Goal: Task Accomplishment & Management: Manage account settings

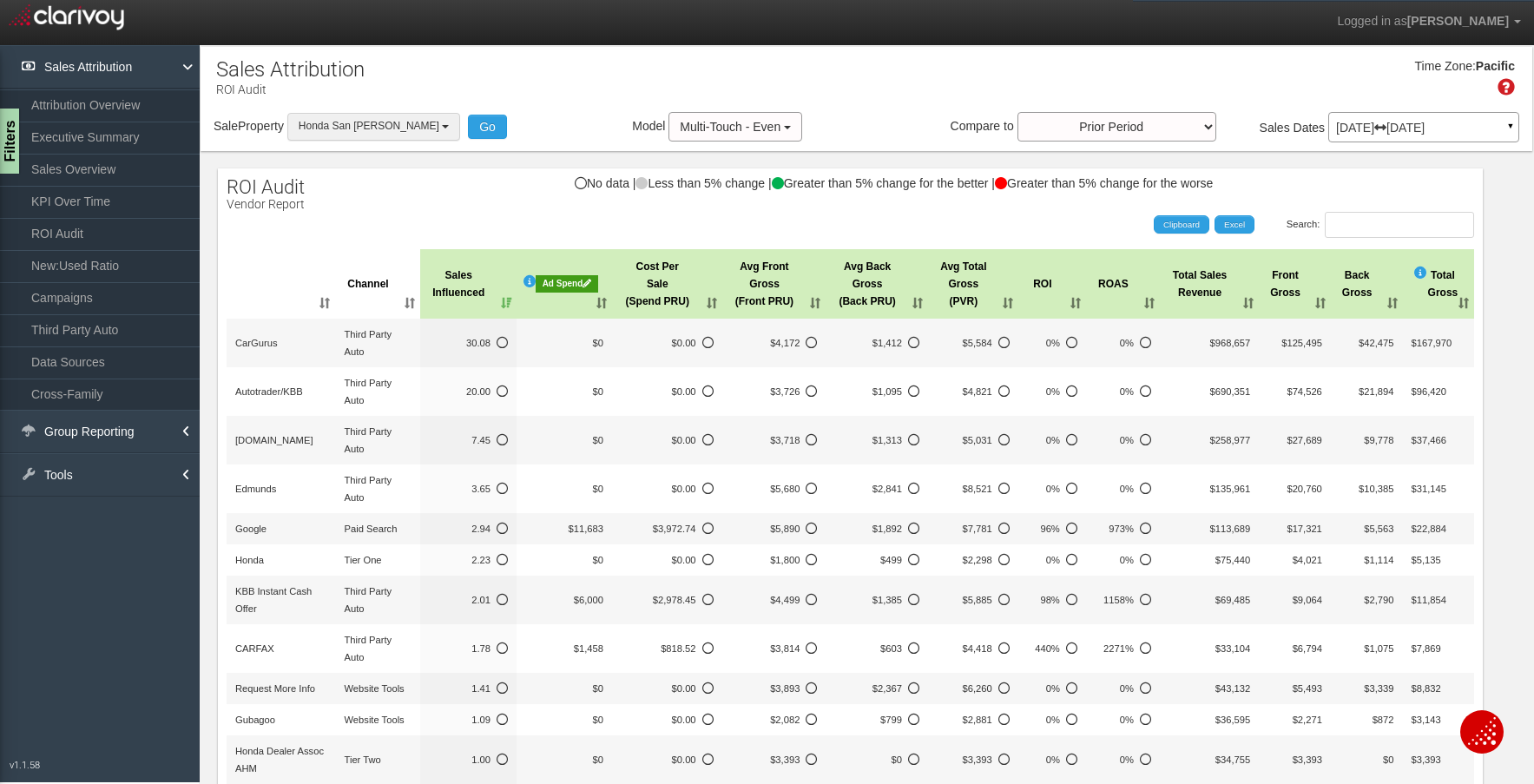
click at [345, 113] on button "Honda San [PERSON_NAME]" at bounding box center [374, 126] width 173 height 27
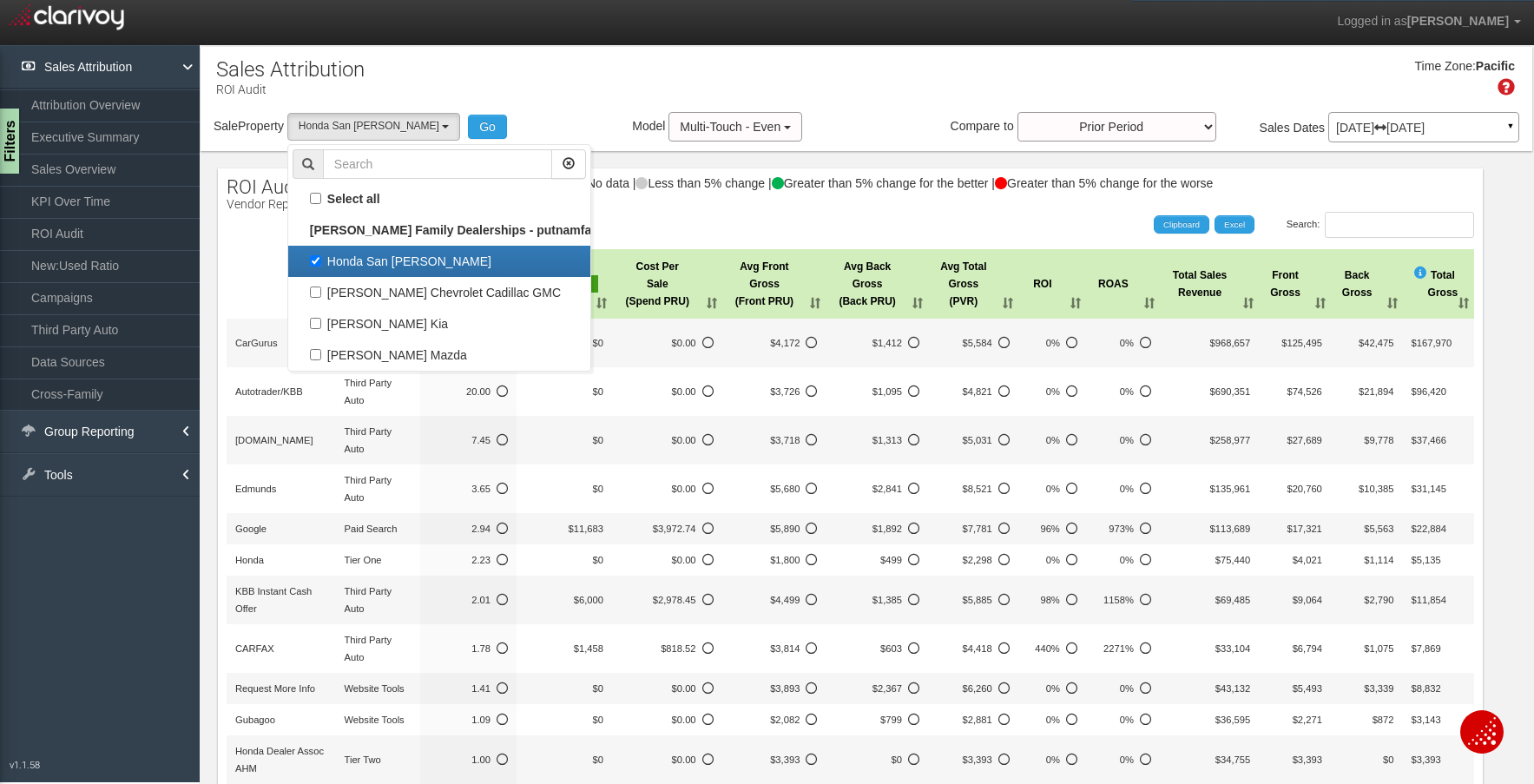
click at [345, 260] on label "Honda San [PERSON_NAME]" at bounding box center [438, 261] width 293 height 22
click at [321, 260] on input "Honda San [PERSON_NAME]" at bounding box center [315, 261] width 12 height 12
checkbox input "false"
select select
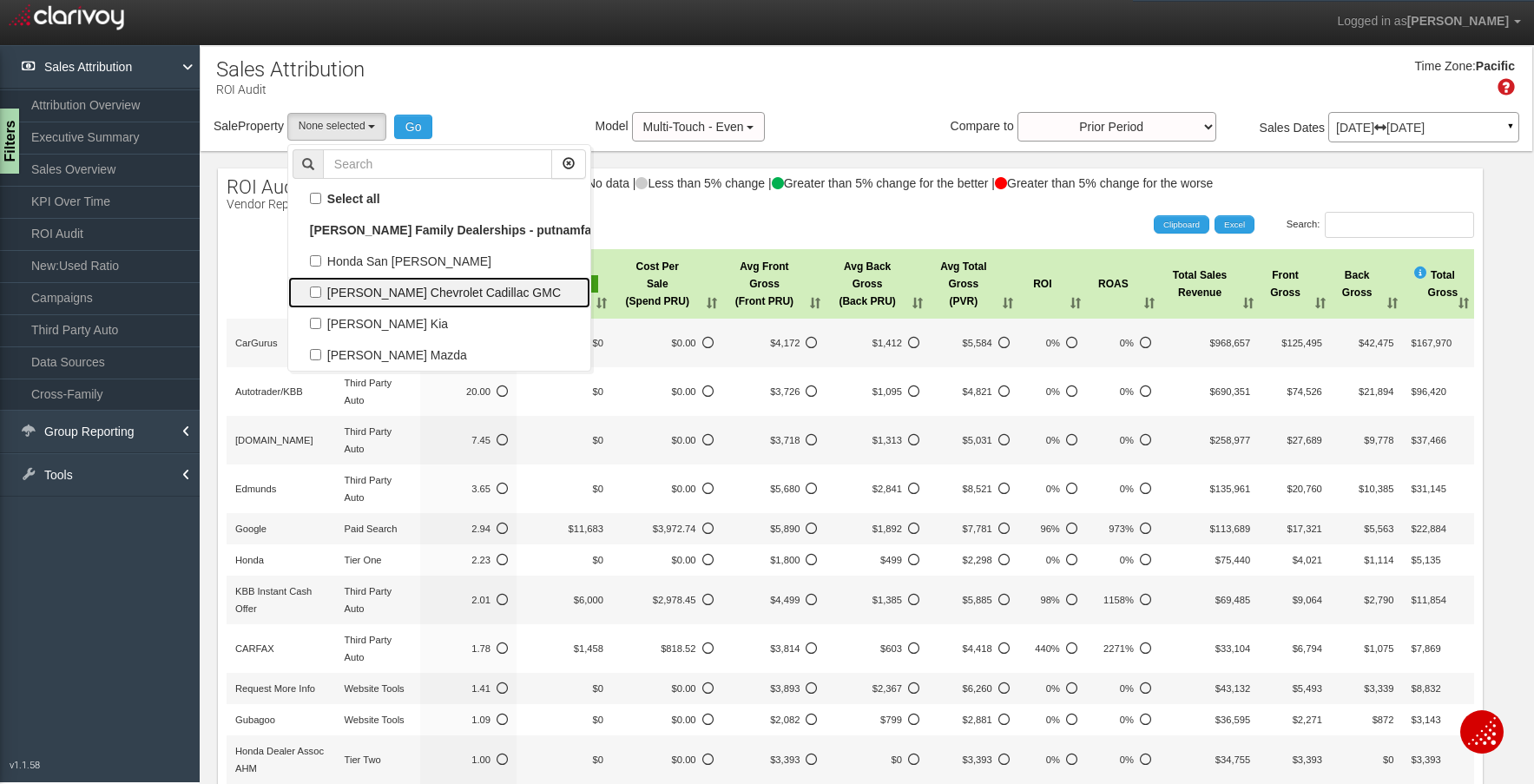
click at [343, 294] on label "[PERSON_NAME] Chevrolet Cadillac GMC" at bounding box center [438, 292] width 293 height 22
click at [321, 294] on input "[PERSON_NAME] Chevrolet Cadillac GMC" at bounding box center [315, 292] width 12 height 12
checkbox input "true"
select select "object:36"
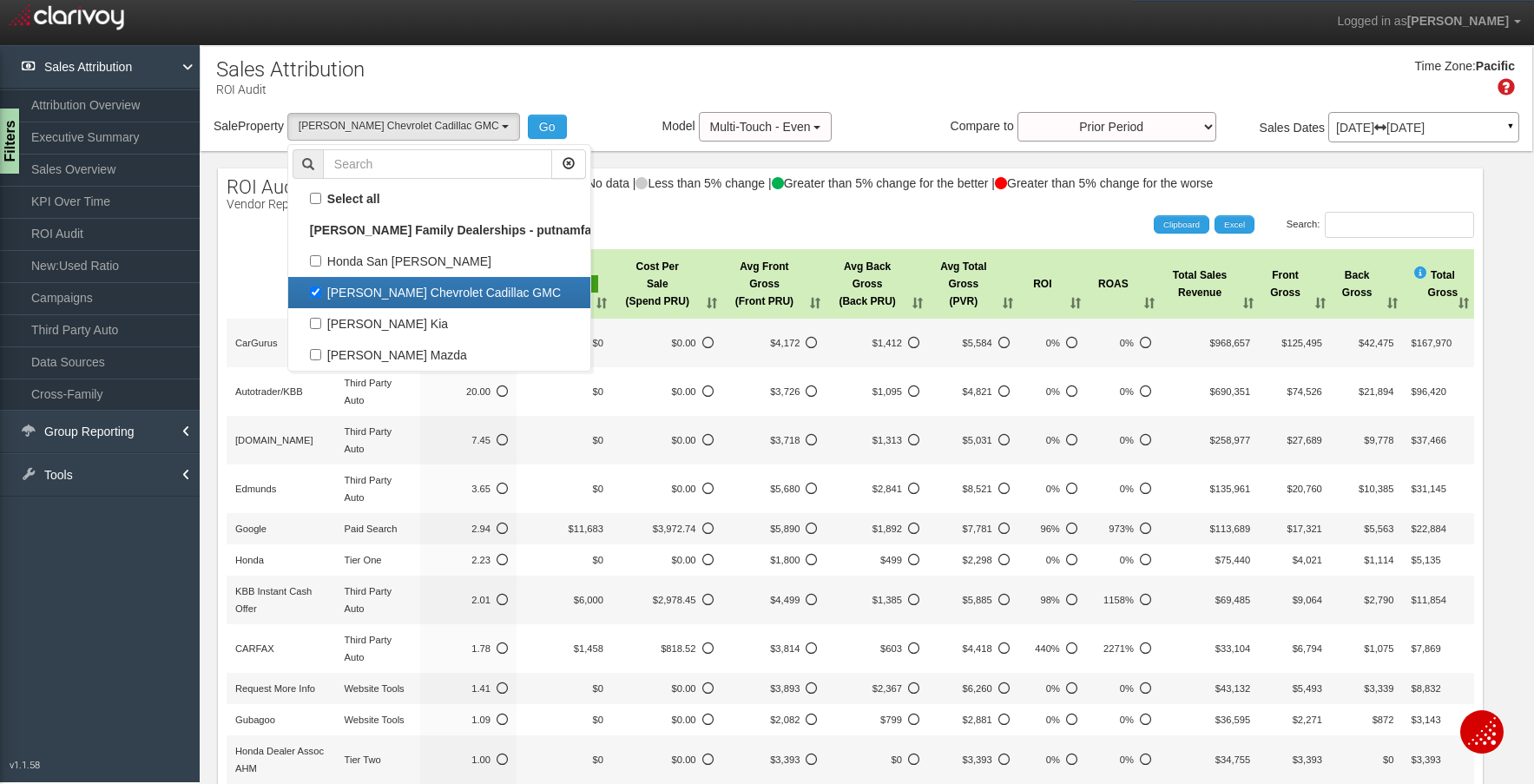
click at [393, 287] on label "[PERSON_NAME] Chevrolet Cadillac GMC" at bounding box center [438, 292] width 293 height 22
click at [321, 287] on input "[PERSON_NAME] Chevrolet Cadillac GMC" at bounding box center [315, 292] width 12 height 12
checkbox input "false"
select select
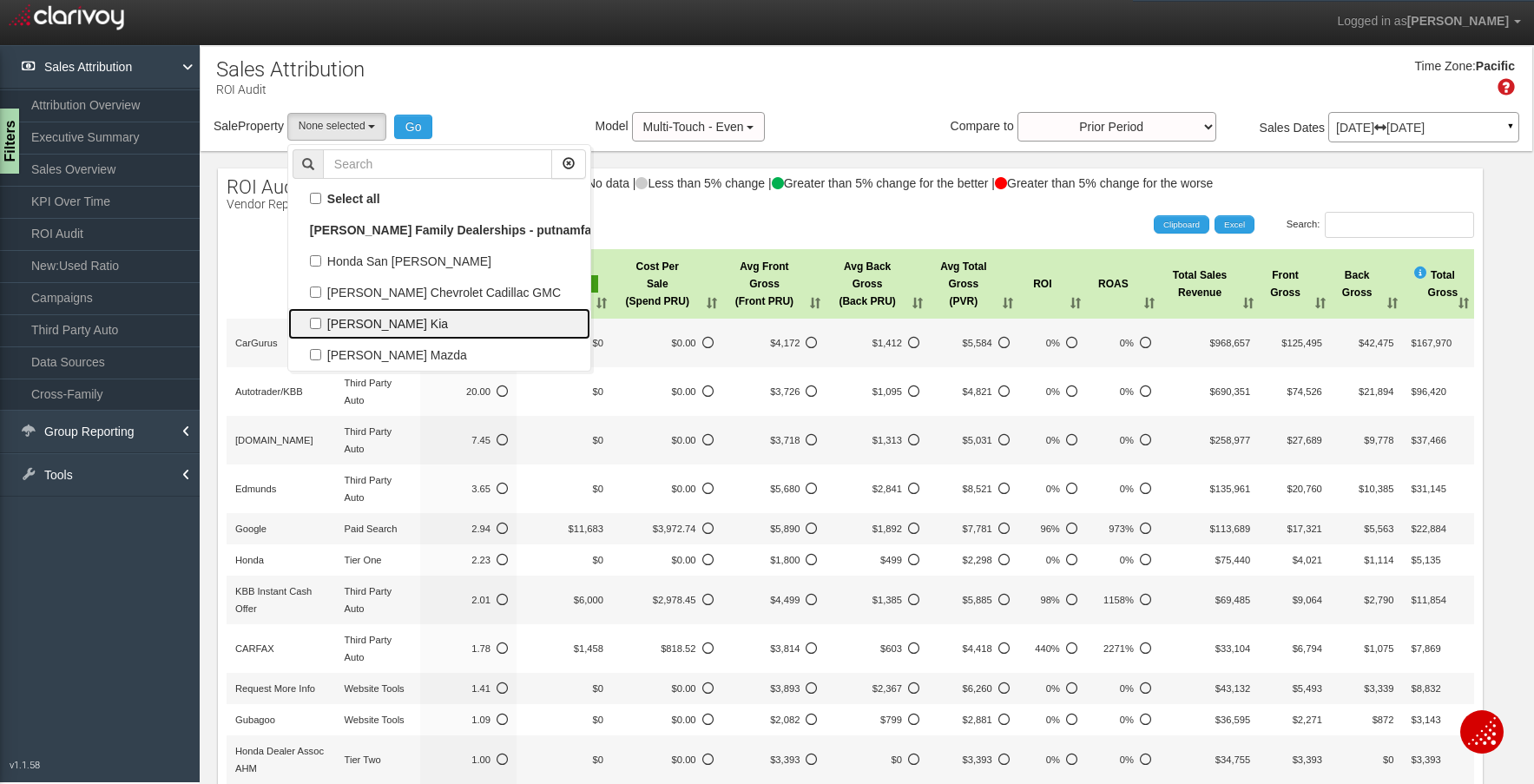
click at [392, 318] on label "[PERSON_NAME] Kia" at bounding box center [438, 323] width 293 height 22
click at [321, 318] on input "[PERSON_NAME] Kia" at bounding box center [315, 323] width 12 height 12
checkbox input "true"
select select "object:37"
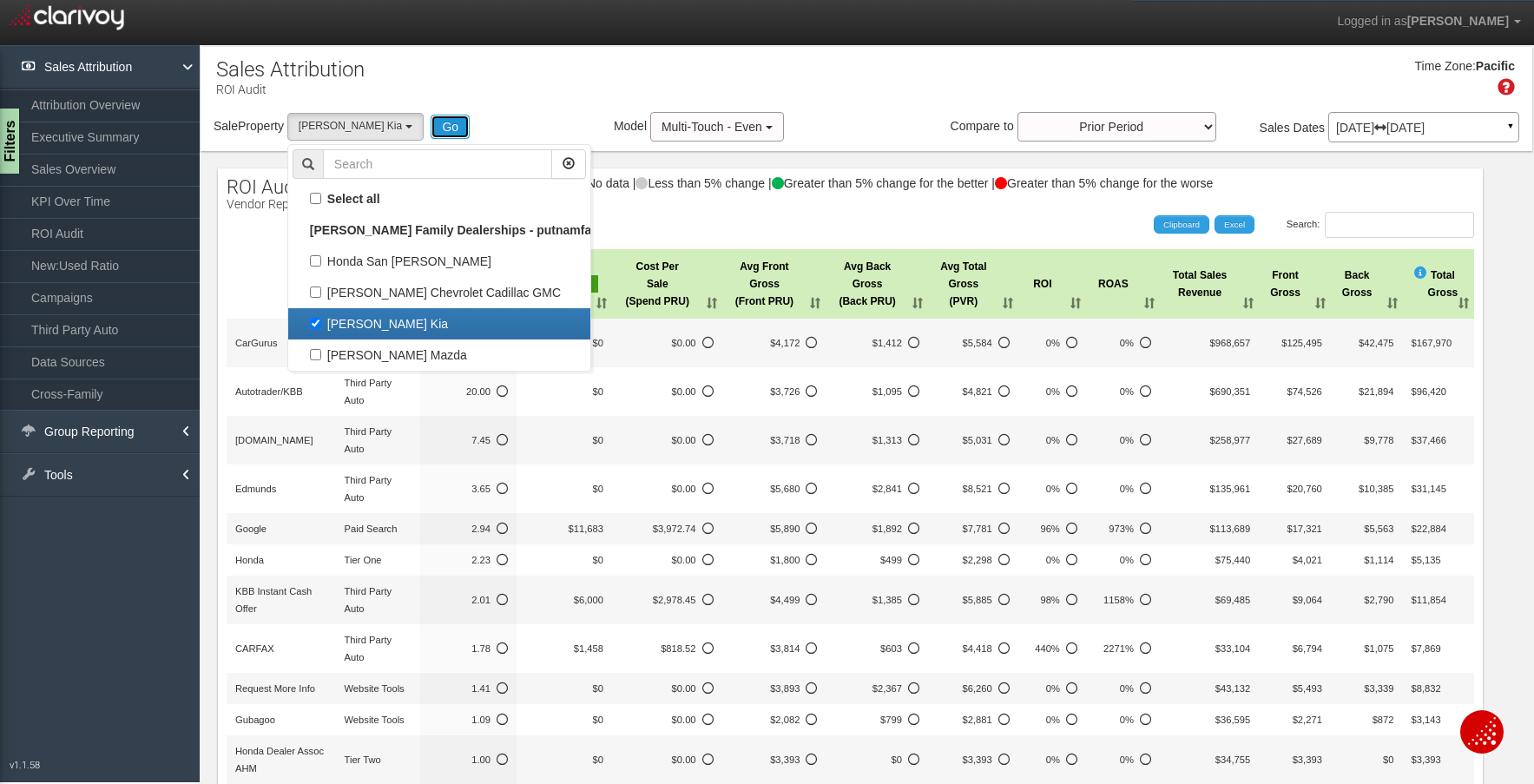
click at [431, 122] on button "Go" at bounding box center [451, 126] width 39 height 24
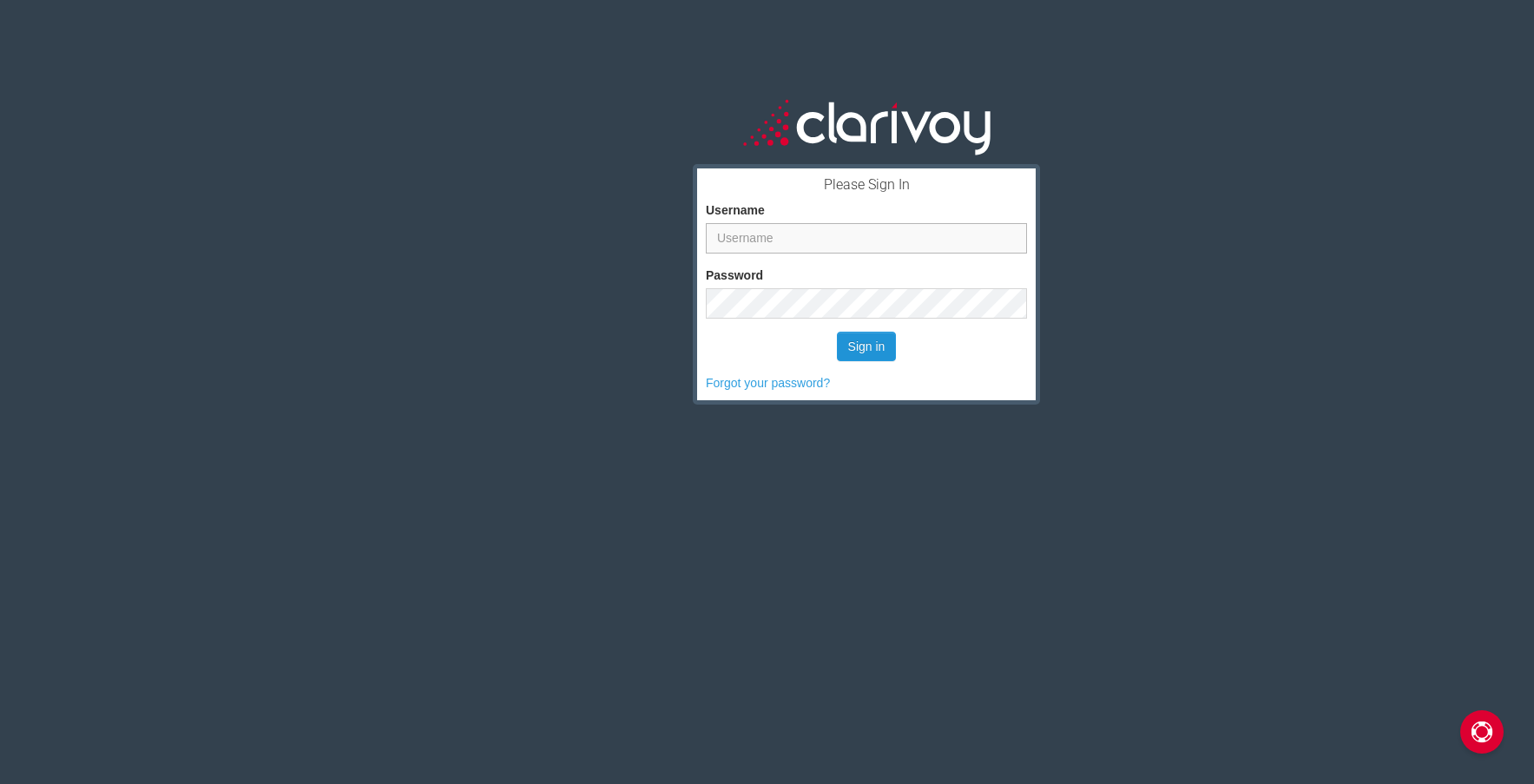
type input "cchu@putnamauto.com"
click at [871, 340] on button "Sign in" at bounding box center [866, 346] width 60 height 30
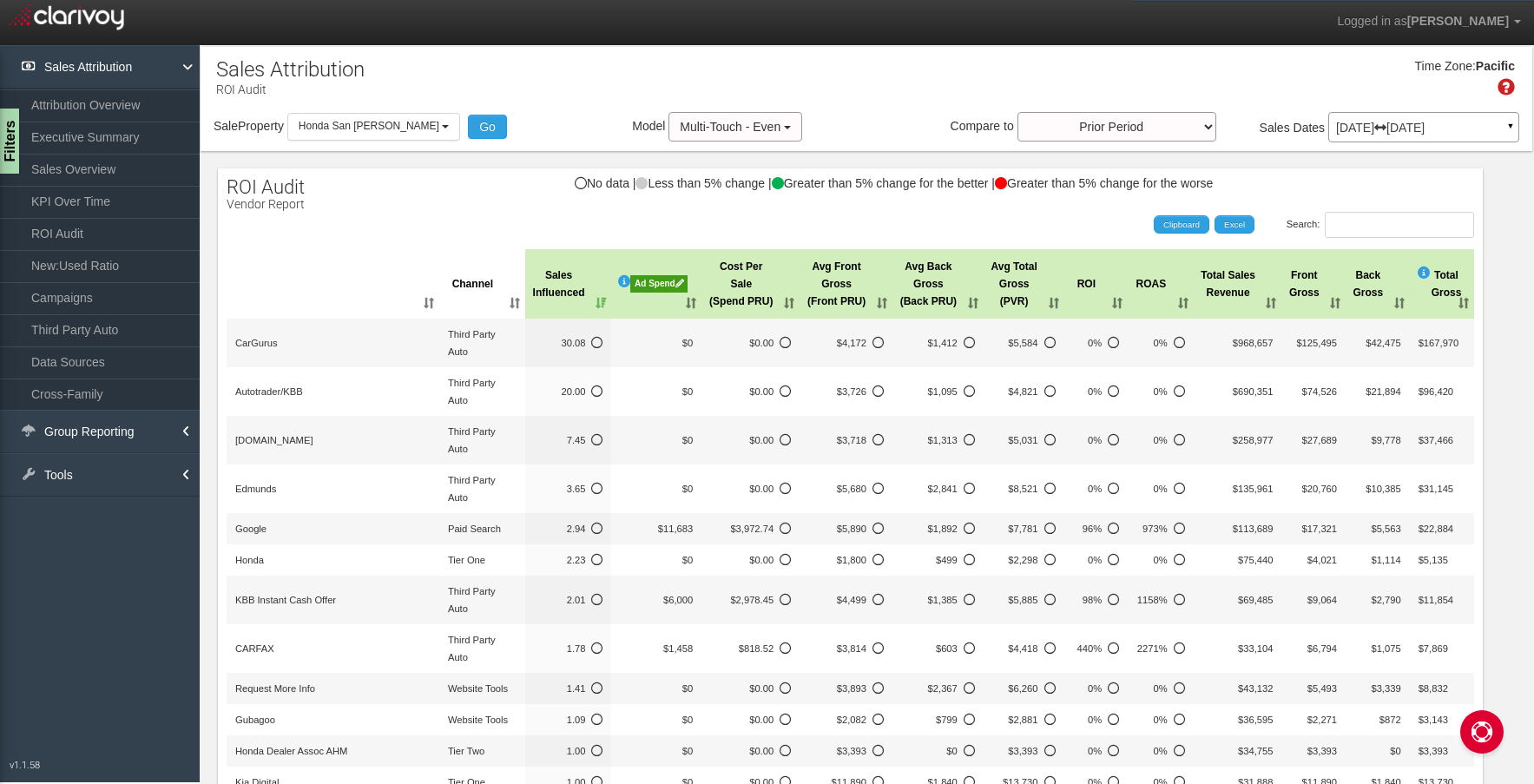
click at [358, 142] on div "Sale Property Loading Honda San [PERSON_NAME] Chevrolet Cadillac GMC [PERSON_NA…" at bounding box center [866, 130] width 1331 height 37
click at [357, 122] on span "Honda San [PERSON_NAME]" at bounding box center [368, 126] width 141 height 13
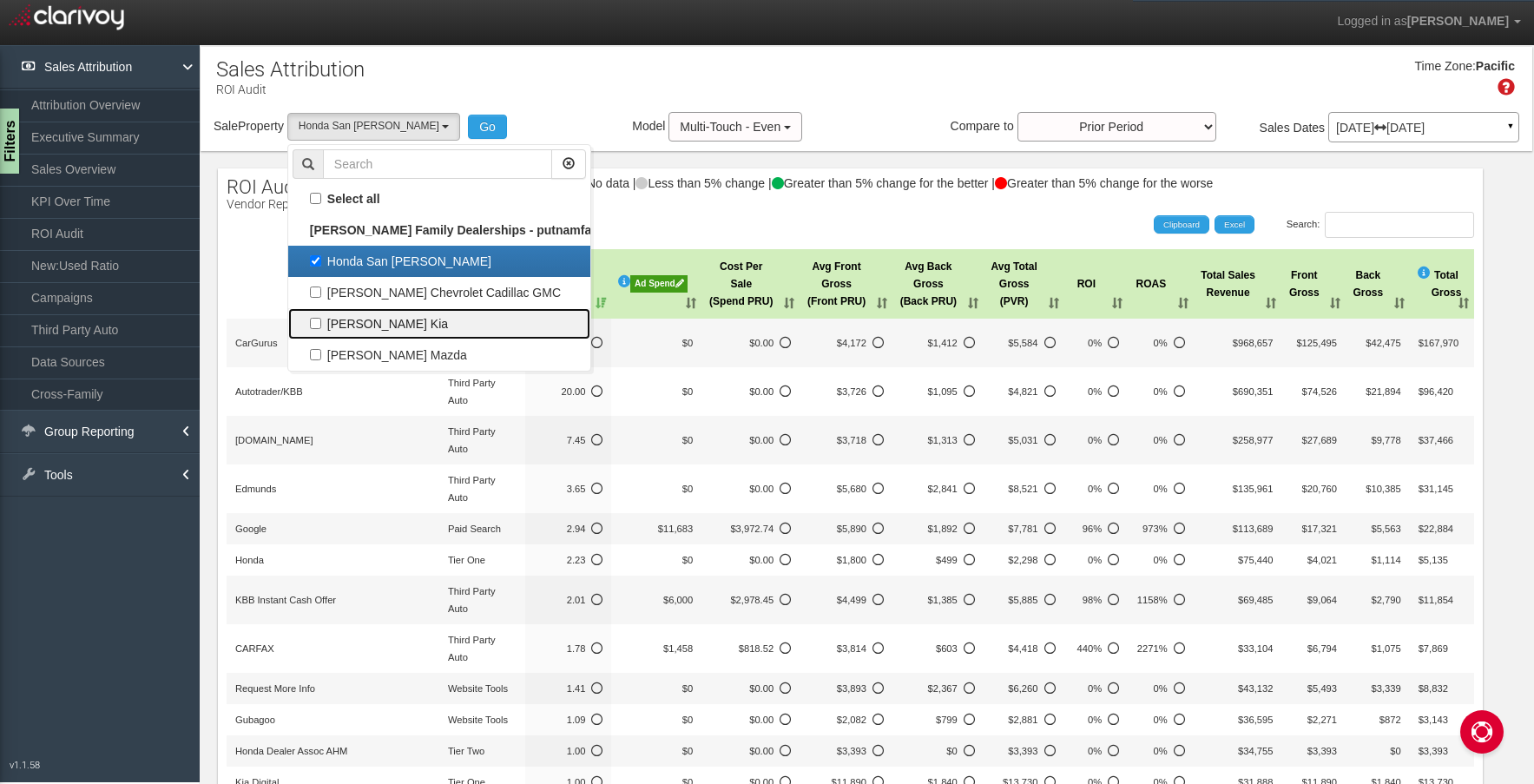
click at [363, 318] on label "[PERSON_NAME] Kia" at bounding box center [438, 323] width 293 height 22
click at [321, 318] on input "[PERSON_NAME] Kia" at bounding box center [315, 323] width 12 height 12
checkbox input "true"
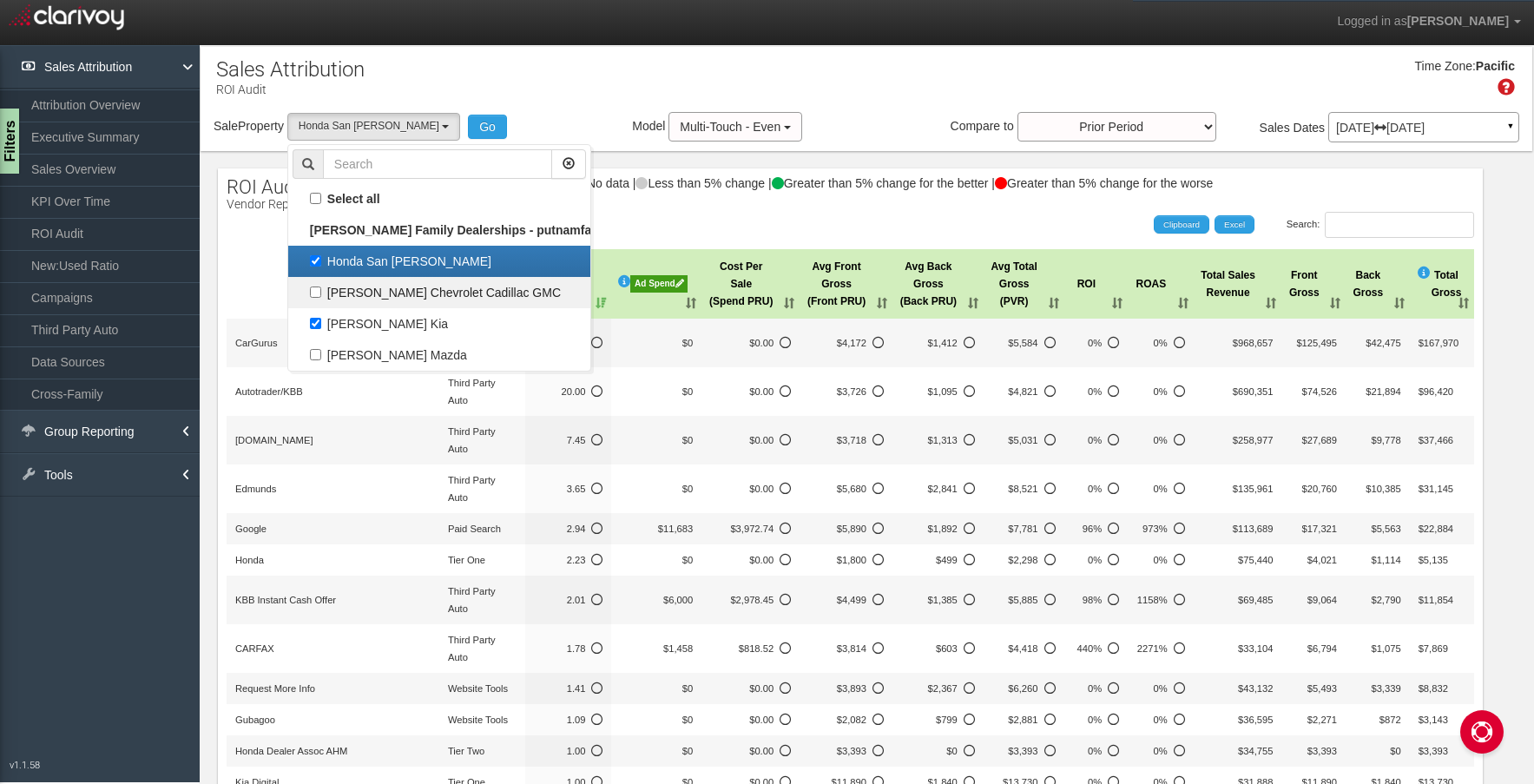
scroll to position [15, 0]
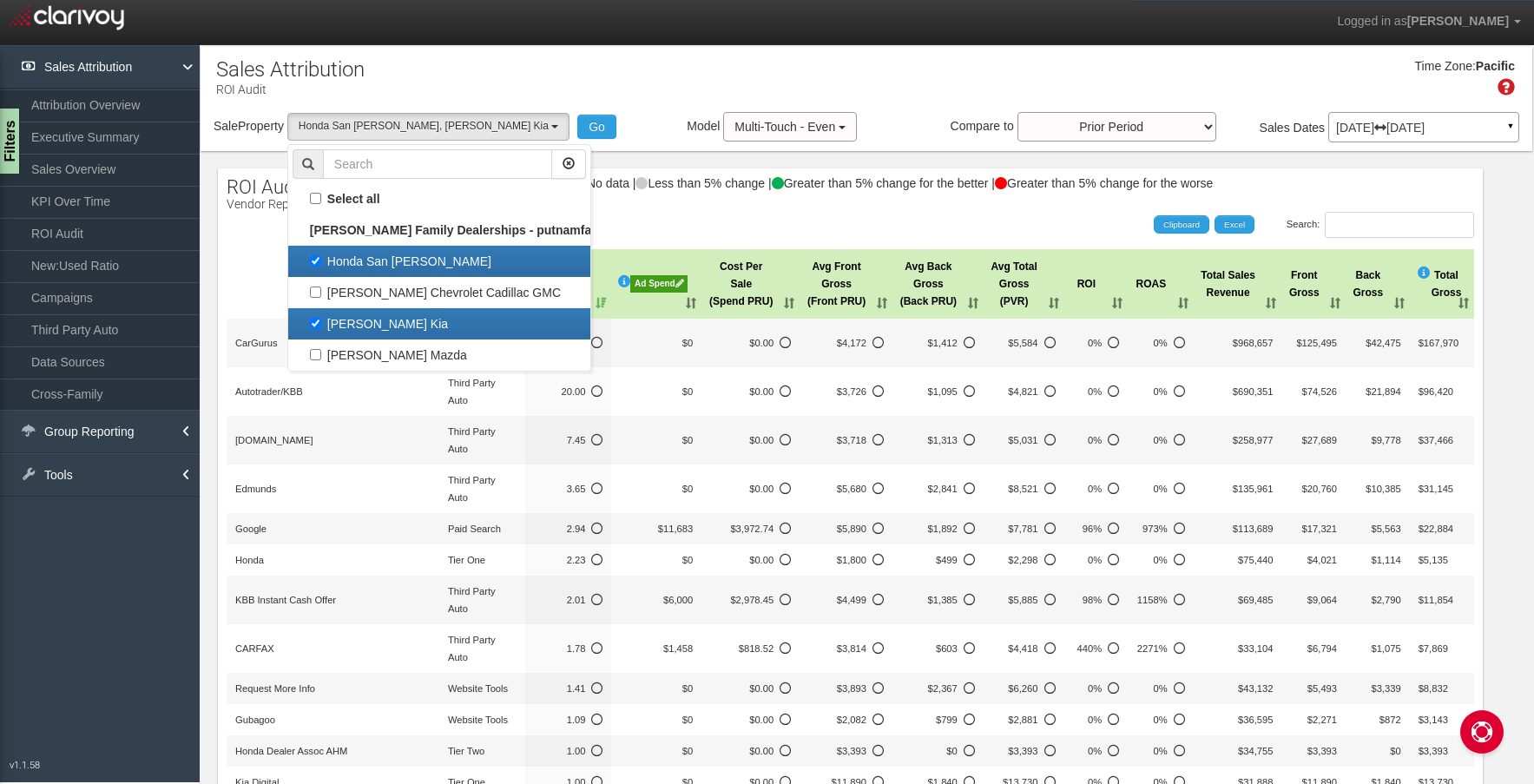
click at [396, 265] on label "Honda San [PERSON_NAME]" at bounding box center [438, 261] width 293 height 22
click at [321, 265] on input "Honda San [PERSON_NAME]" at bounding box center [315, 261] width 12 height 12
checkbox input "false"
select select "object:39"
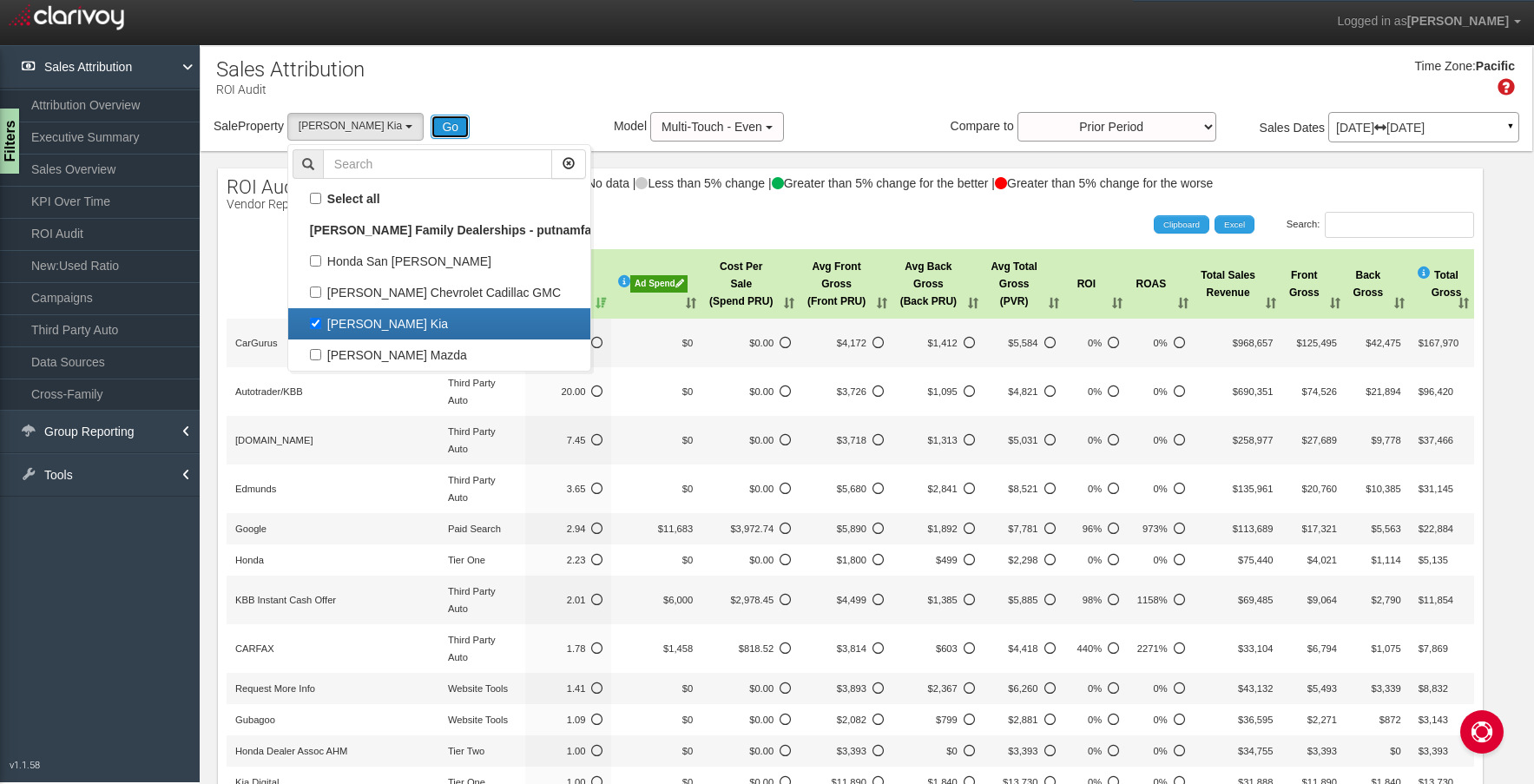
drag, startPoint x: 411, startPoint y: 123, endPoint x: 417, endPoint y: 132, distance: 10.8
click at [431, 122] on button "Go" at bounding box center [451, 126] width 39 height 24
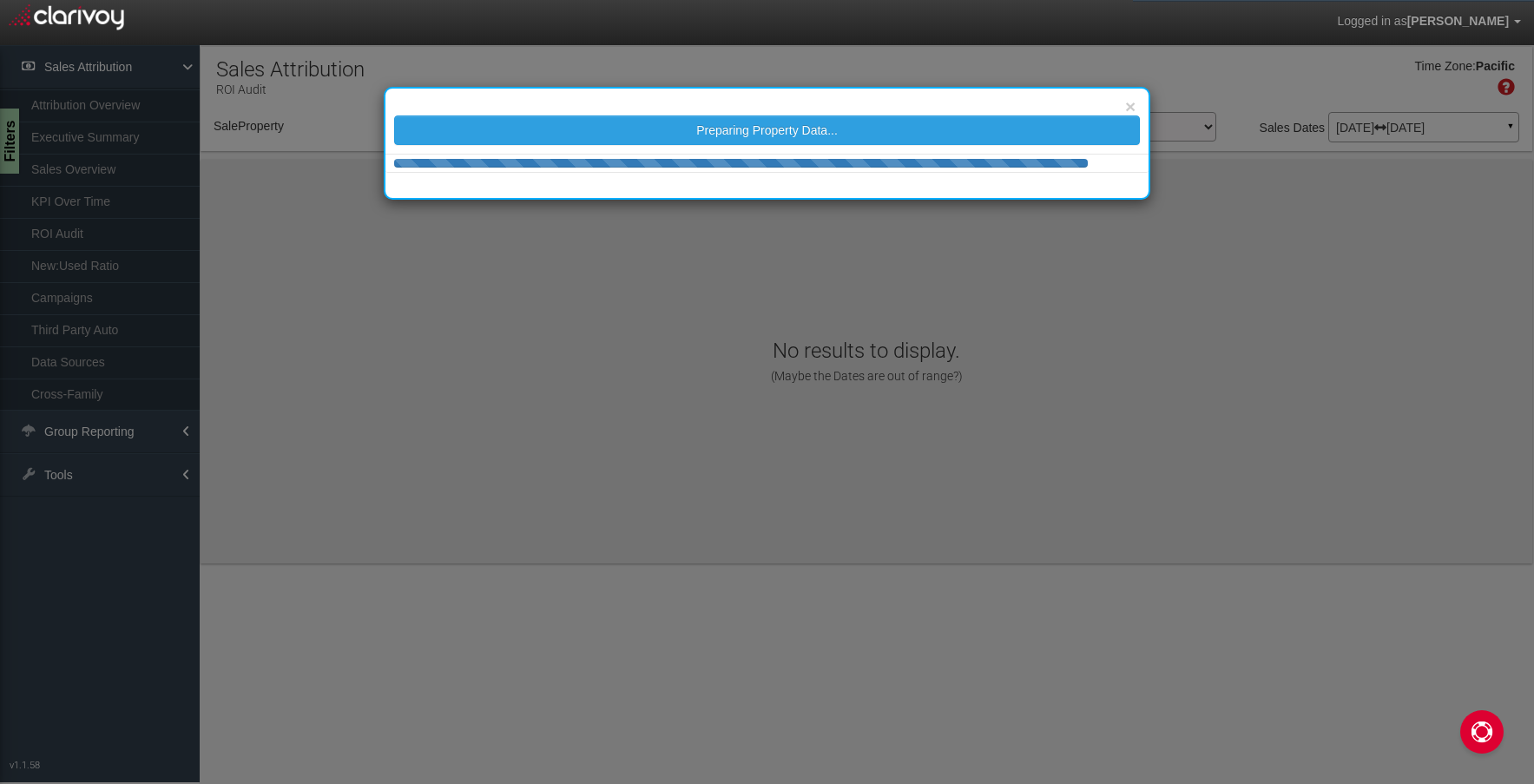
select select "object:260"
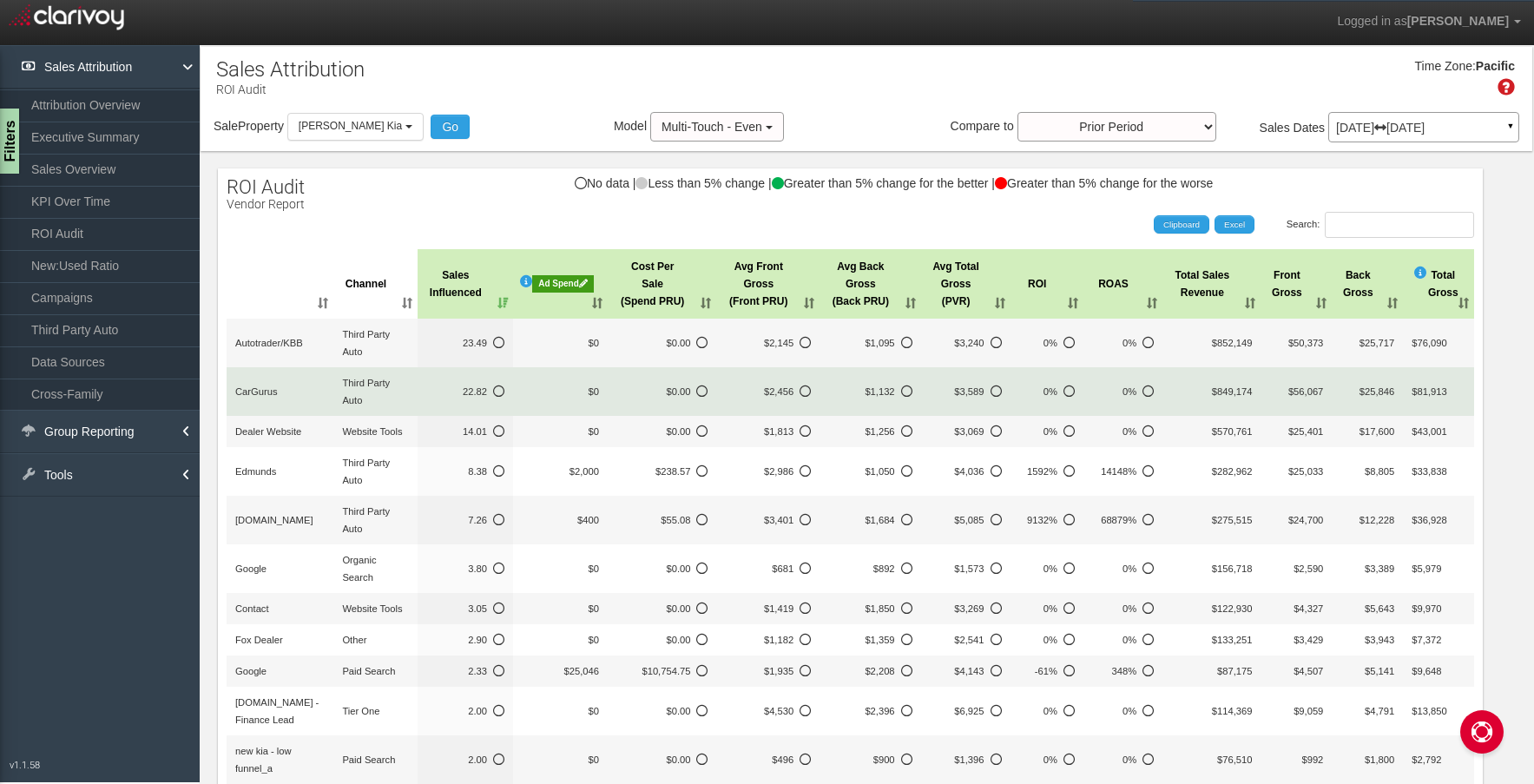
click at [297, 403] on td "CarGurus" at bounding box center [280, 392] width 107 height 48
click at [780, 391] on span "$2,456" at bounding box center [768, 391] width 86 height 17
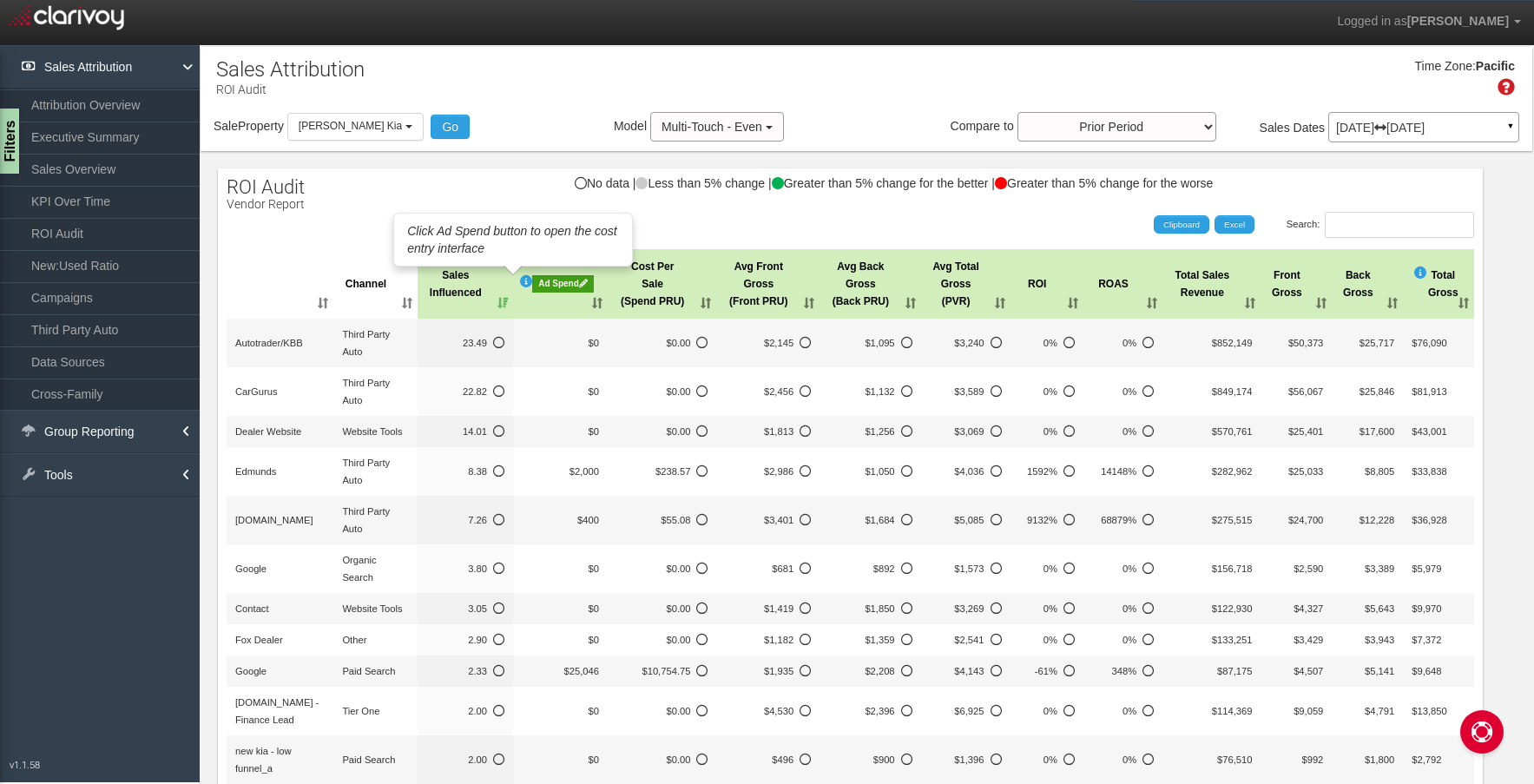
click at [520, 281] on icon at bounding box center [526, 281] width 13 height 13
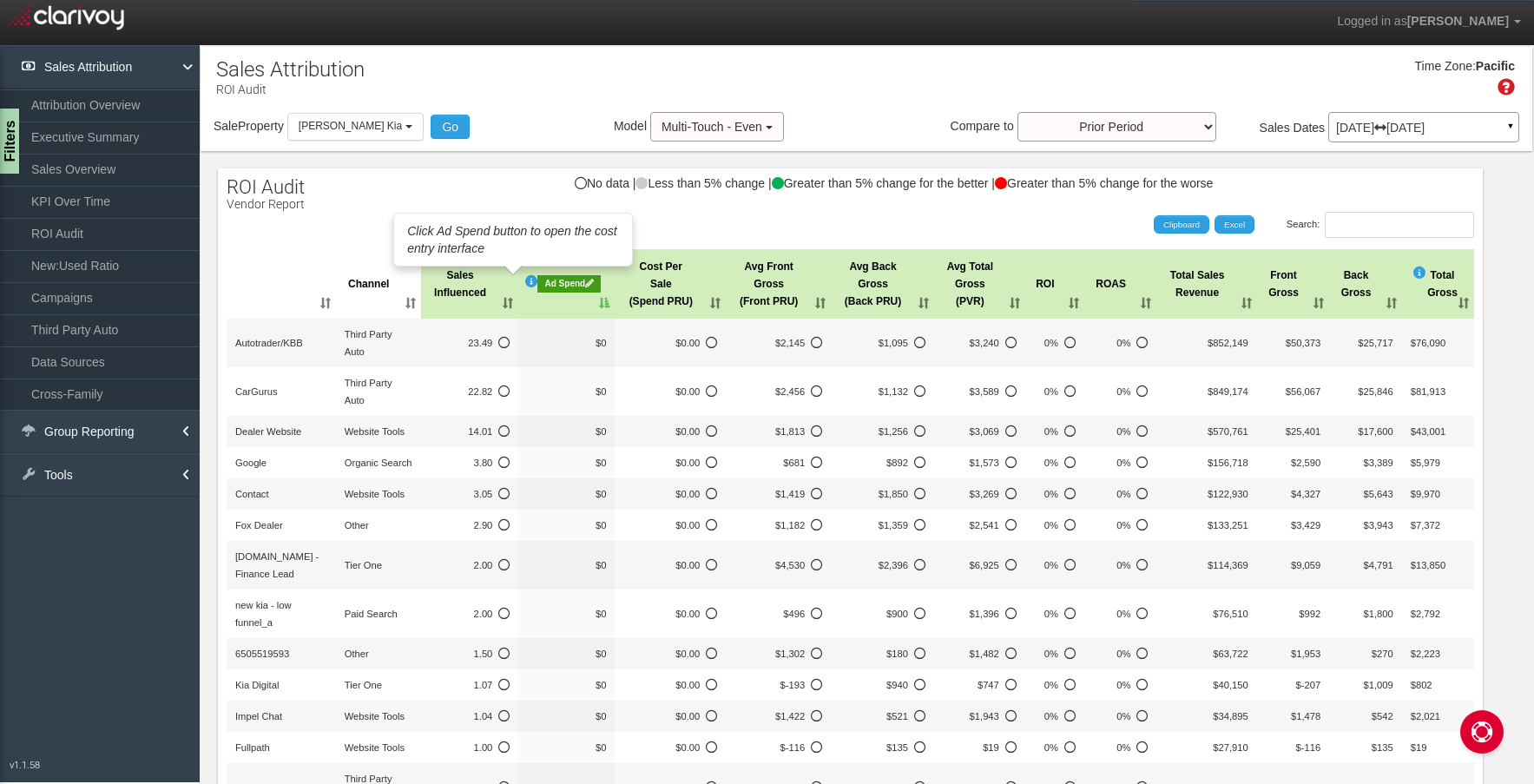
click at [525, 281] on icon at bounding box center [531, 281] width 13 height 13
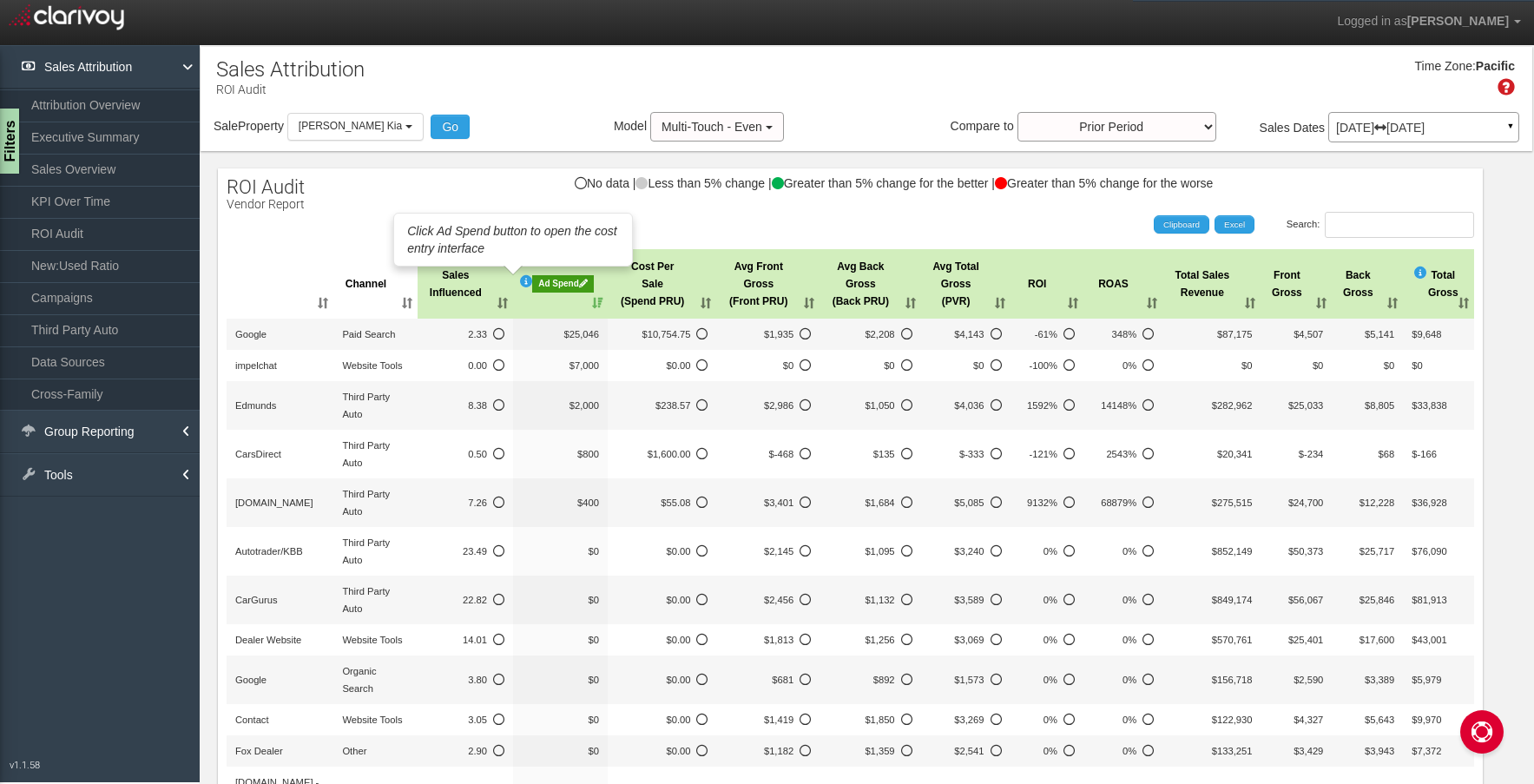
click at [520, 281] on icon at bounding box center [526, 281] width 13 height 13
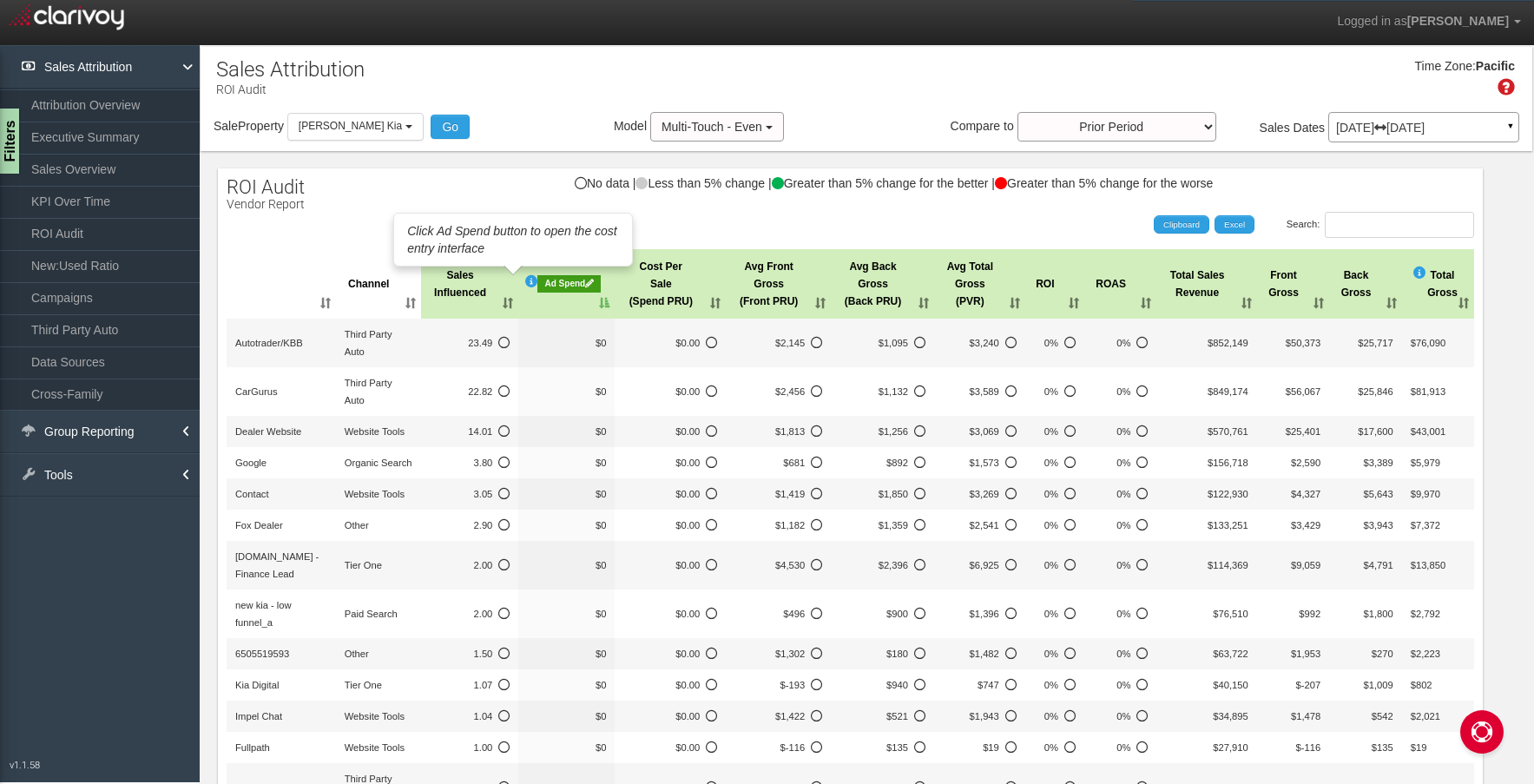
click at [525, 281] on icon at bounding box center [531, 281] width 13 height 13
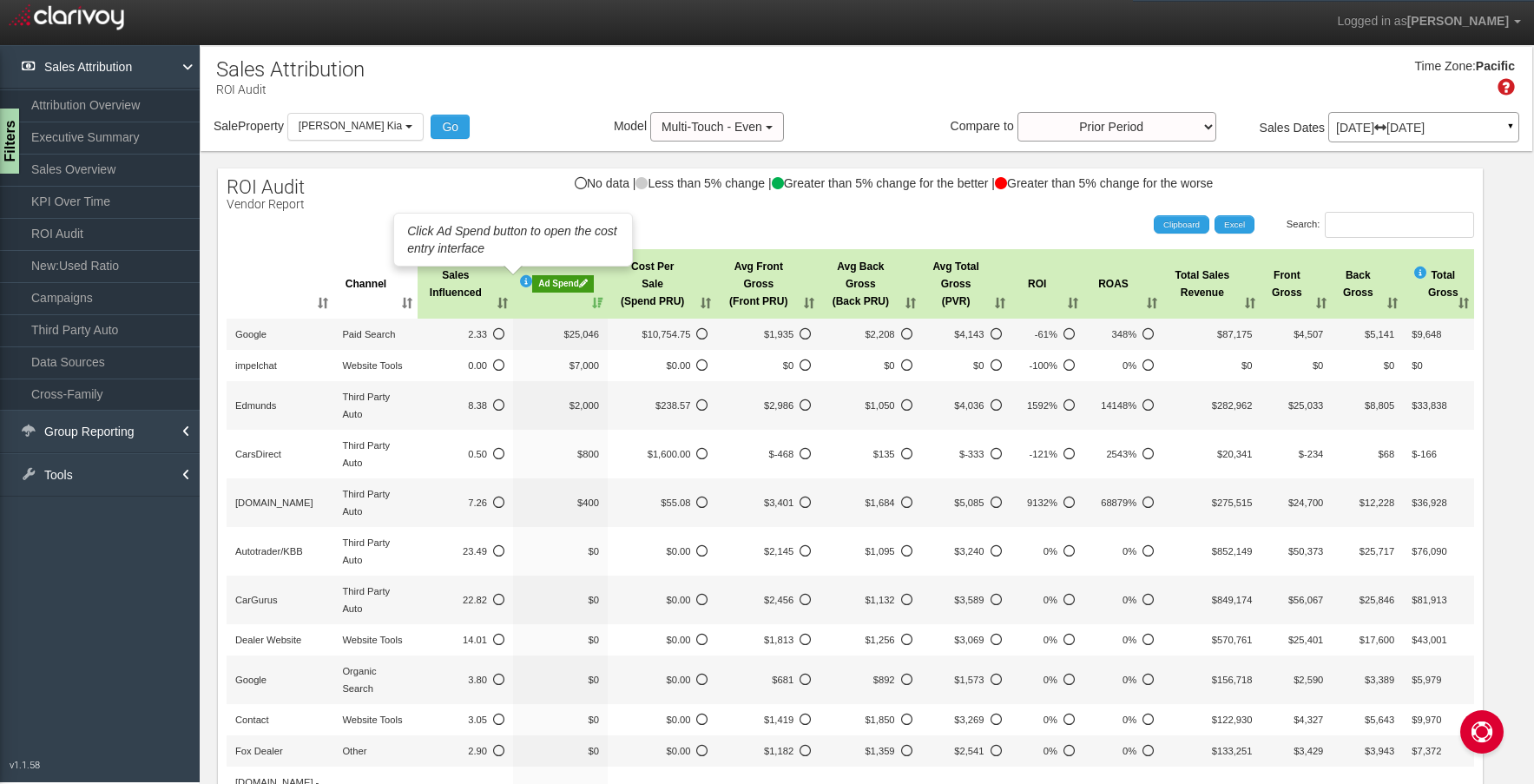
click at [520, 281] on icon at bounding box center [526, 281] width 13 height 13
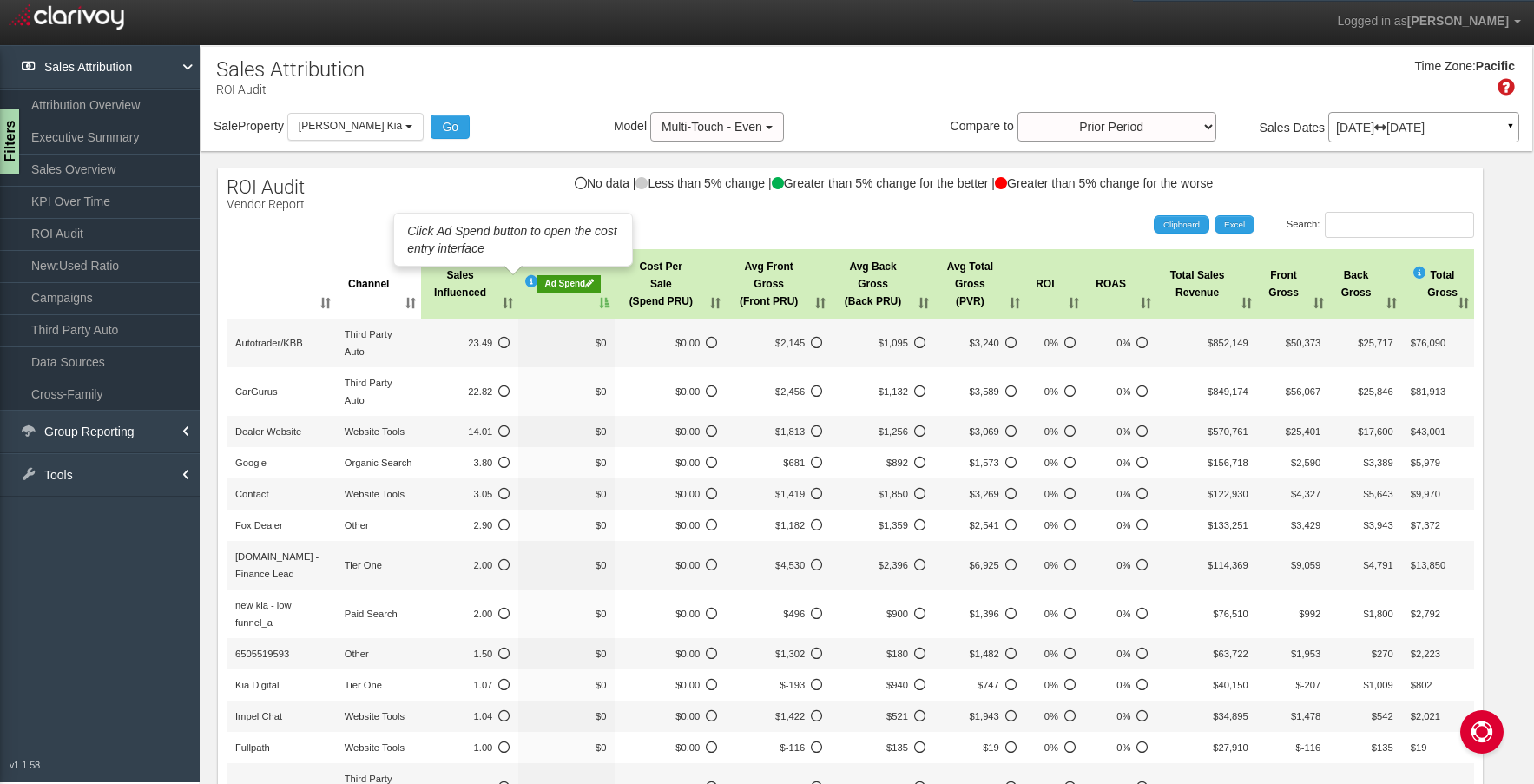
click at [525, 281] on icon at bounding box center [531, 281] width 13 height 13
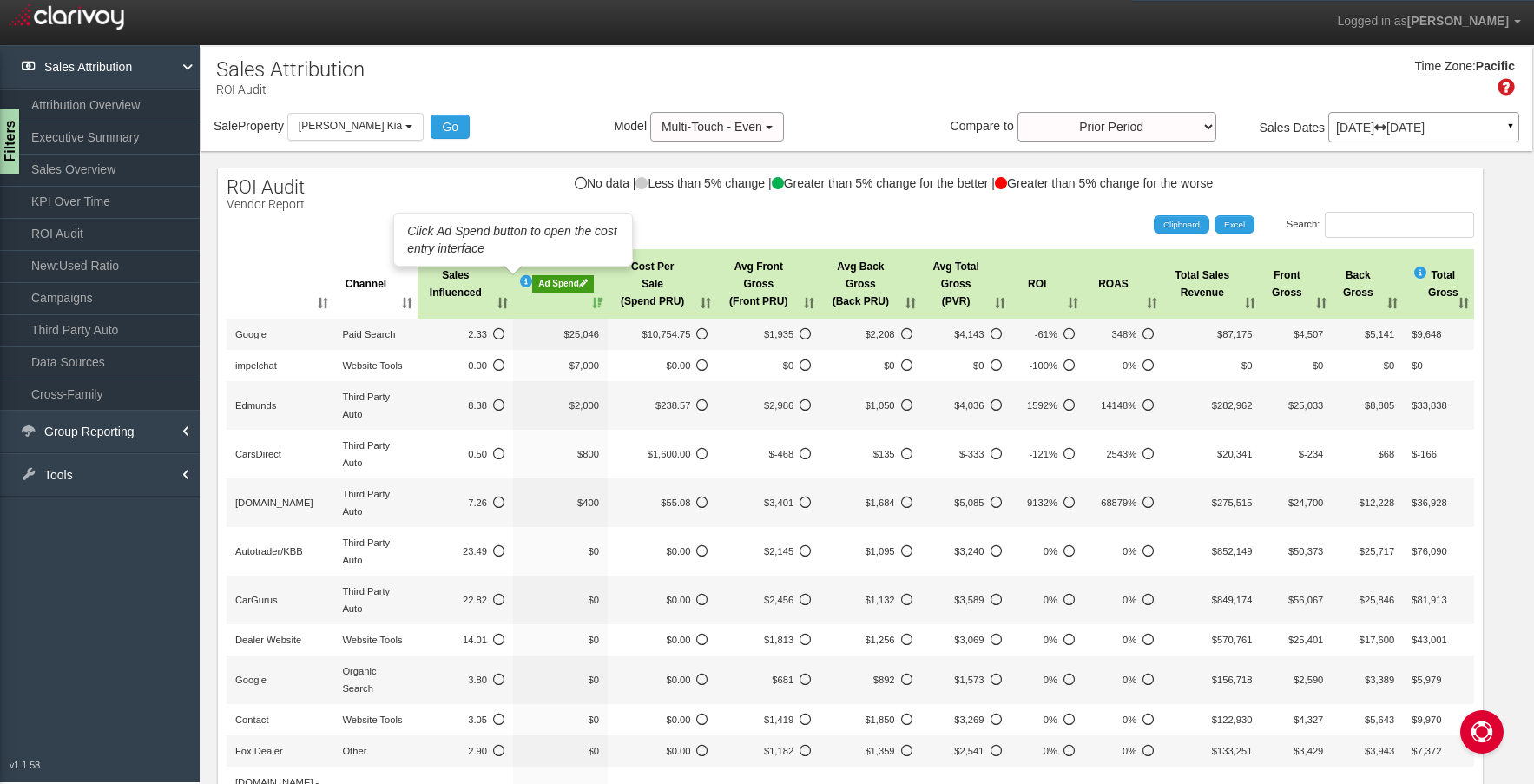
click at [520, 281] on icon at bounding box center [526, 281] width 13 height 13
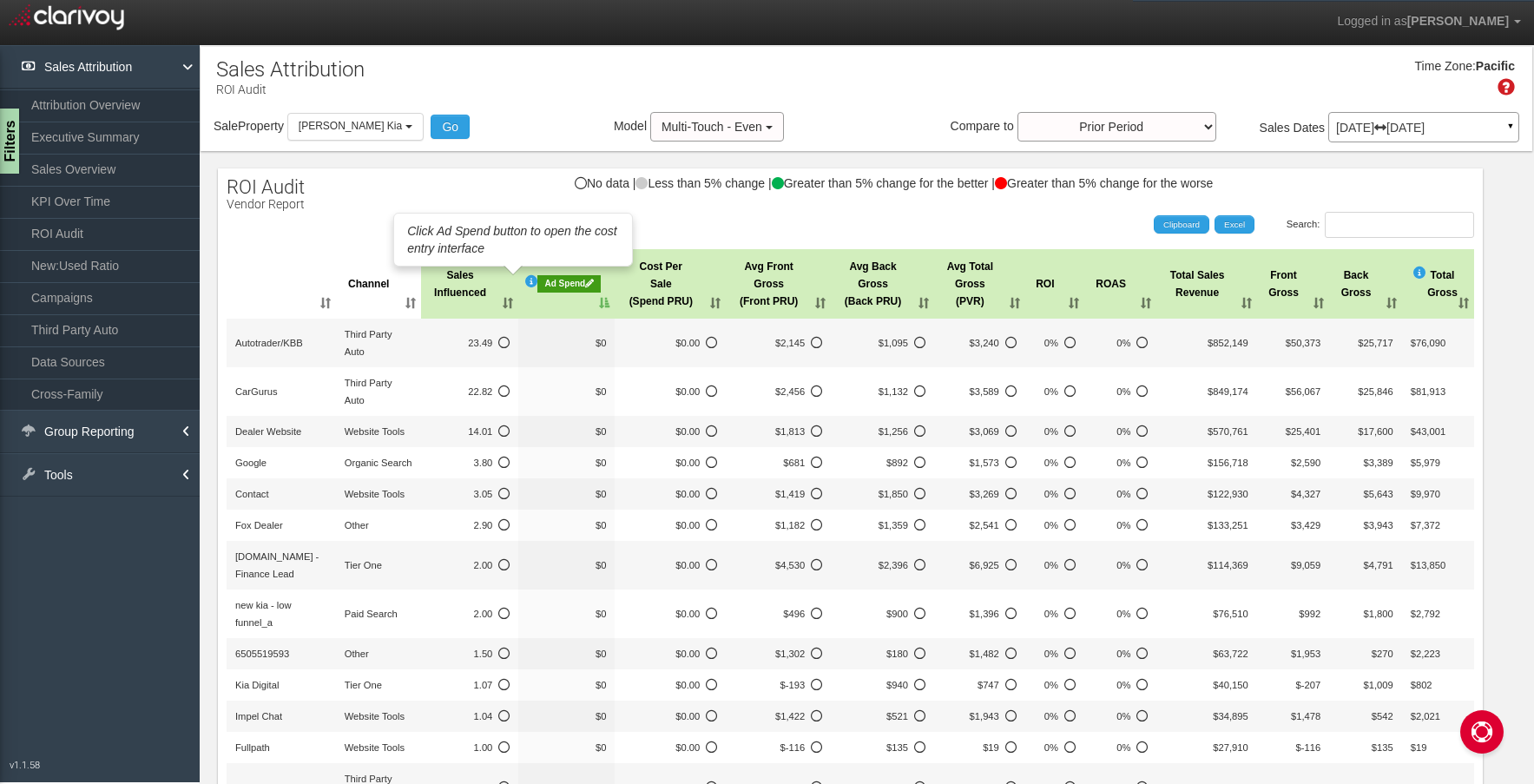
click at [525, 281] on icon at bounding box center [531, 281] width 13 height 13
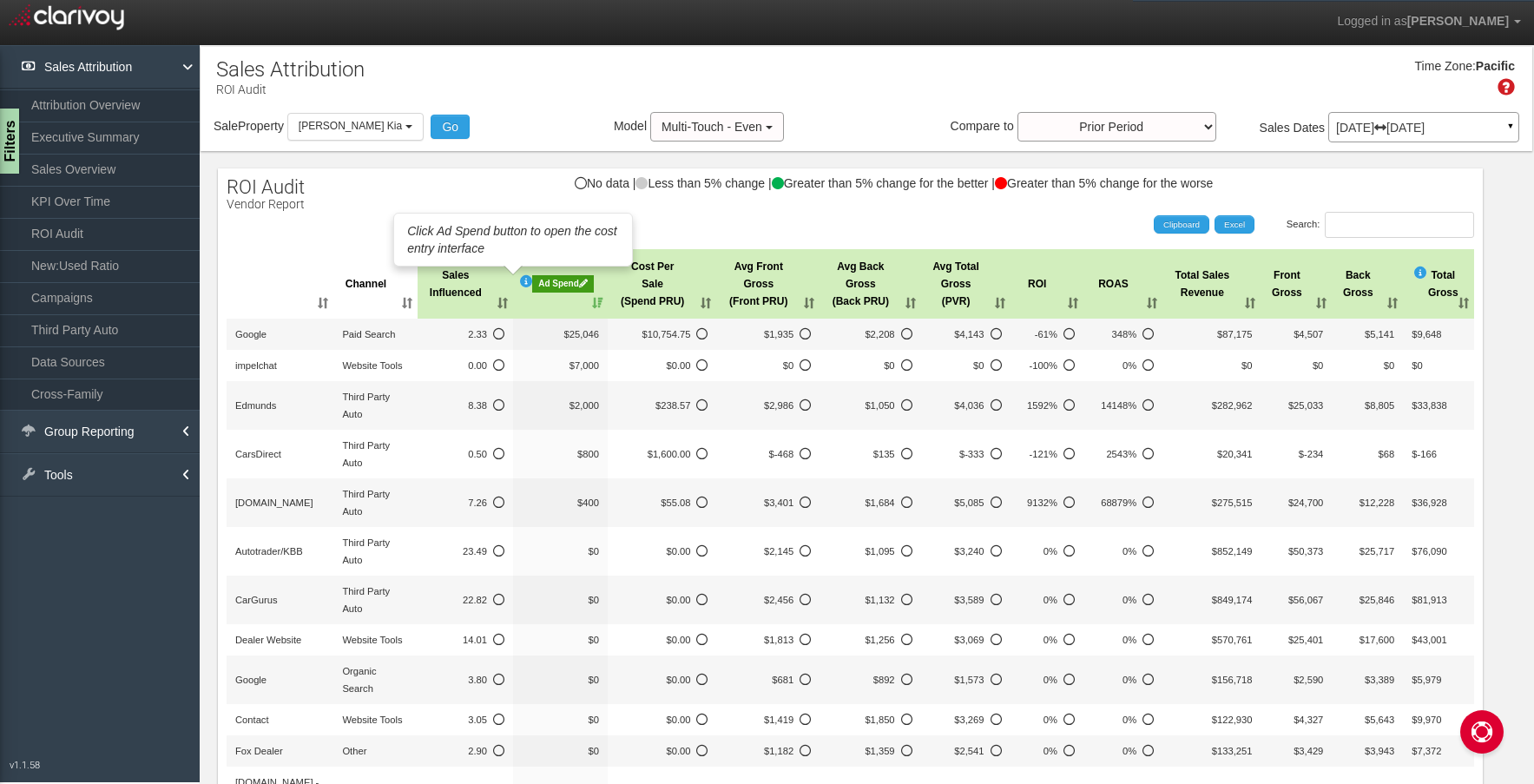
click at [520, 281] on icon at bounding box center [526, 281] width 13 height 13
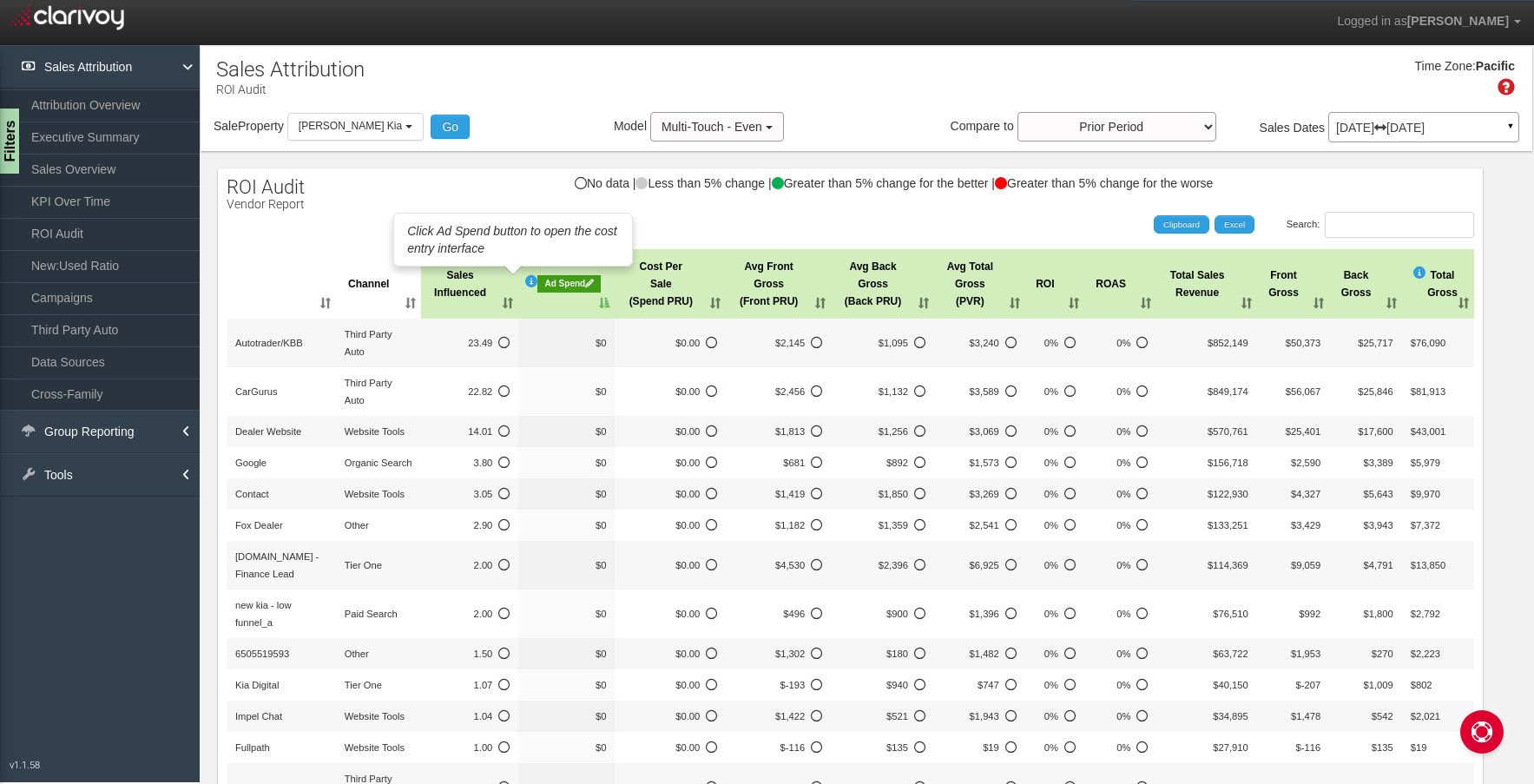
click at [525, 281] on icon at bounding box center [531, 281] width 13 height 13
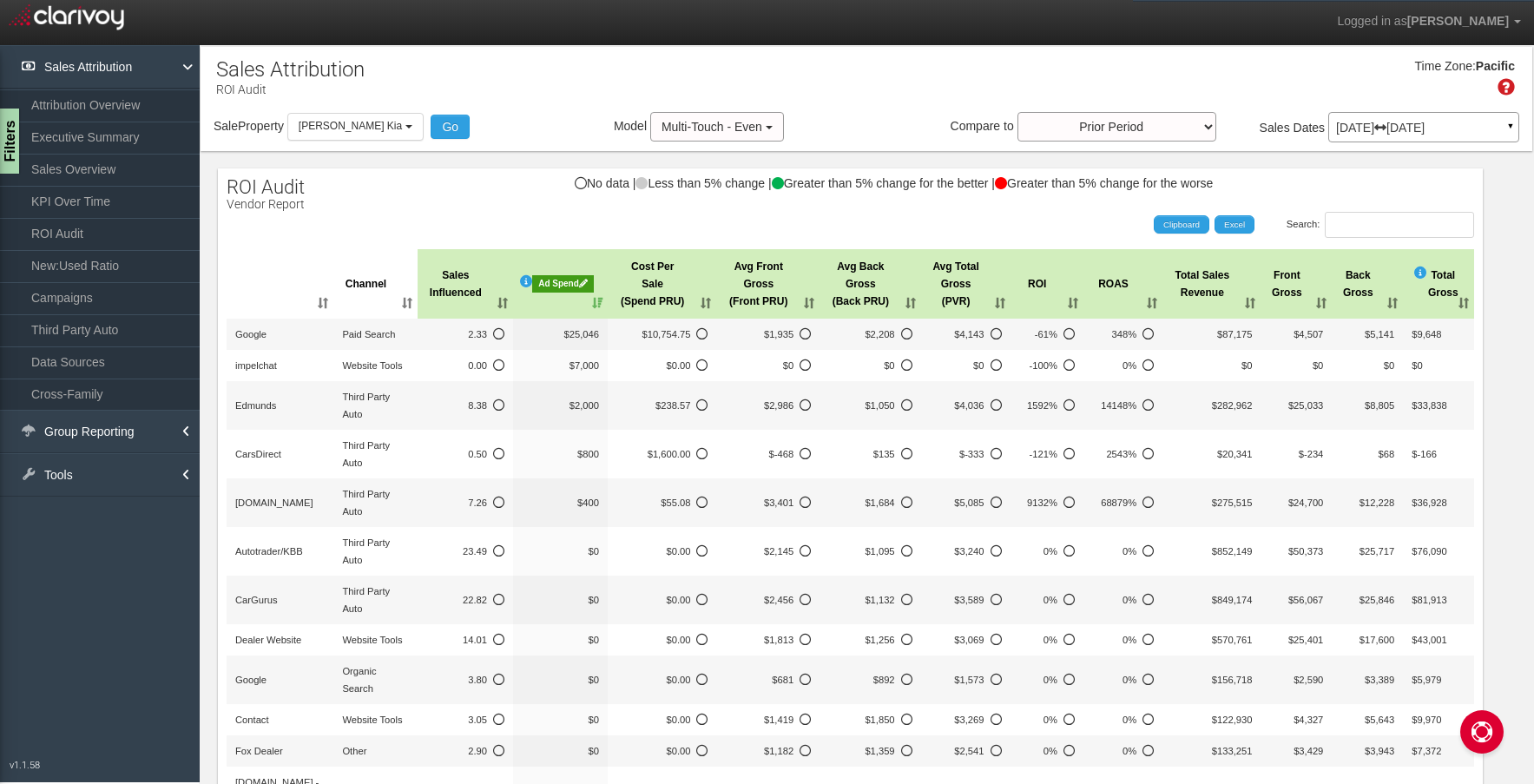
click at [543, 282] on div "Ad Spend" at bounding box center [563, 283] width 62 height 17
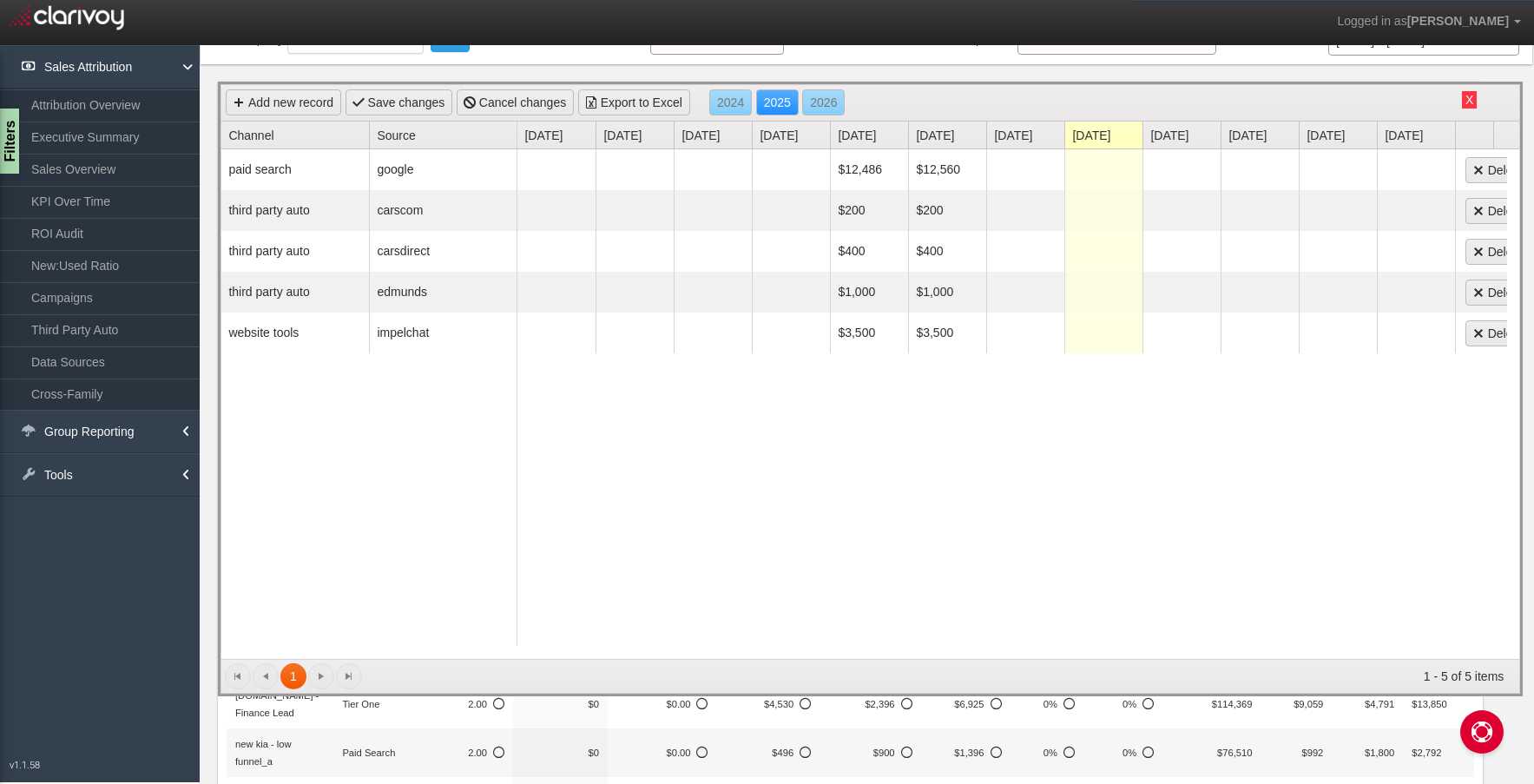
scroll to position [0, 0]
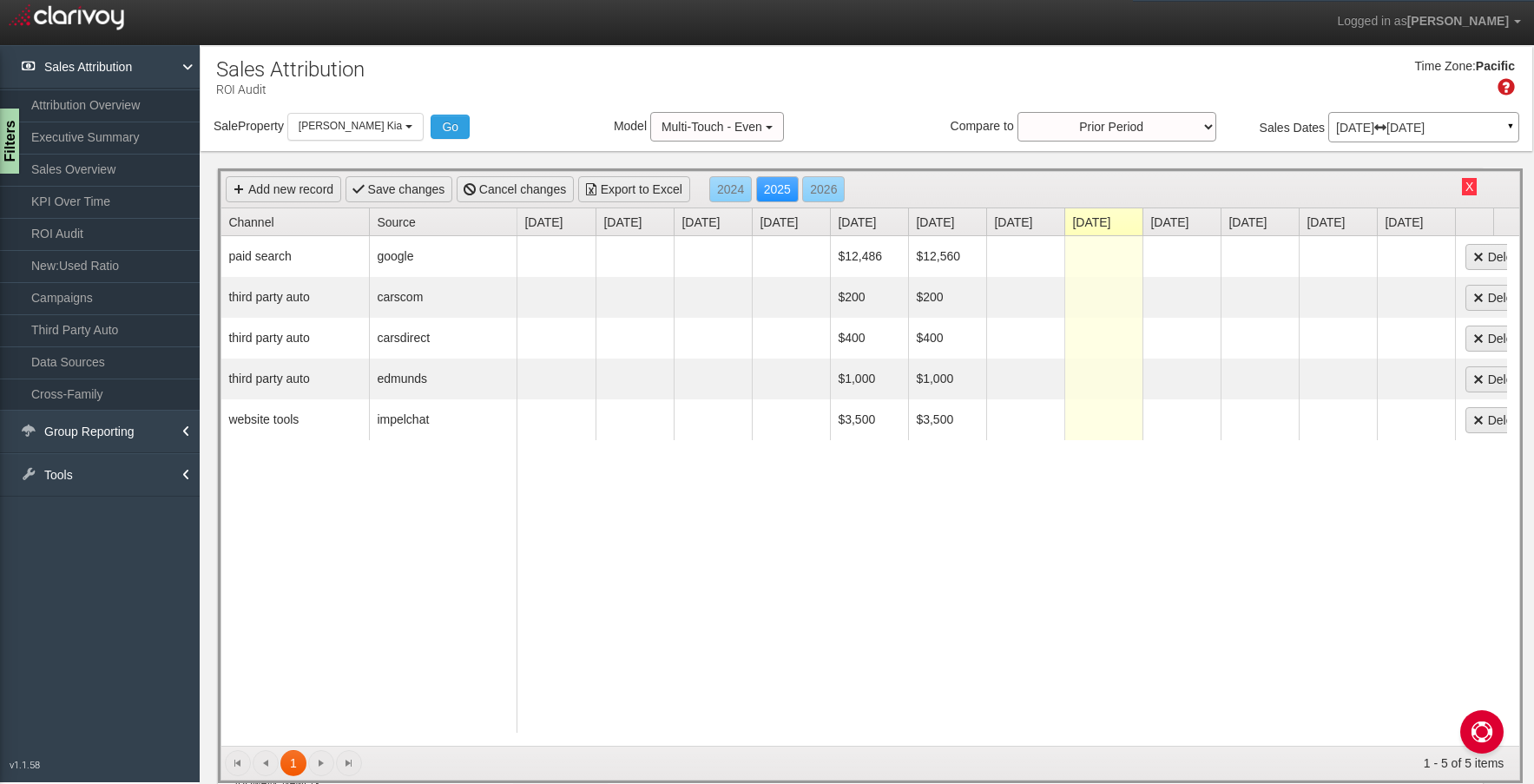
click at [1461, 184] on button "X" at bounding box center [1469, 186] width 14 height 17
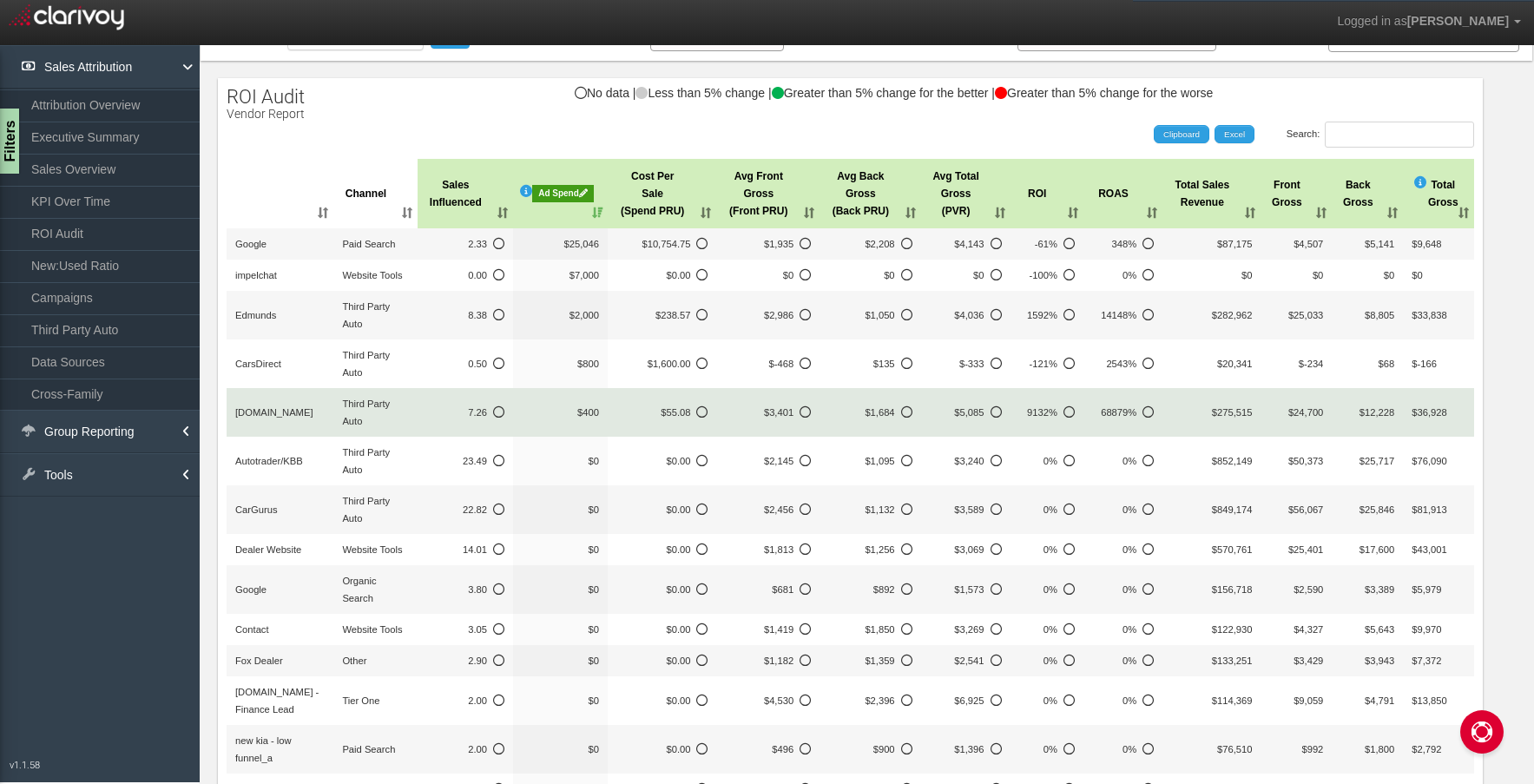
scroll to position [87, 0]
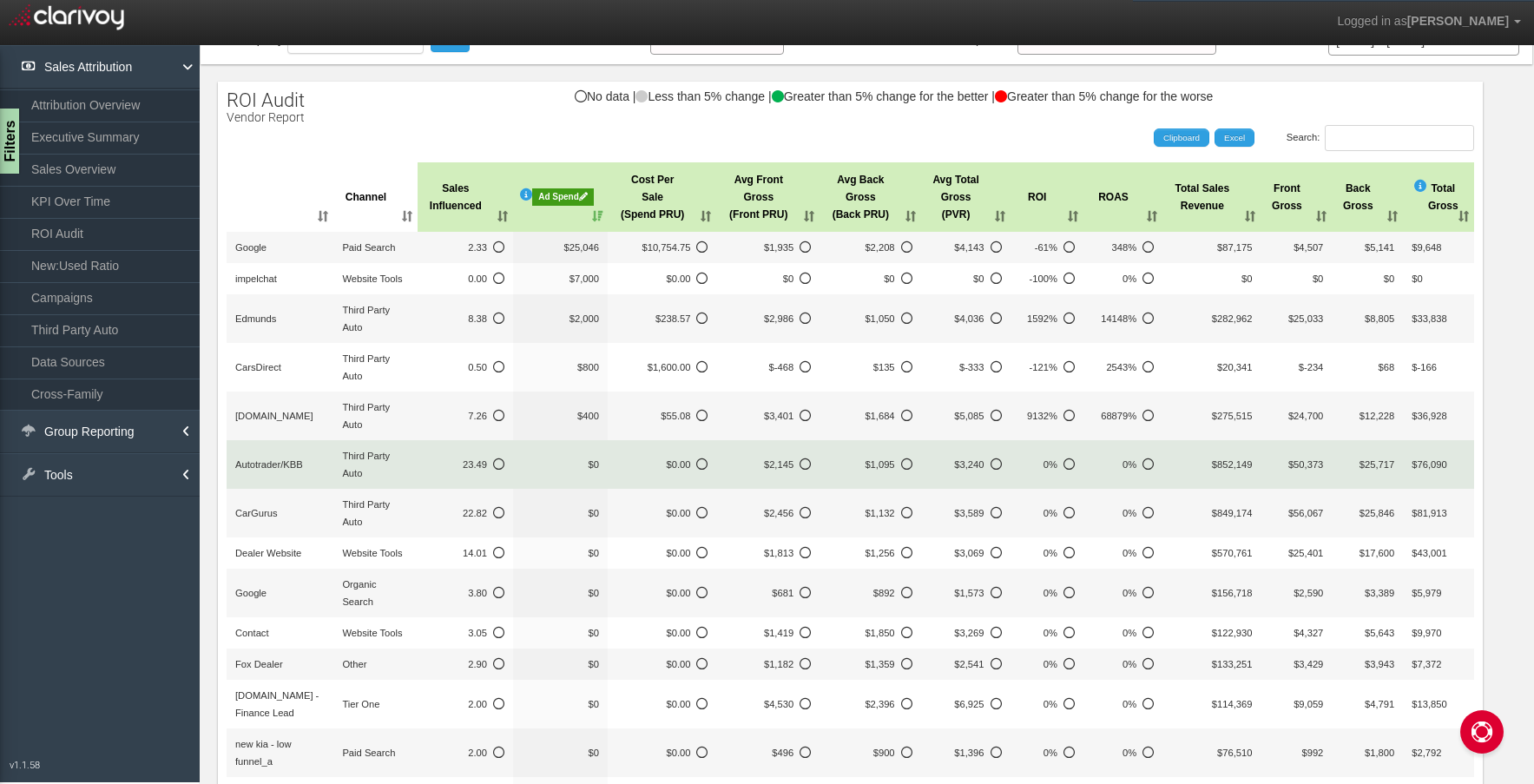
click at [1261, 459] on td "$50,373" at bounding box center [1296, 464] width 71 height 48
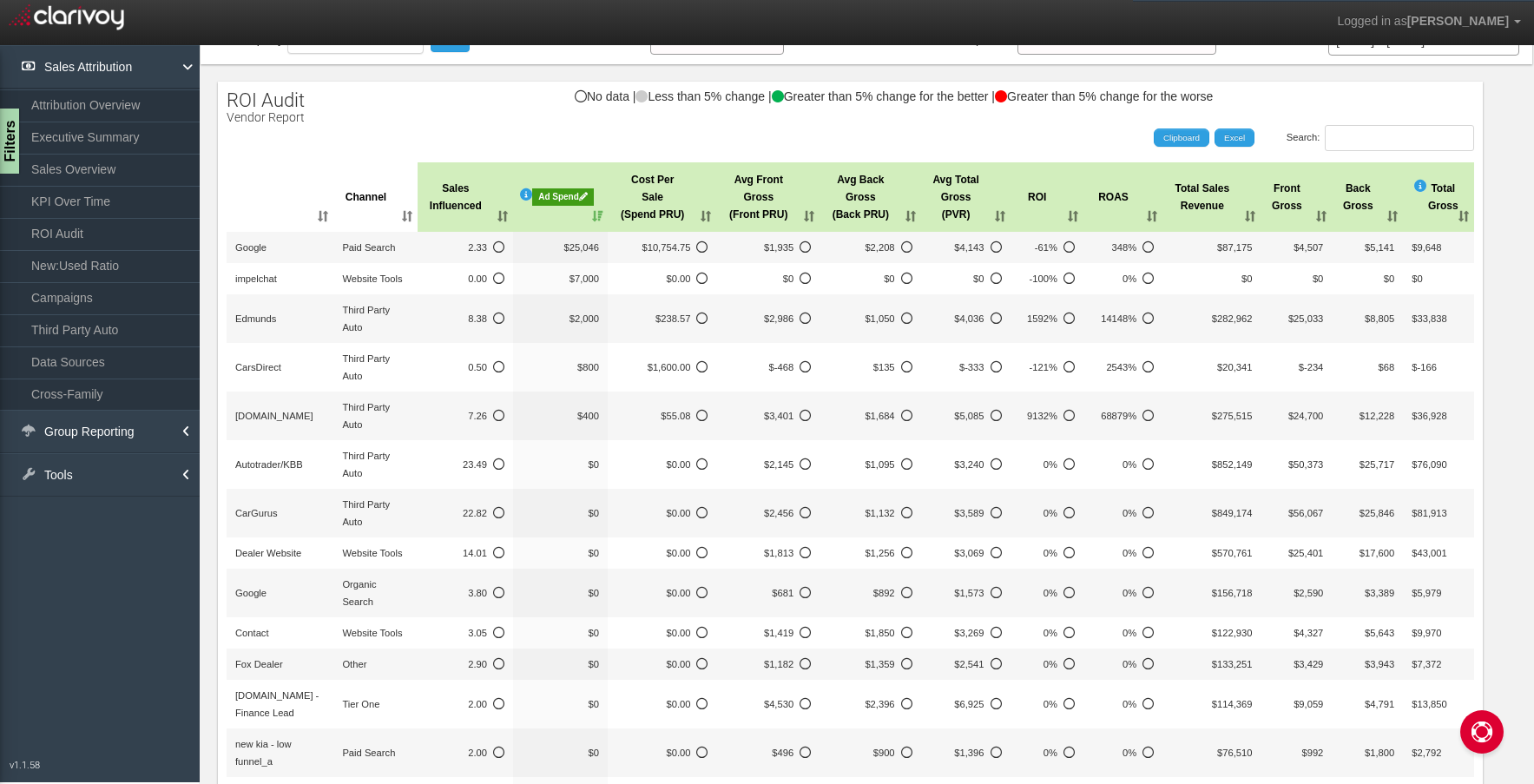
click at [1414, 192] on div "Total Gross" at bounding box center [1429, 197] width 30 height 35
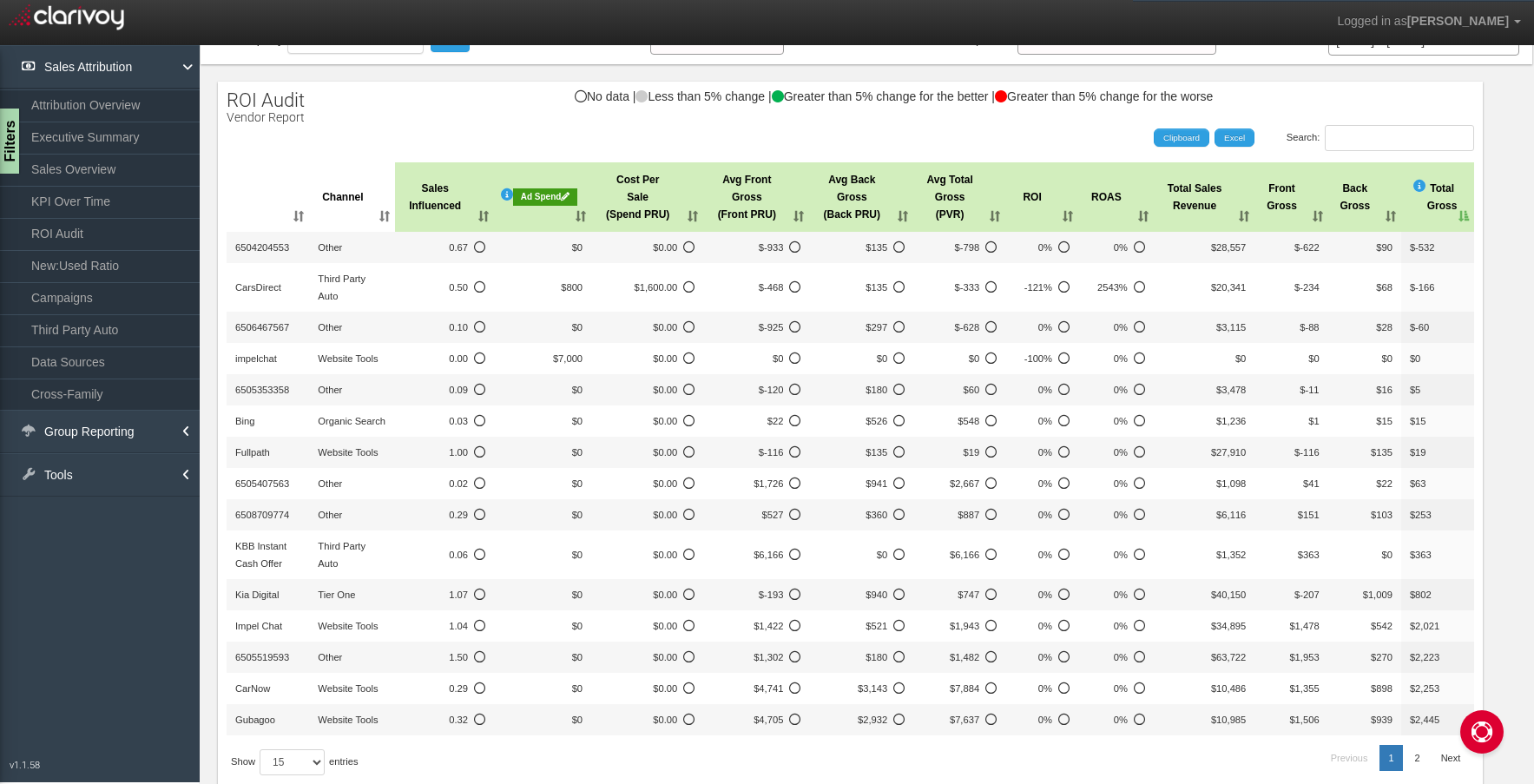
click at [573, 195] on div "Ad Spend" at bounding box center [546, 196] width 65 height 17
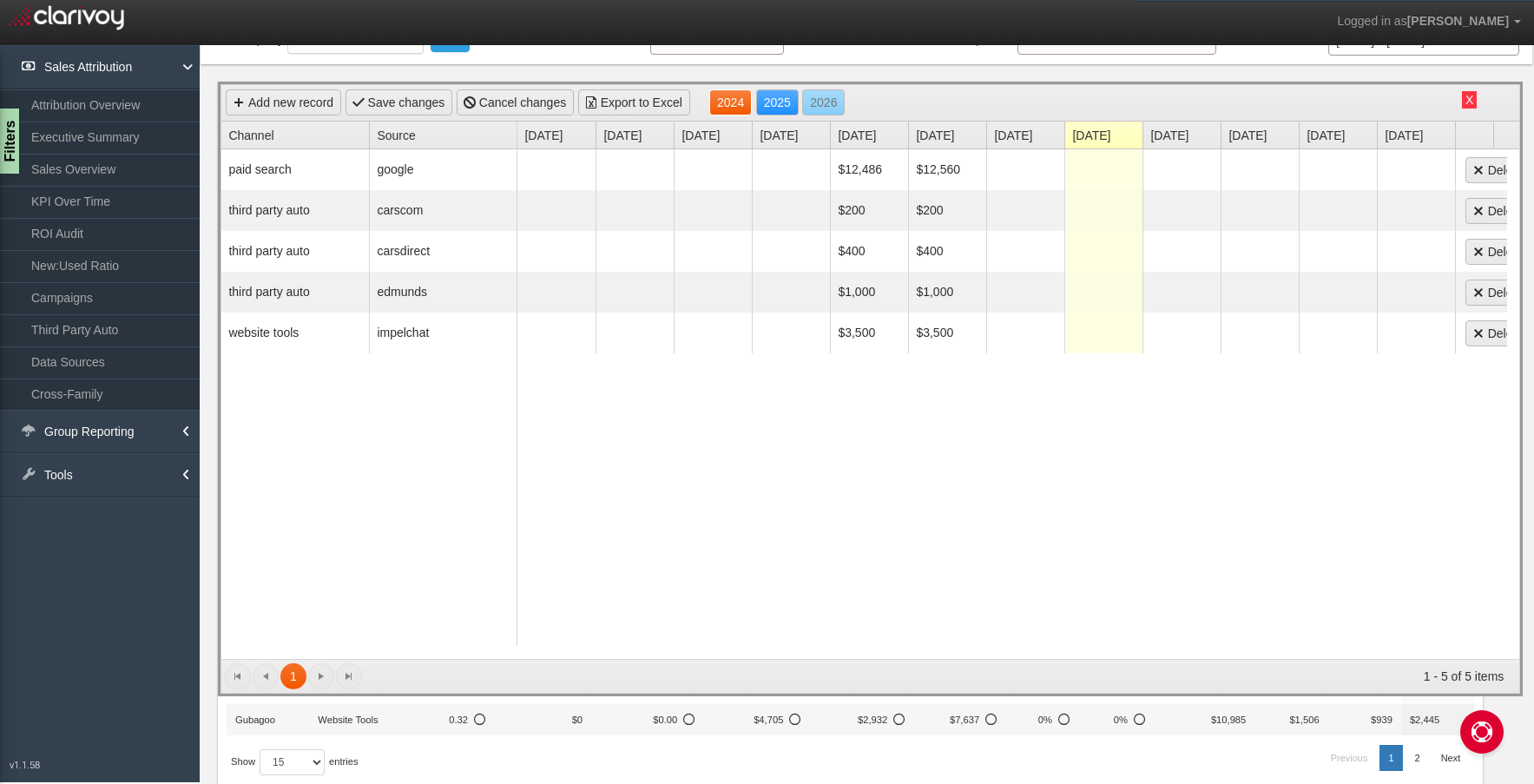
click at [738, 105] on link "2024" at bounding box center [730, 102] width 42 height 26
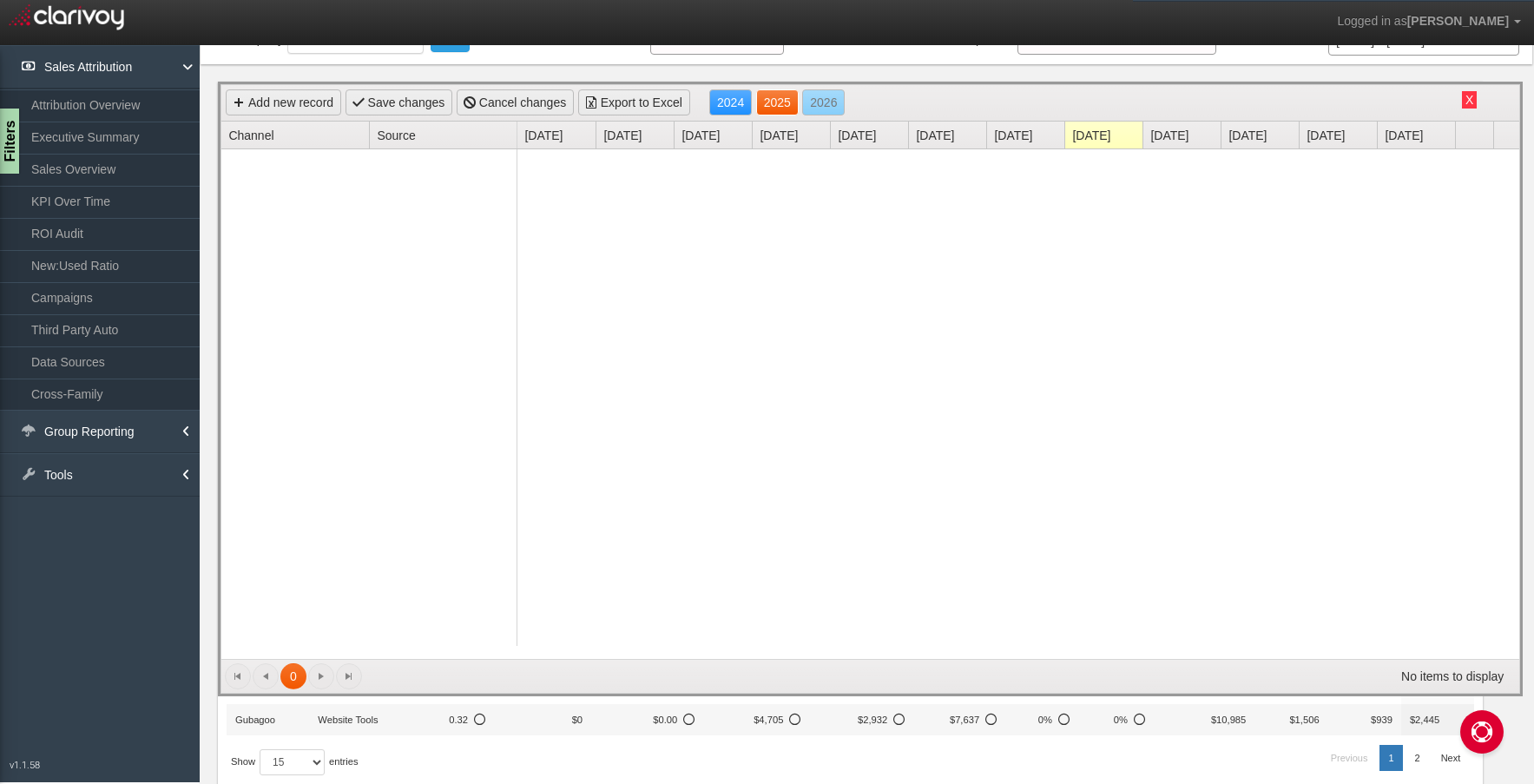
click at [794, 97] on link "2025" at bounding box center [777, 102] width 42 height 26
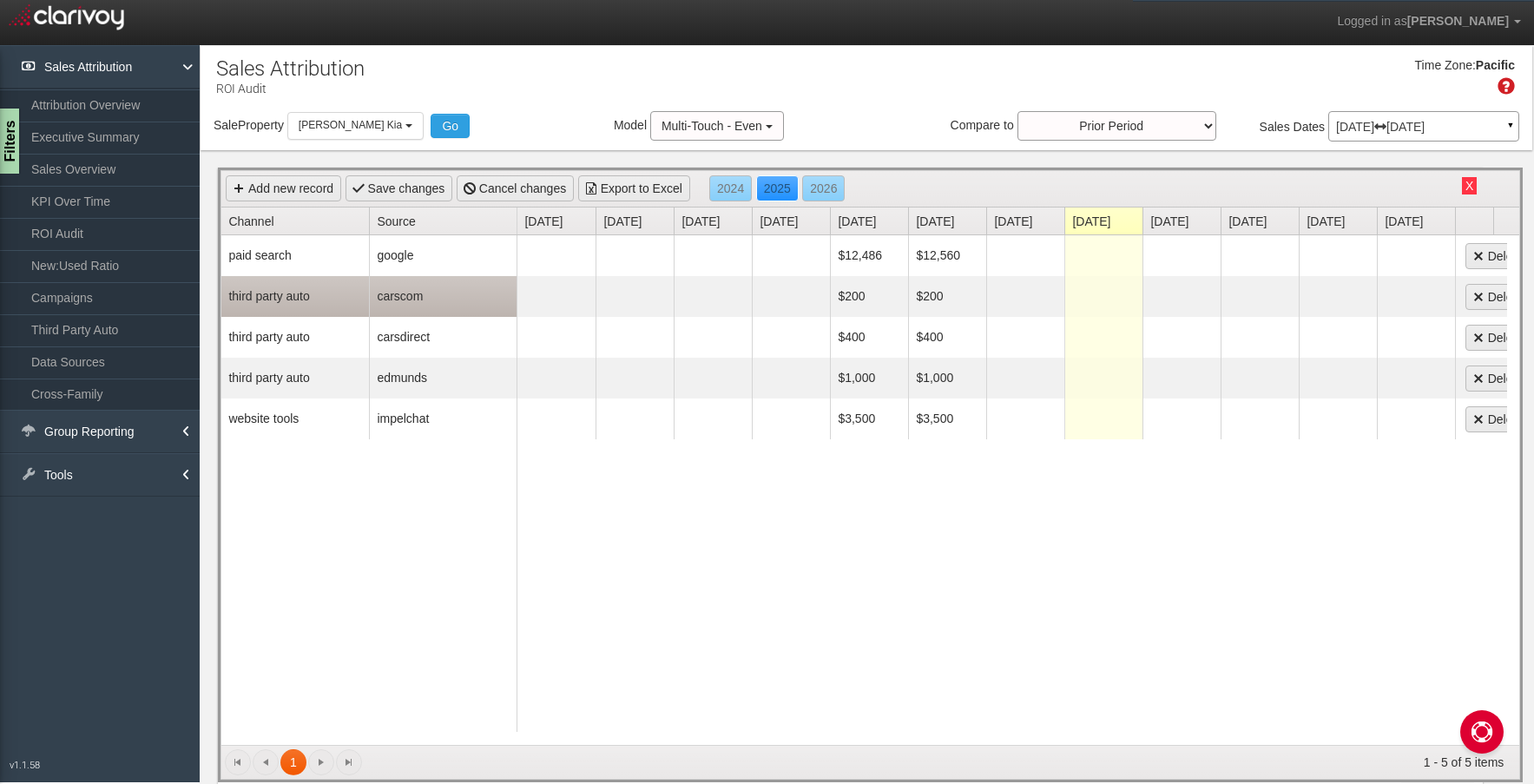
scroll to position [0, 0]
click at [1461, 192] on button "X" at bounding box center [1469, 186] width 14 height 17
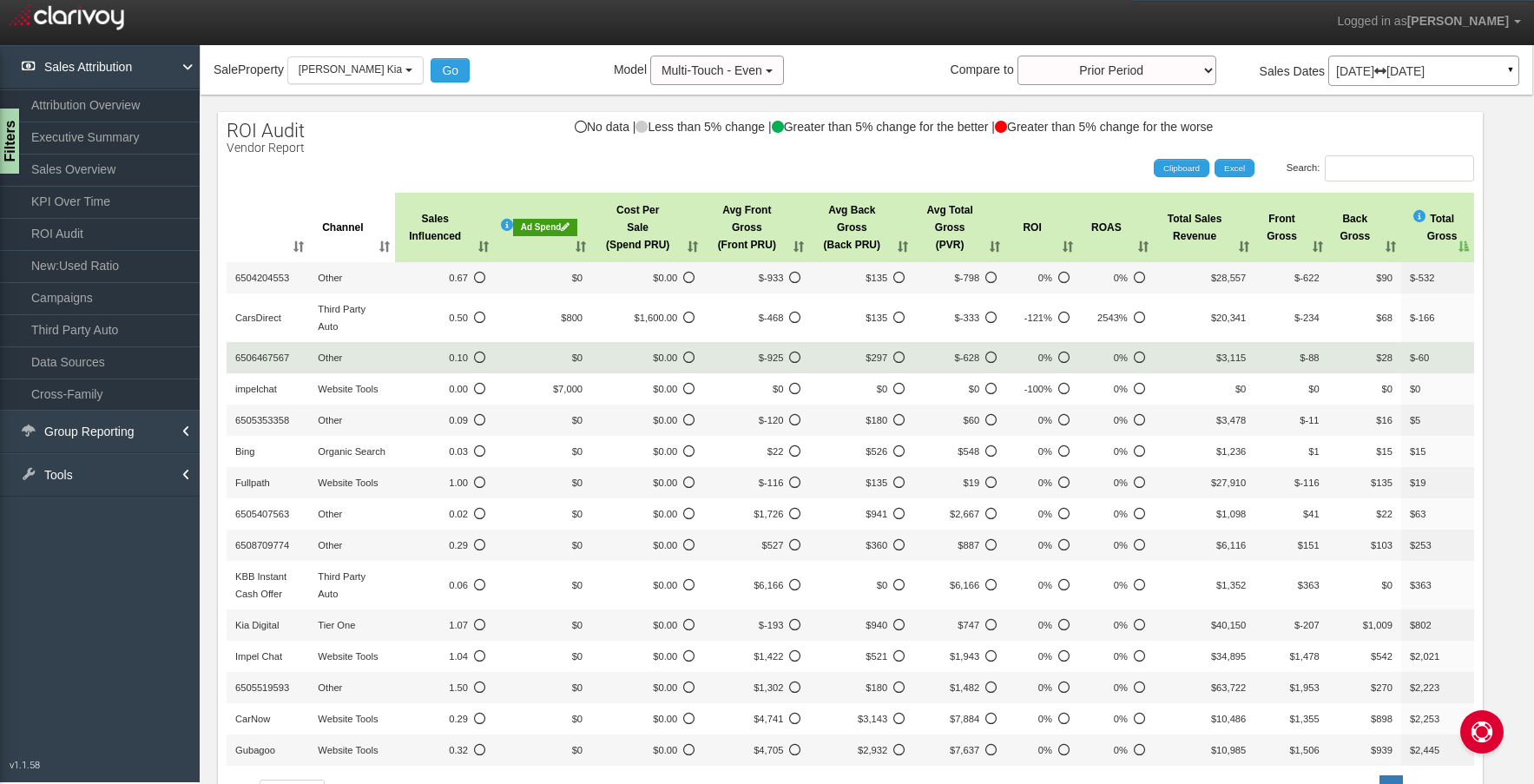
scroll to position [87, 0]
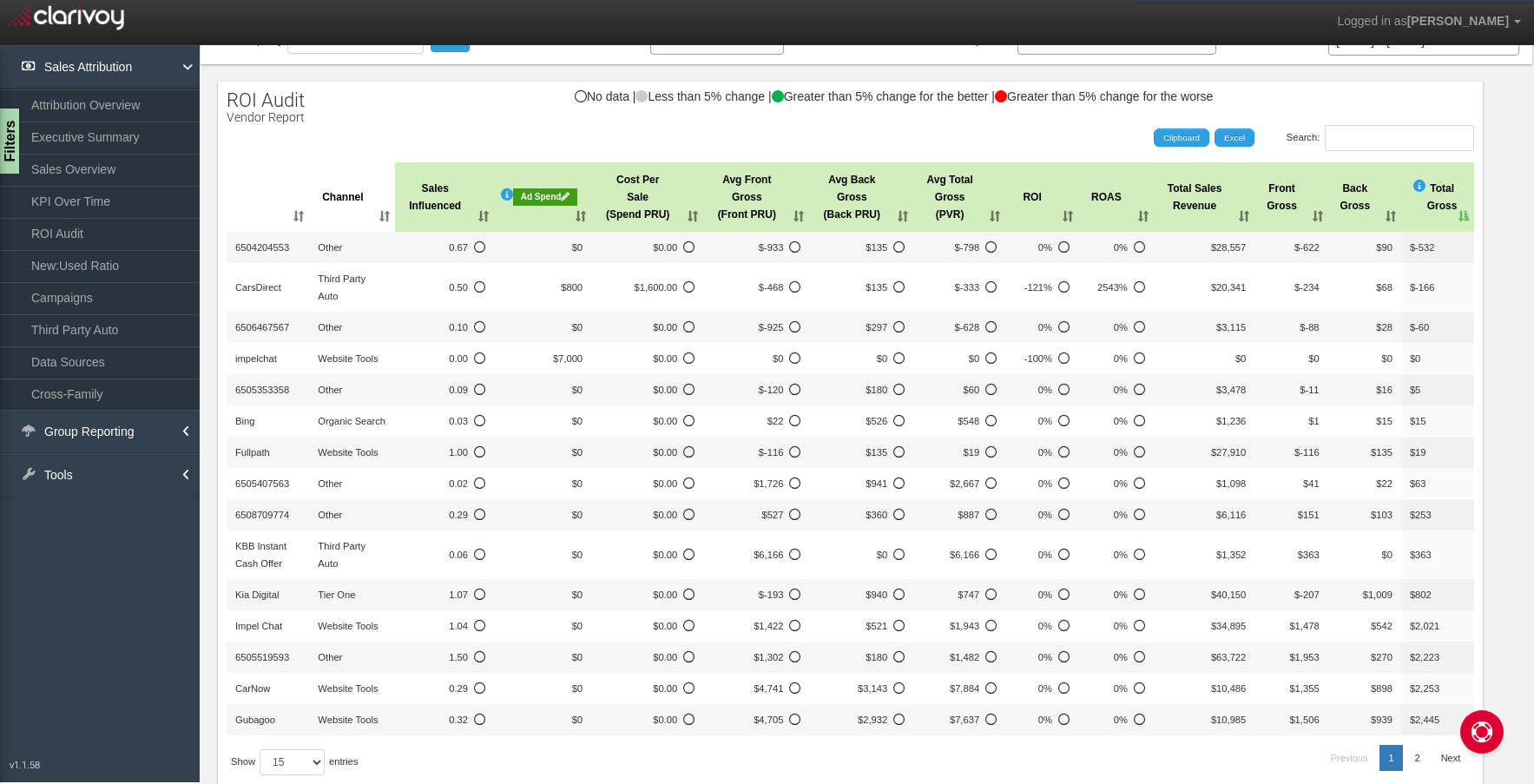
click at [347, 192] on th "Channel" at bounding box center [352, 197] width 86 height 70
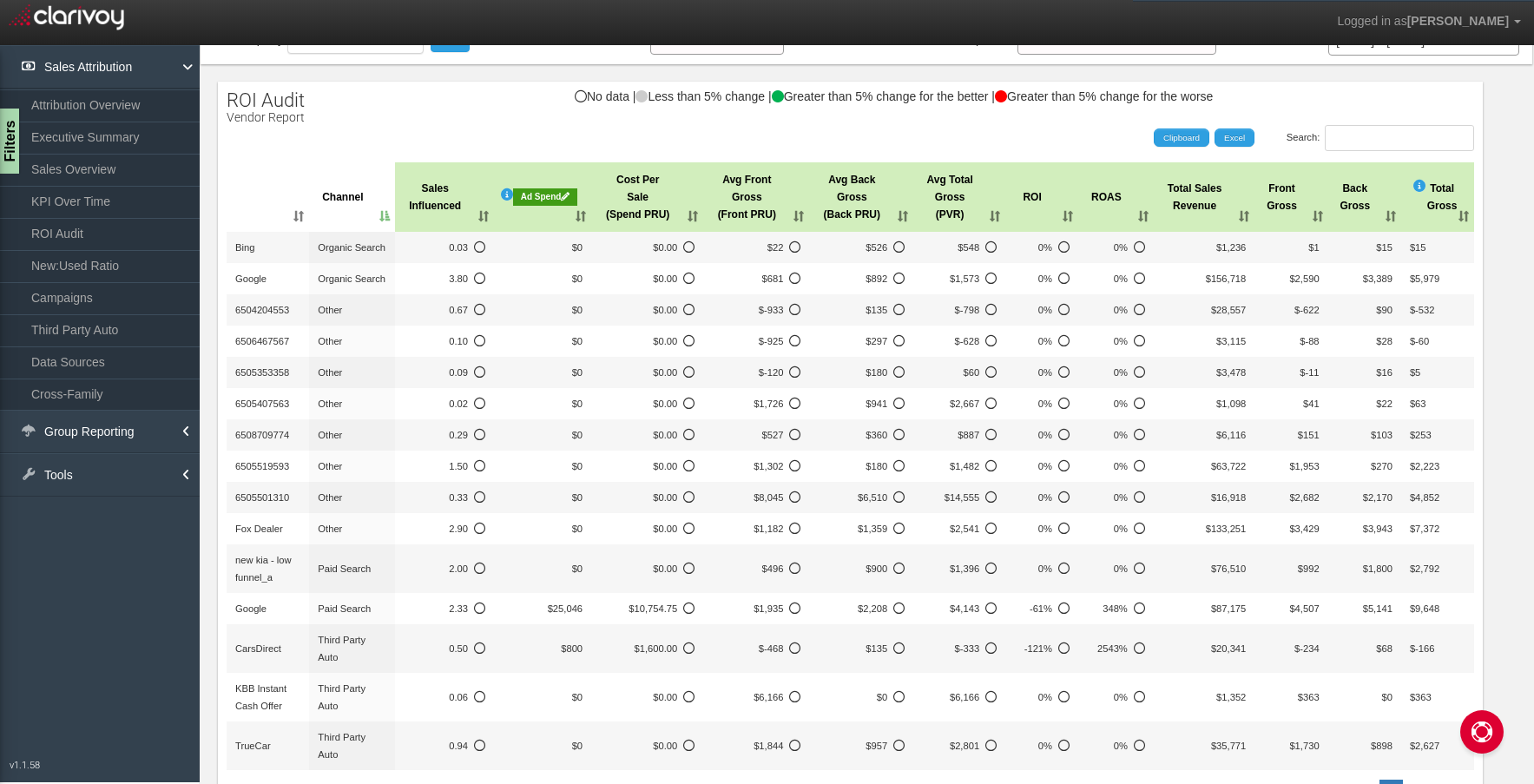
click at [299, 205] on th ": activate to sort column ascending" at bounding box center [268, 197] width 82 height 70
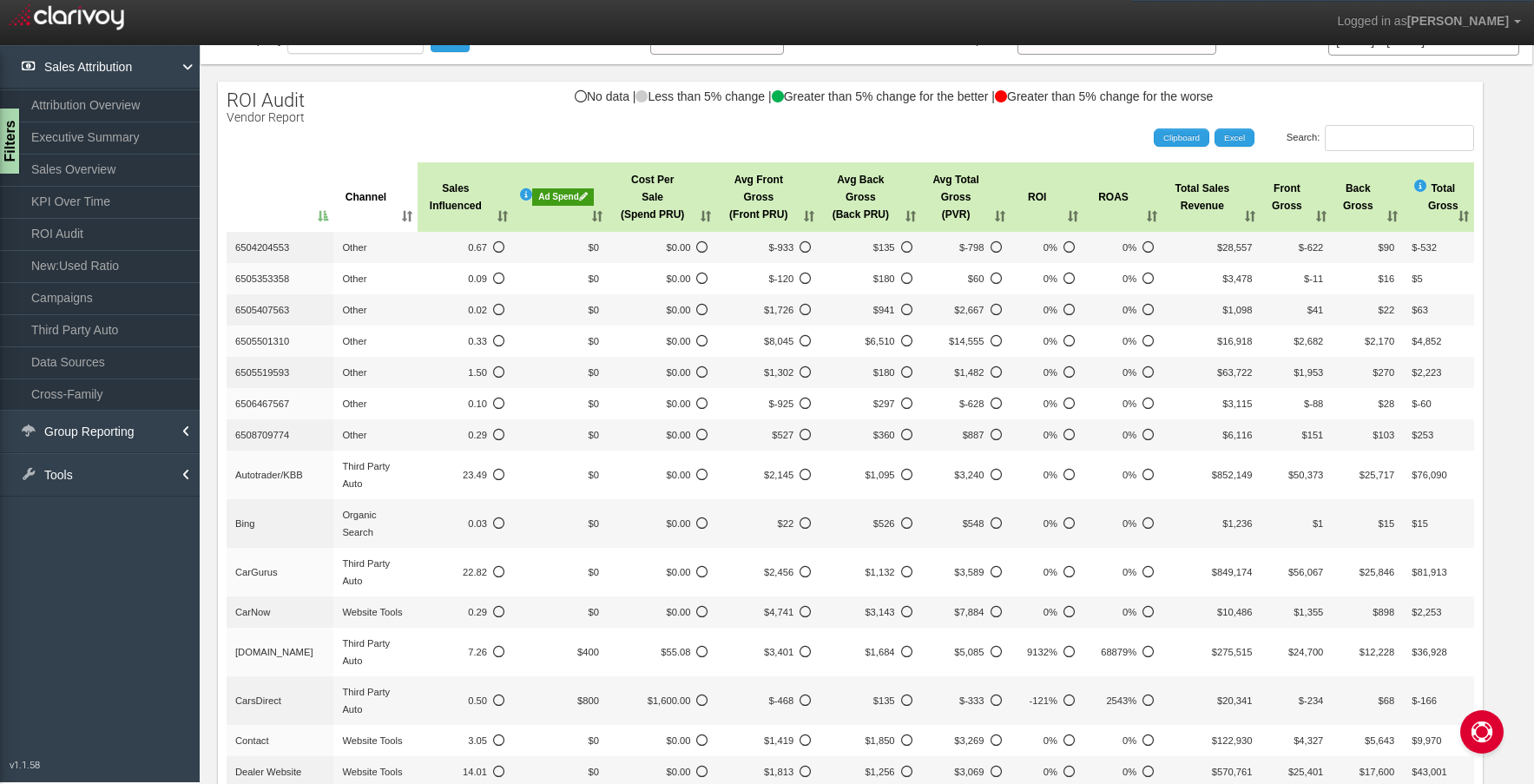
click at [299, 205] on th ": activate to sort column descending" at bounding box center [280, 197] width 107 height 70
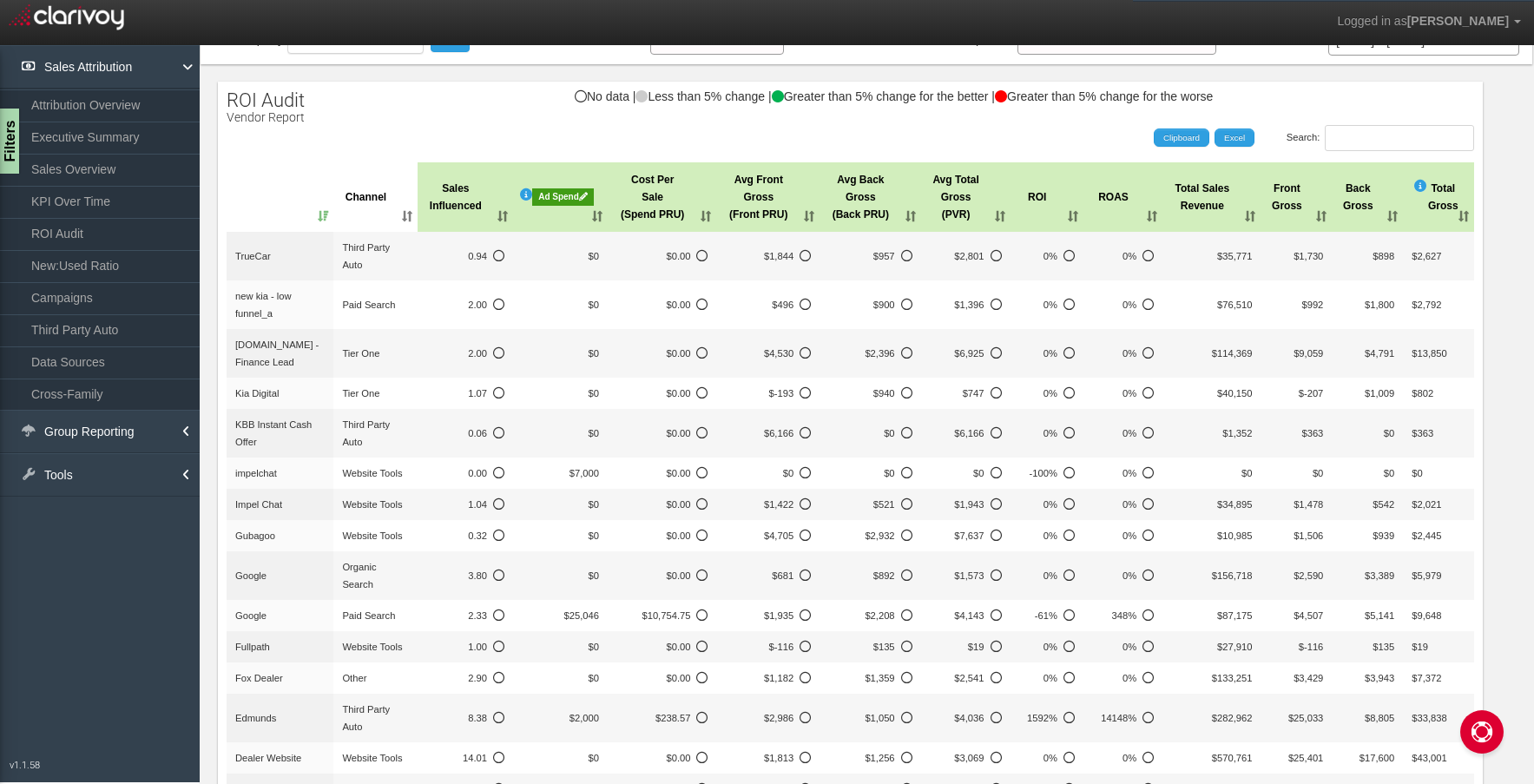
click at [448, 208] on th "Sales Influenced" at bounding box center [465, 197] width 96 height 70
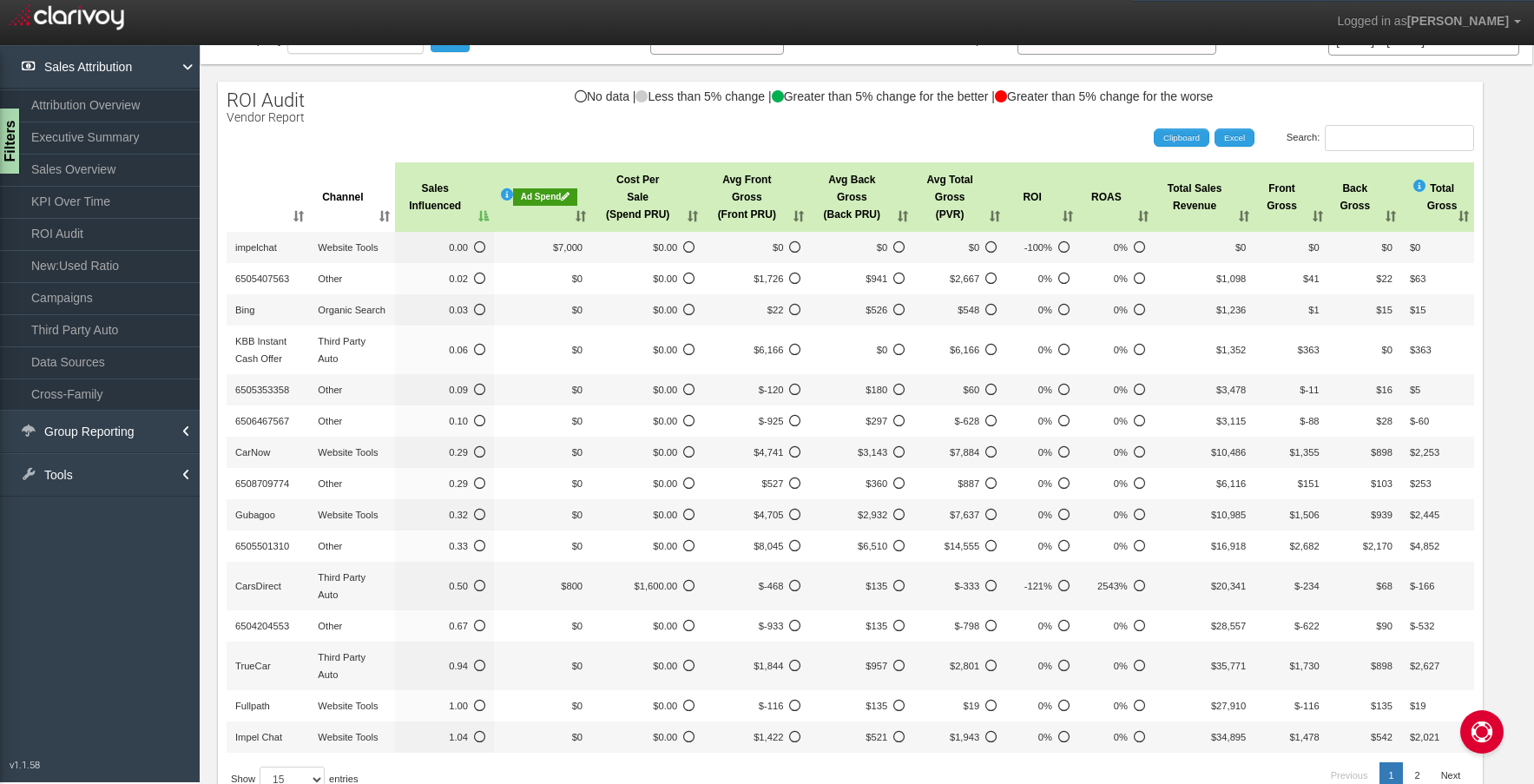
click at [577, 201] on div "Ad Spend" at bounding box center [546, 196] width 65 height 17
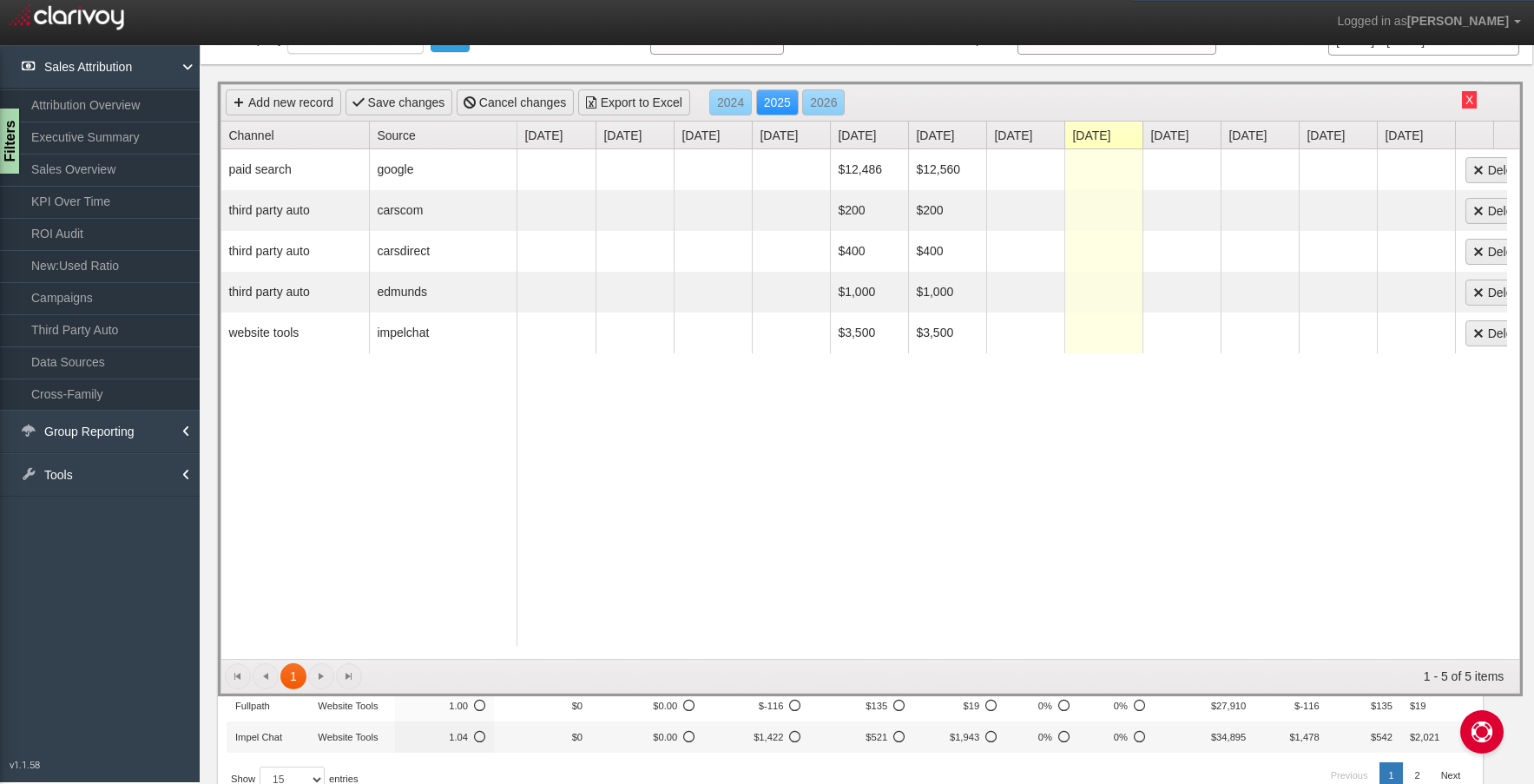
click at [1461, 103] on button "X" at bounding box center [1469, 99] width 14 height 17
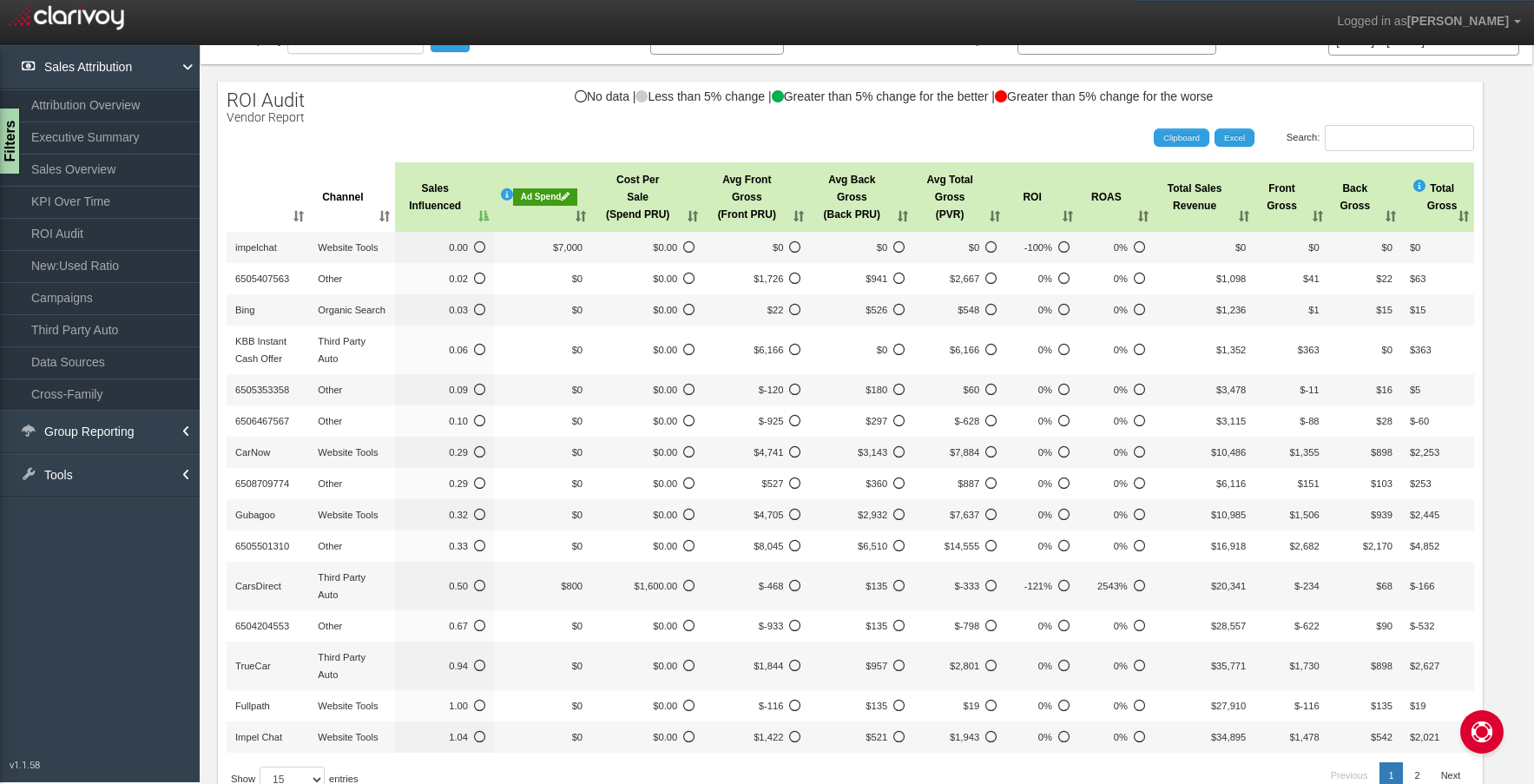
click at [532, 220] on th "Ad Spend" at bounding box center [542, 197] width 98 height 70
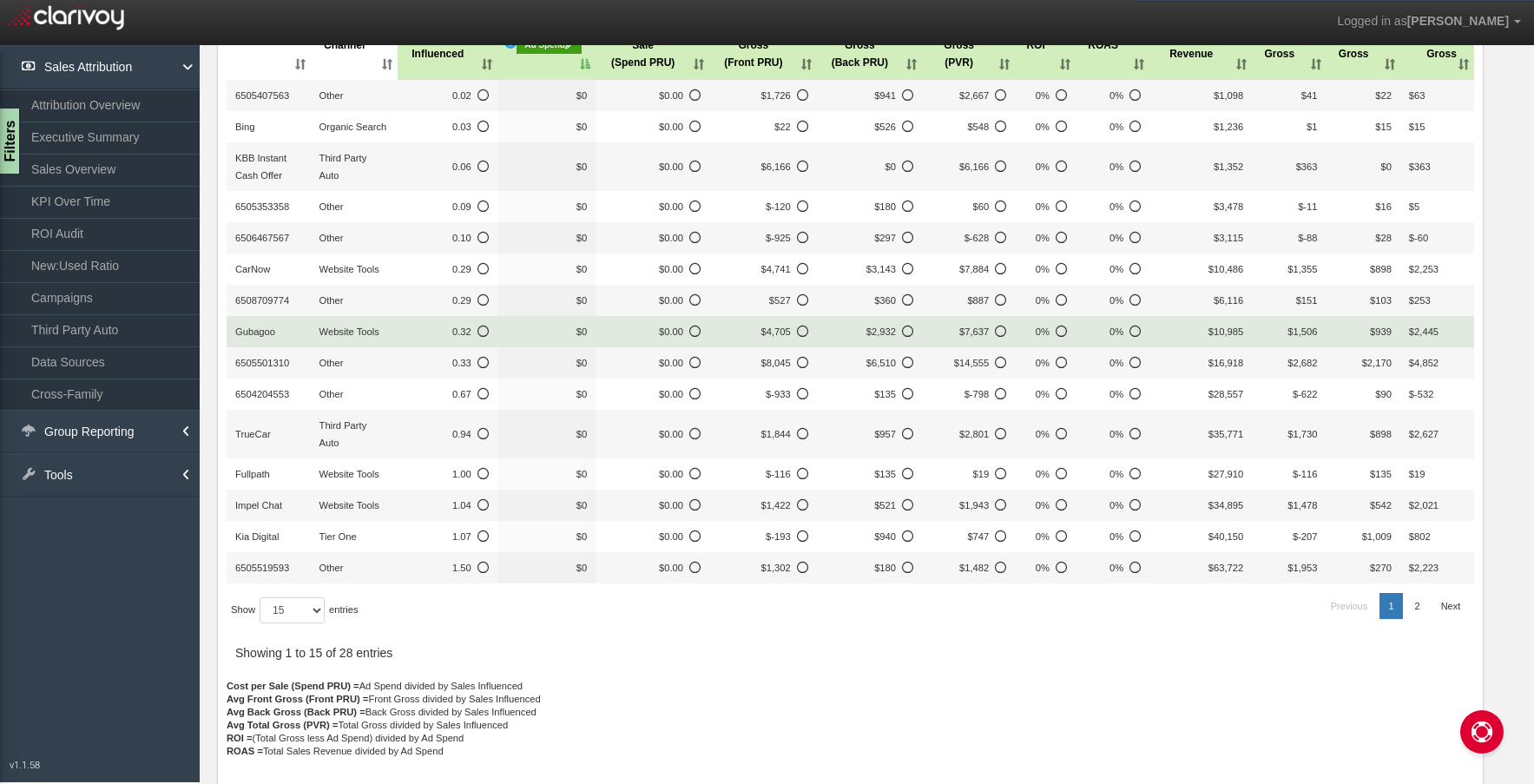
scroll to position [152, 0]
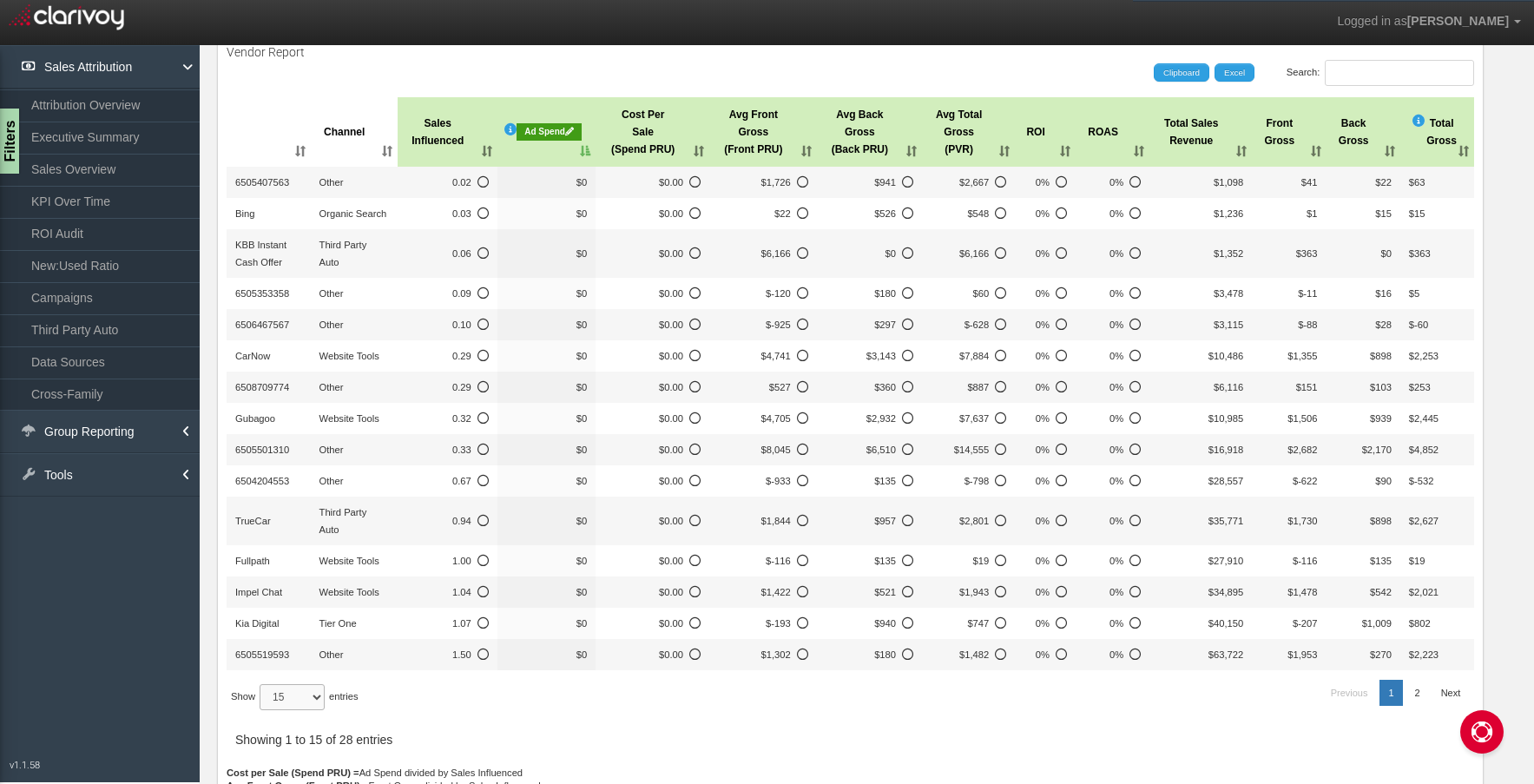
click at [296, 701] on select "15 30 50 All" at bounding box center [292, 696] width 65 height 26
select select "-1"
click at [263, 710] on select "15 30 50 All" at bounding box center [292, 696] width 65 height 26
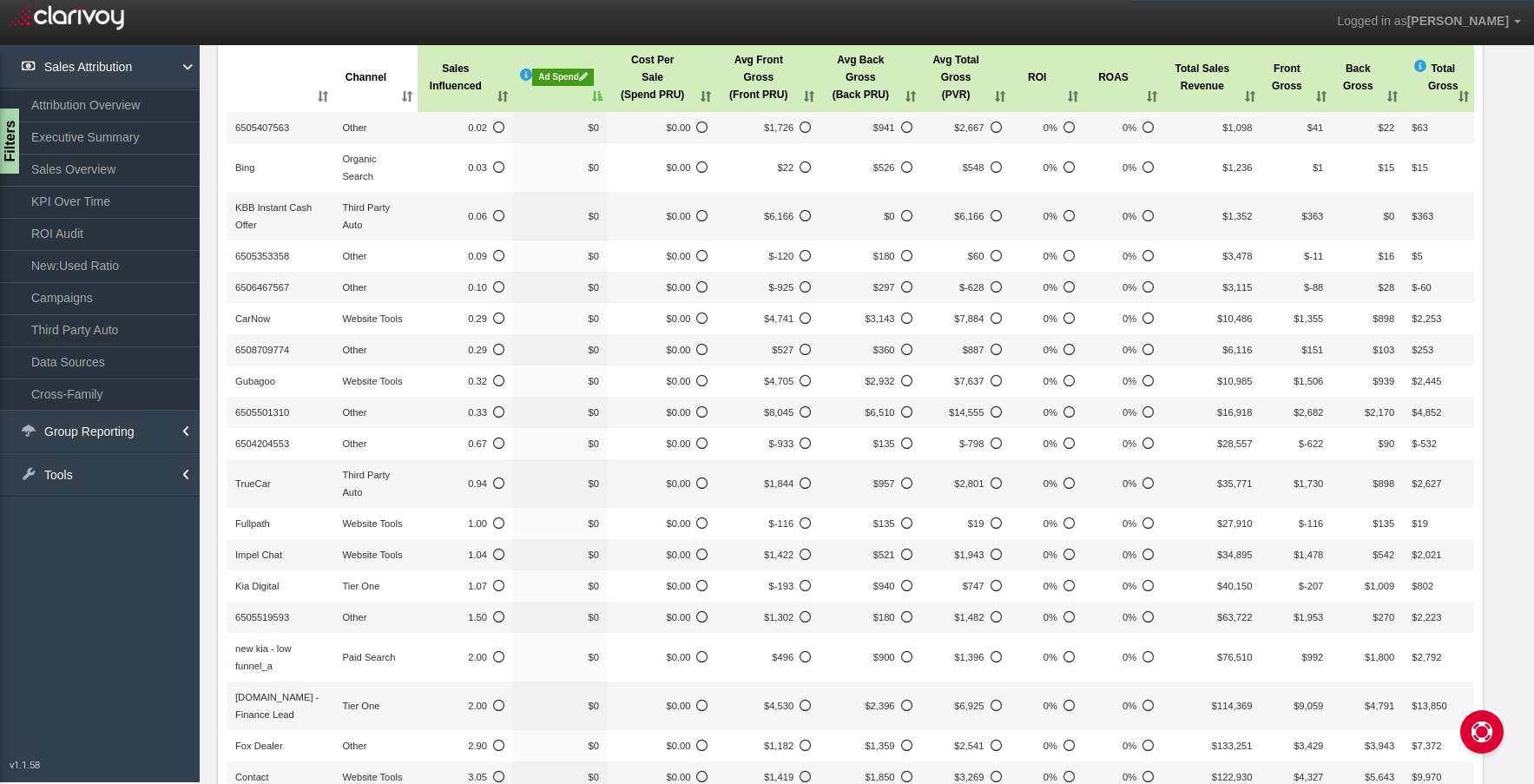
scroll to position [65, 0]
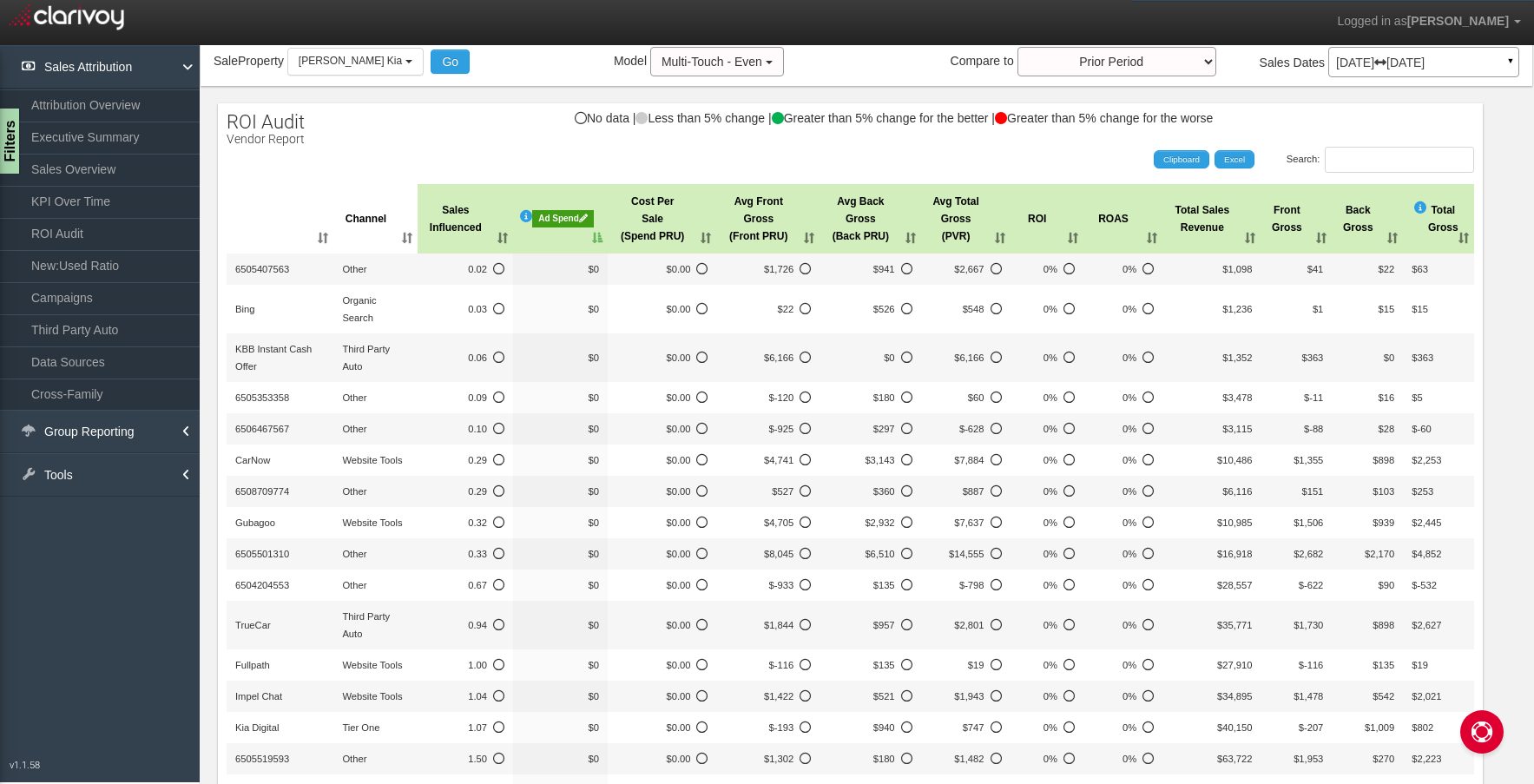
click at [1414, 213] on div "Total Gross" at bounding box center [1429, 219] width 30 height 35
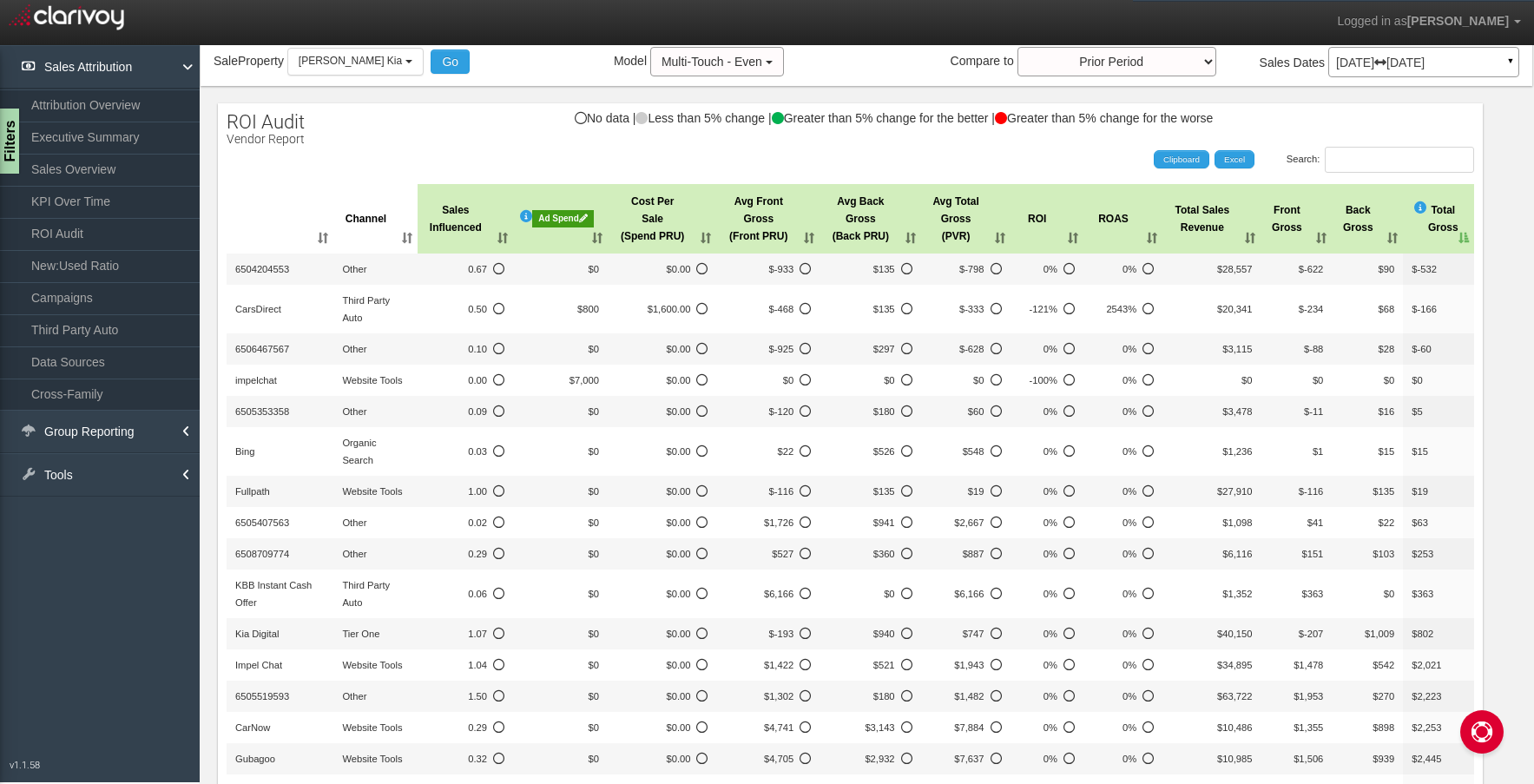
click at [555, 226] on div "Ad Spend" at bounding box center [563, 218] width 62 height 17
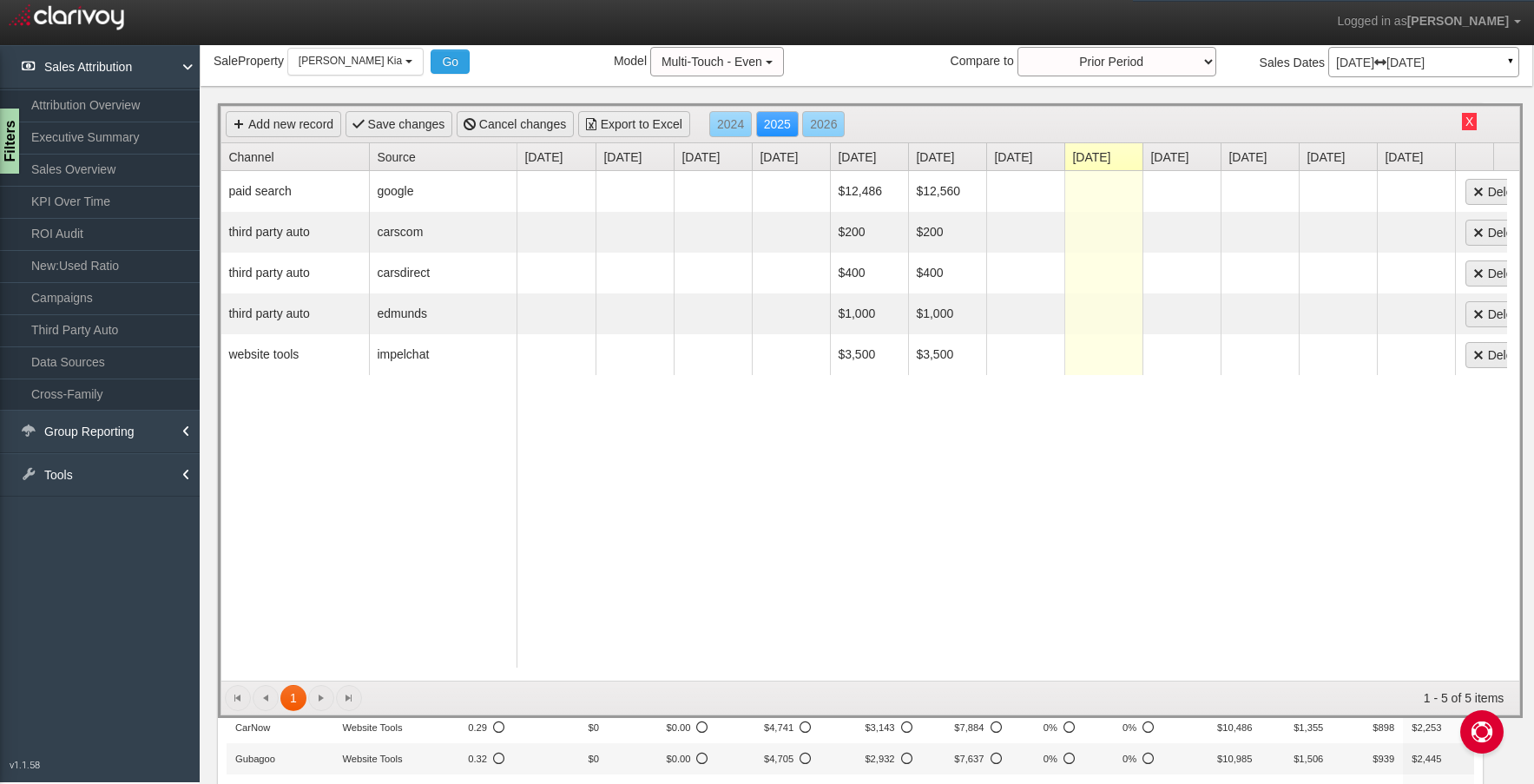
click at [1464, 126] on div "Add new record Save changes Cancel changes Export to Excel 2024 2025 2026" at bounding box center [870, 125] width 1297 height 37
click at [1461, 126] on button "X" at bounding box center [1469, 121] width 14 height 17
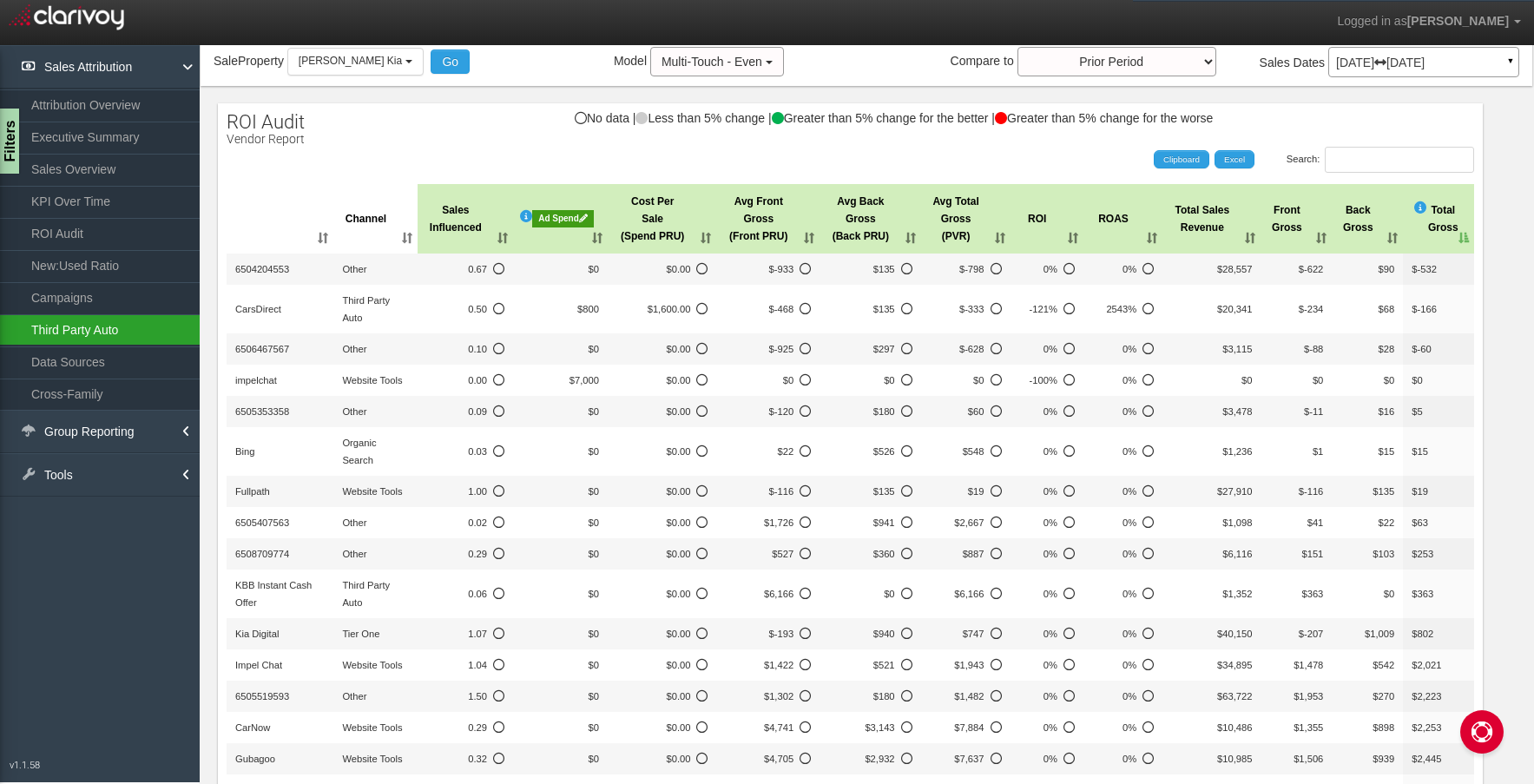
click at [96, 323] on link "Third Party Auto" at bounding box center [99, 330] width 200 height 31
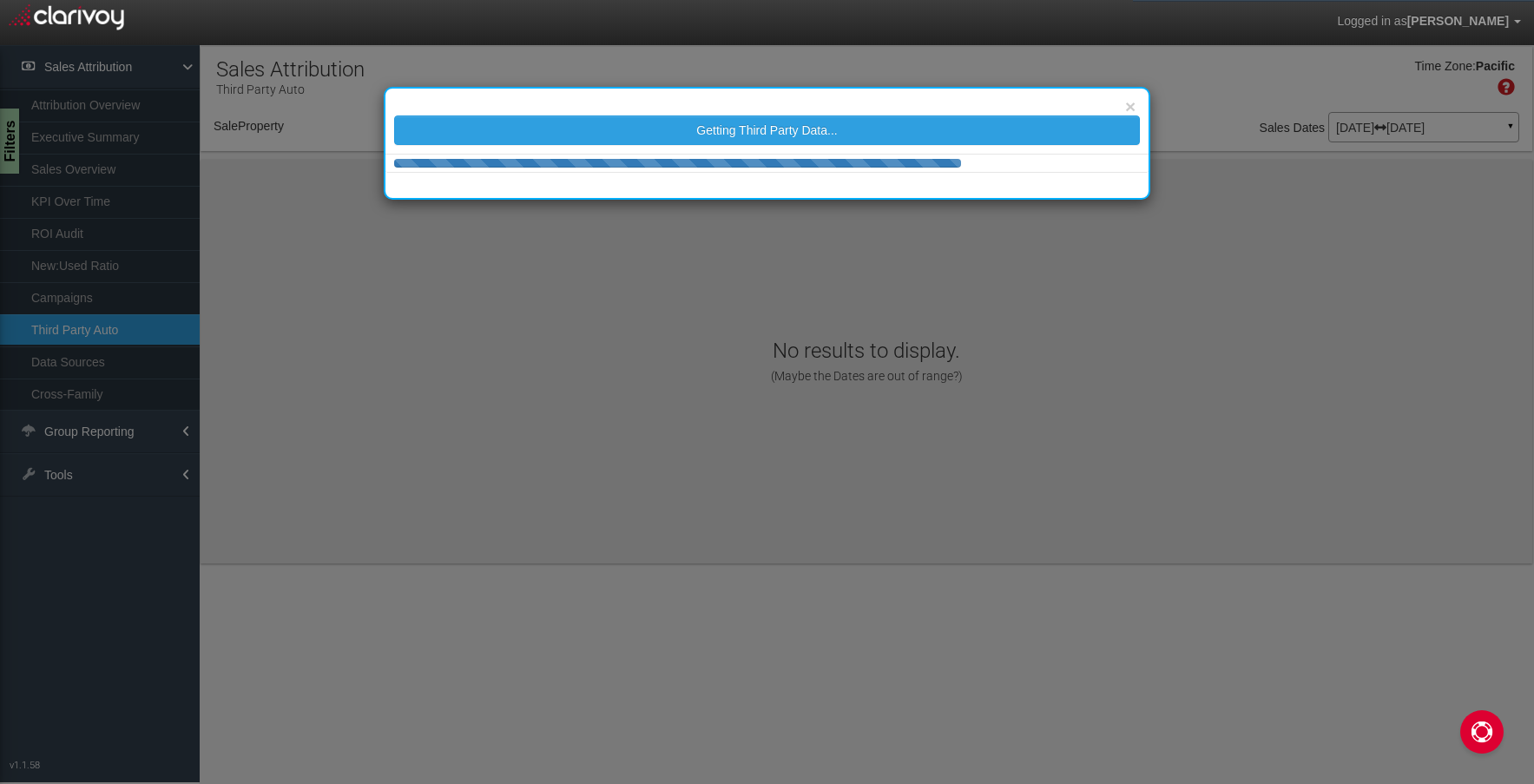
select select "object:299"
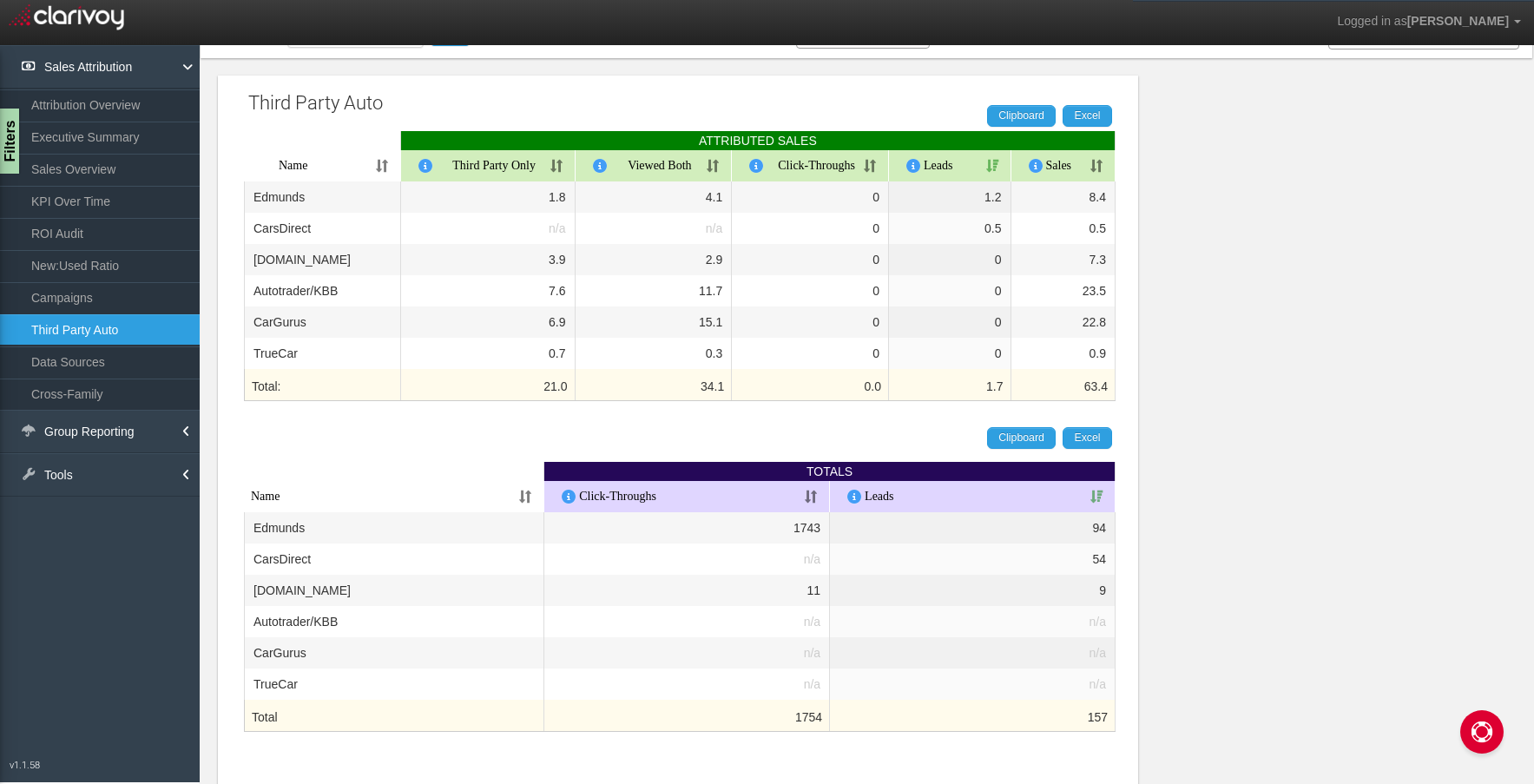
scroll to position [6, 0]
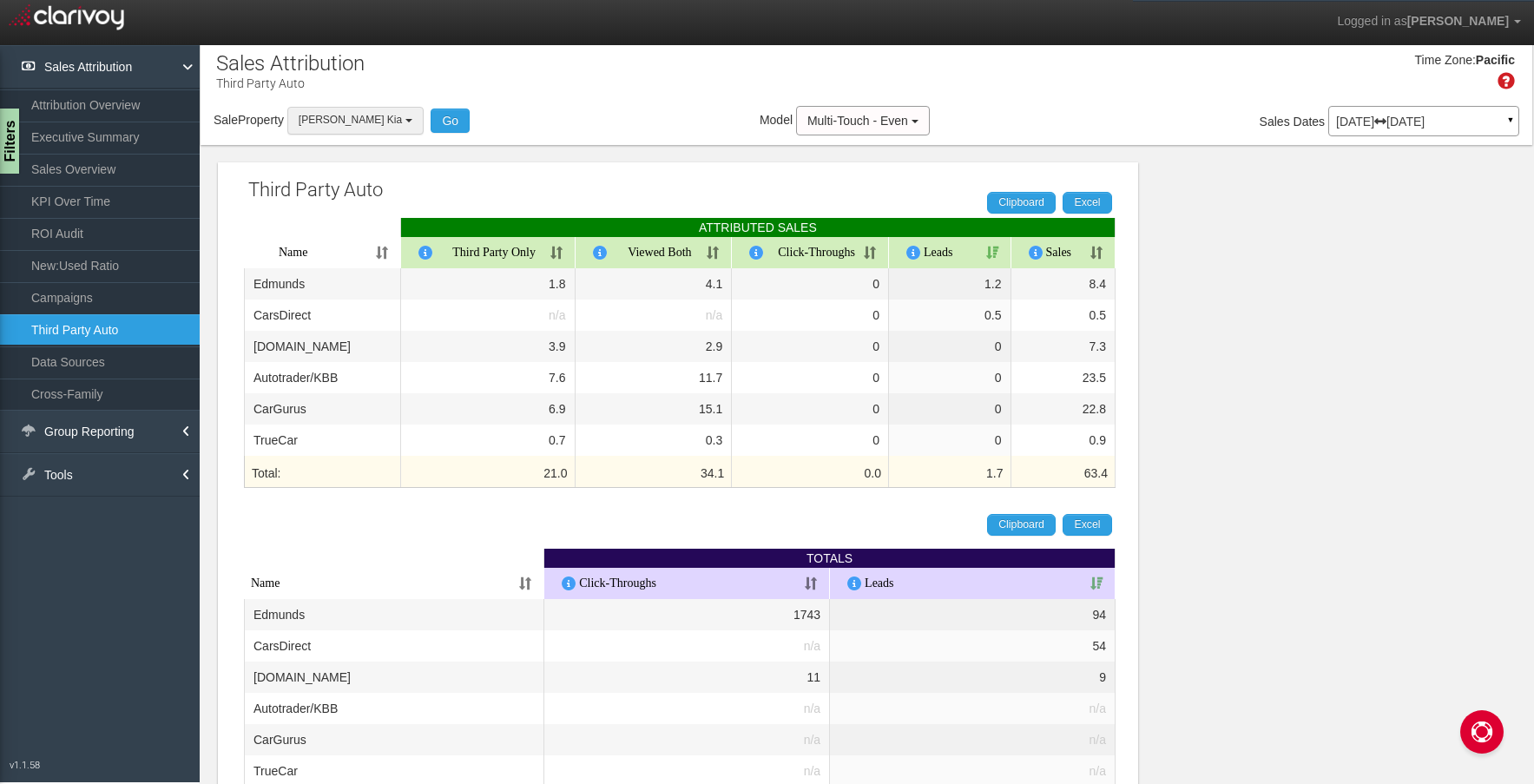
click at [340, 132] on button "[PERSON_NAME] Kia" at bounding box center [356, 120] width 136 height 27
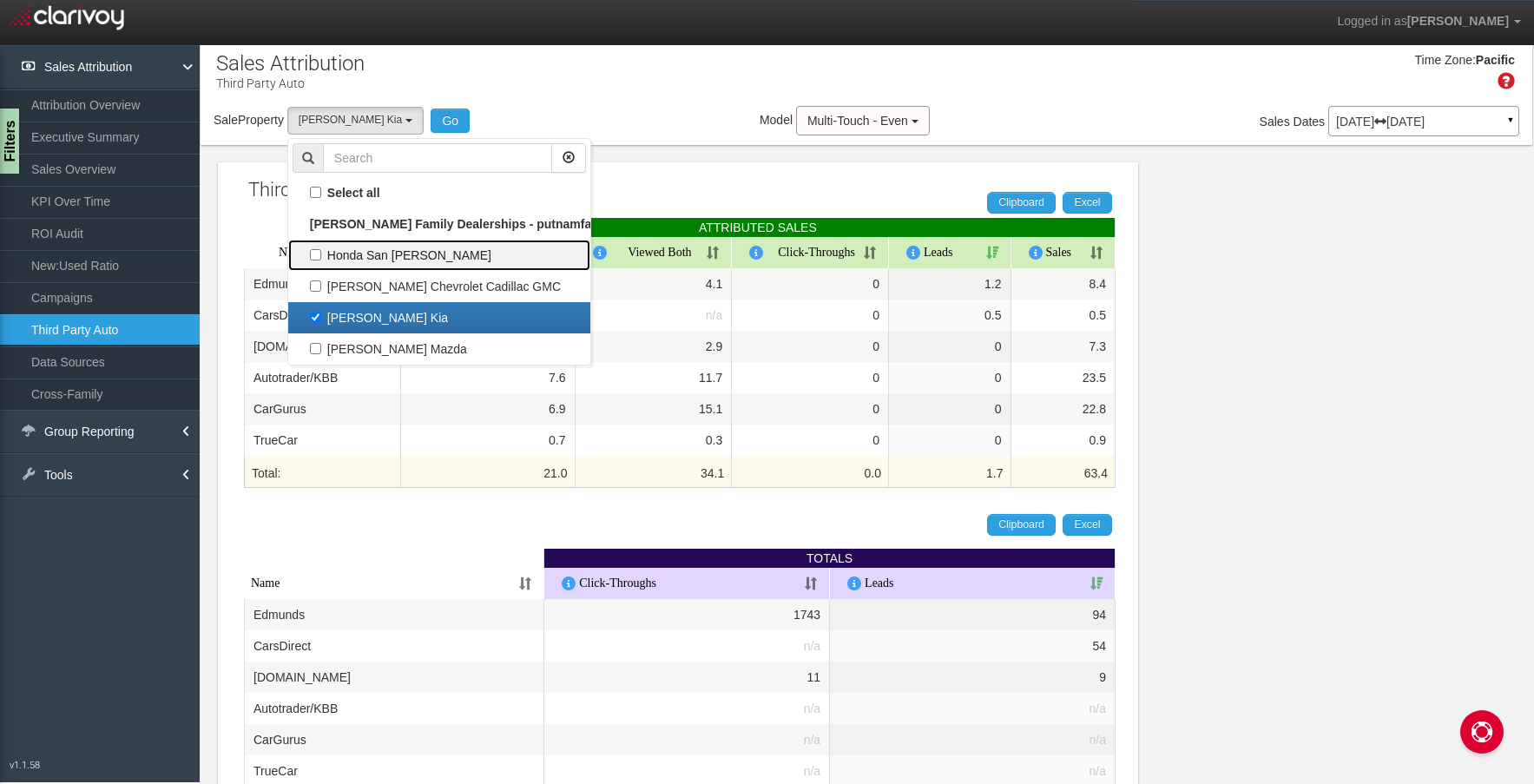
click at [339, 252] on label "Honda San [PERSON_NAME]" at bounding box center [438, 254] width 293 height 22
click at [321, 252] on input "Honda San [PERSON_NAME]" at bounding box center [315, 254] width 12 height 12
checkbox input "true"
select select "object:297"
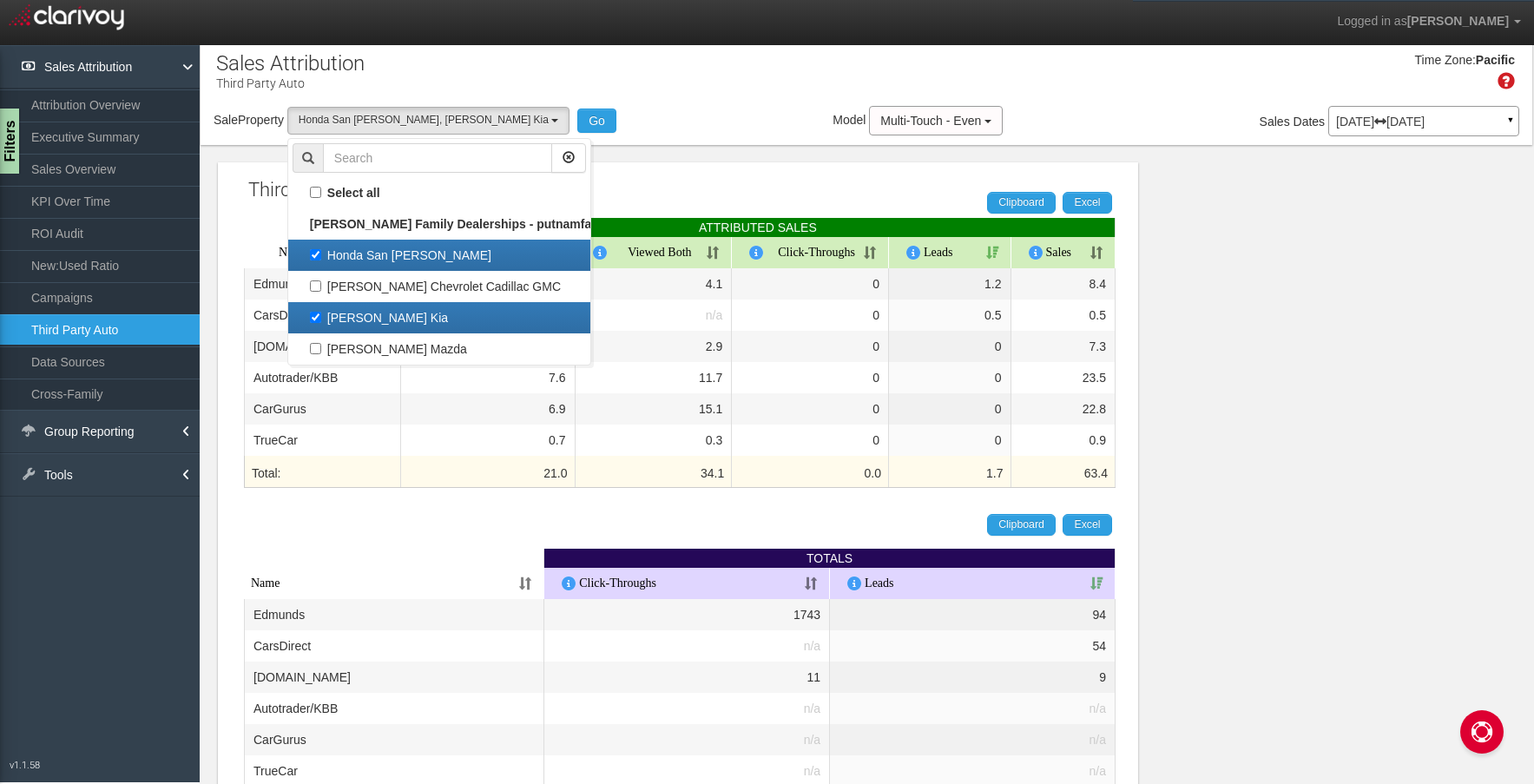
scroll to position [45, 0]
click at [336, 313] on label "[PERSON_NAME] Kia" at bounding box center [438, 317] width 293 height 22
click at [321, 313] on input "[PERSON_NAME] Kia" at bounding box center [315, 317] width 12 height 12
checkbox input "false"
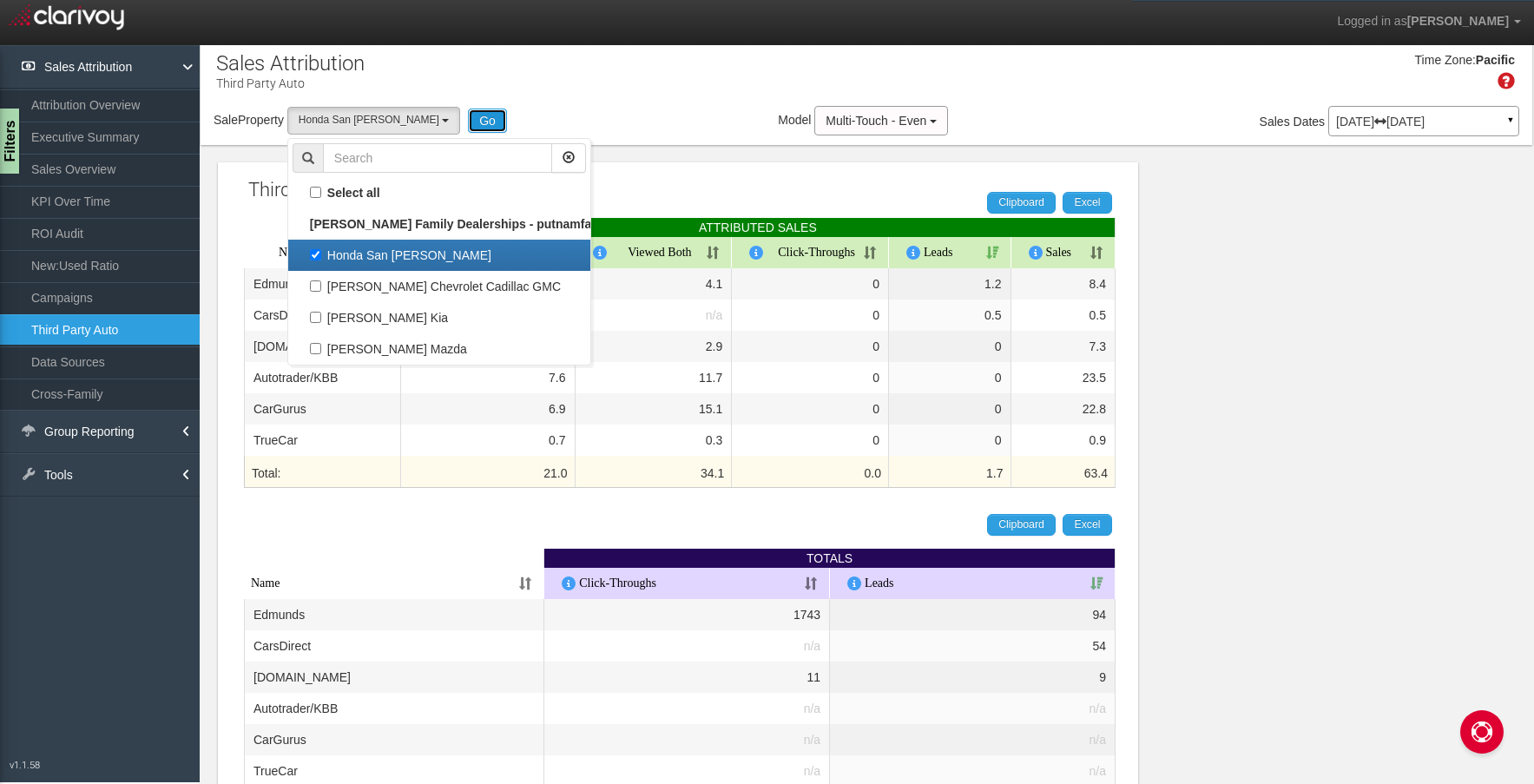
click at [468, 123] on button "Go" at bounding box center [487, 120] width 39 height 24
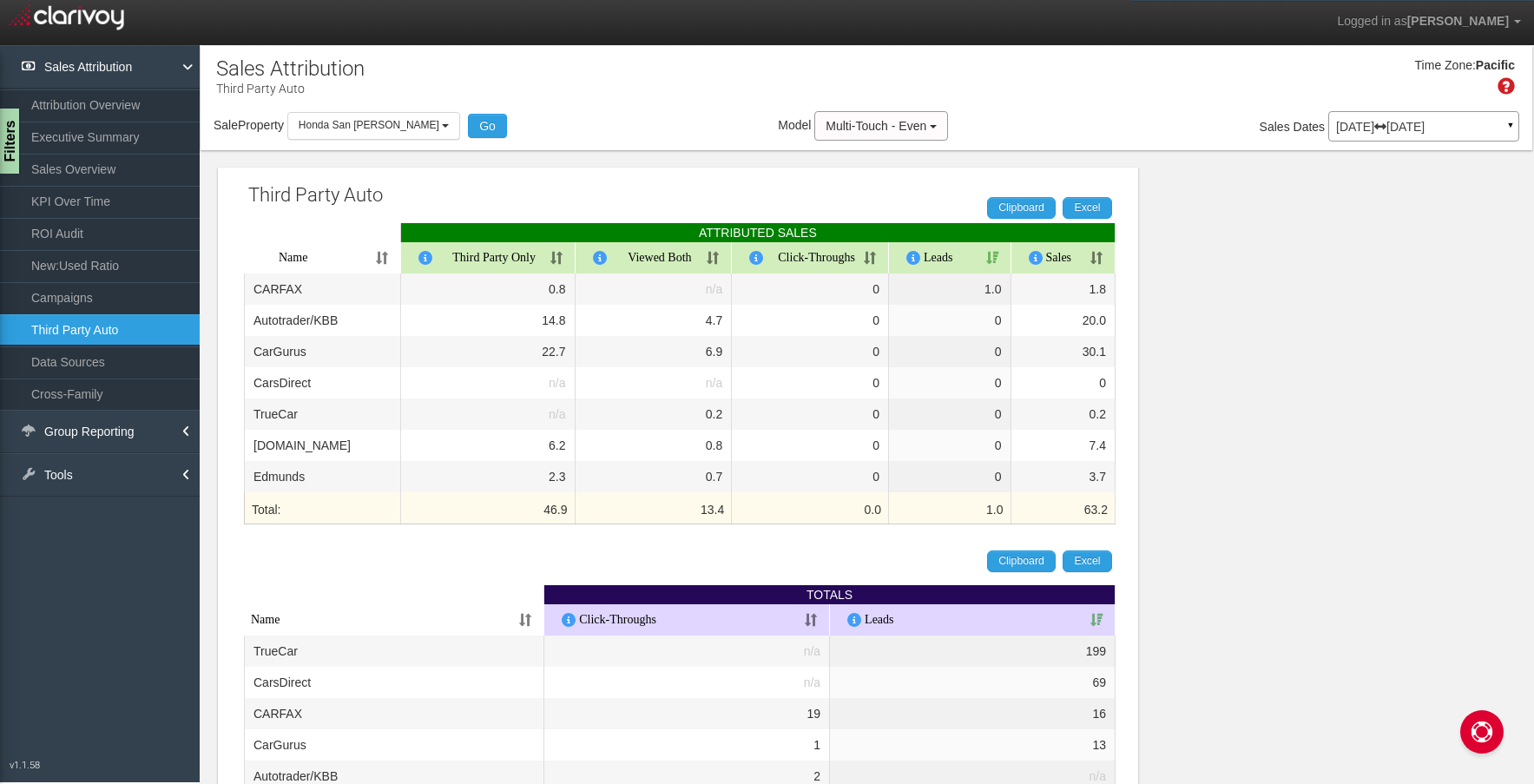
scroll to position [0, 0]
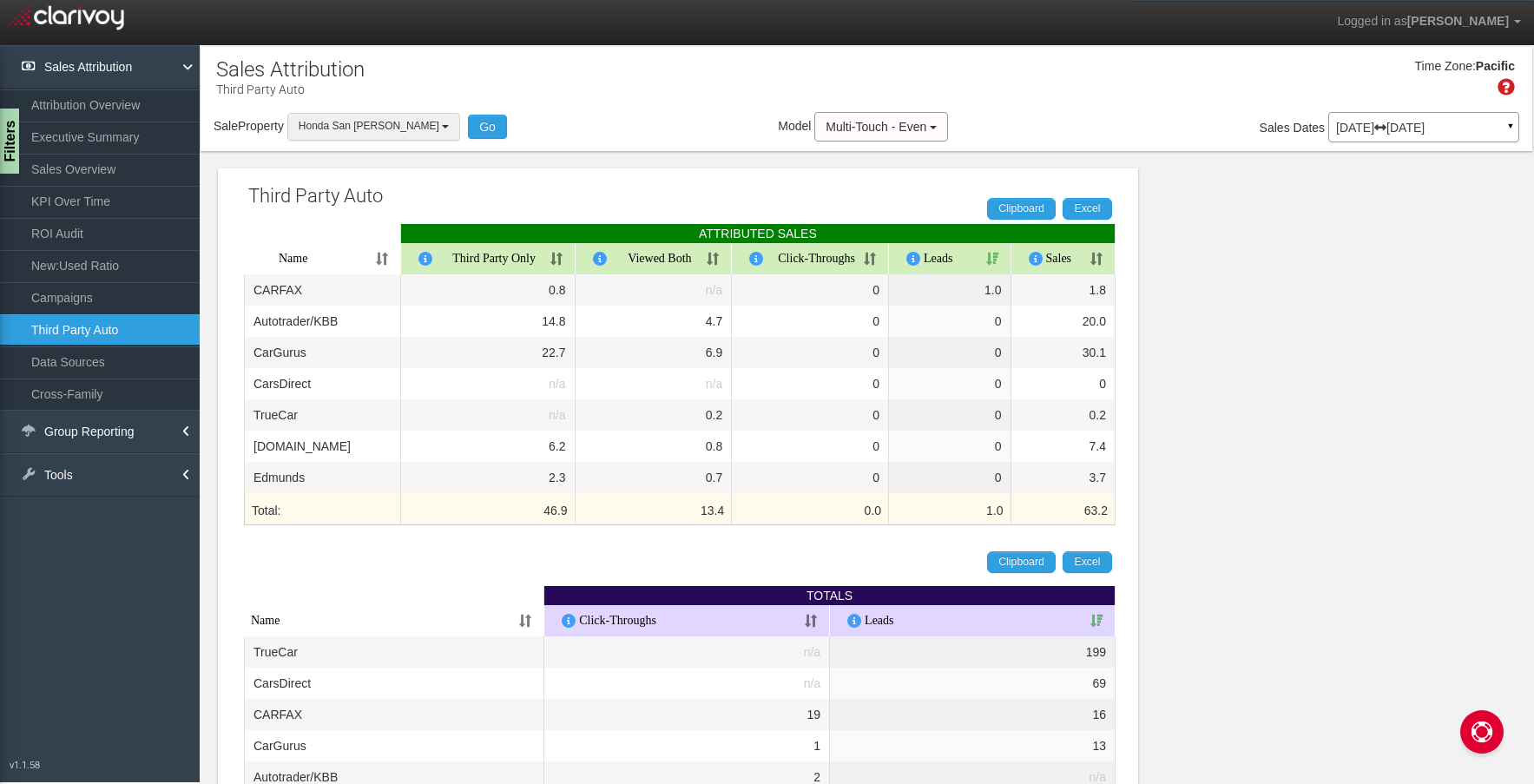
click at [348, 113] on button "Honda San [PERSON_NAME]" at bounding box center [374, 126] width 173 height 27
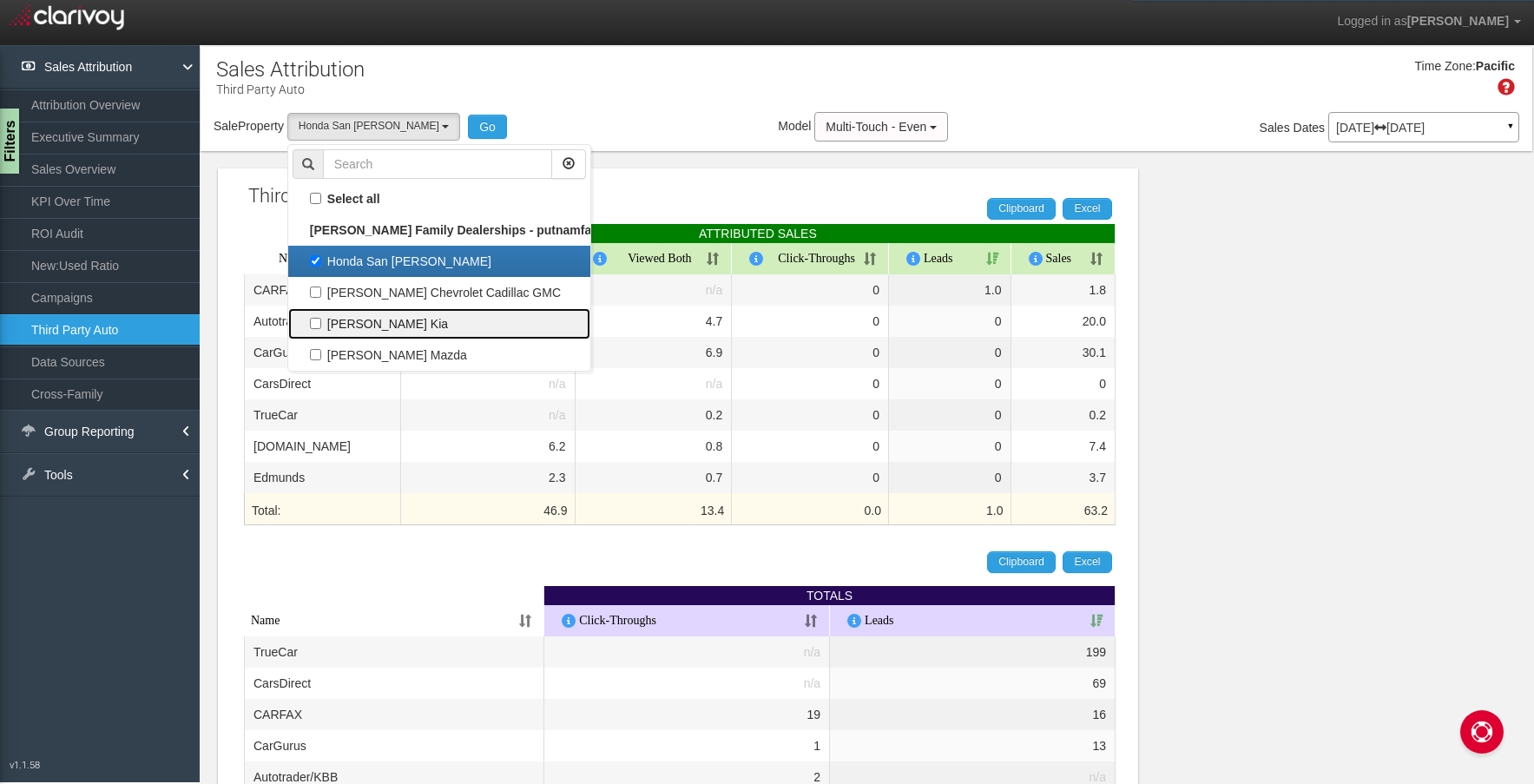
click at [366, 316] on label "[PERSON_NAME] Kia" at bounding box center [438, 323] width 293 height 22
click at [321, 318] on input "[PERSON_NAME] Kia" at bounding box center [315, 323] width 12 height 12
checkbox input "true"
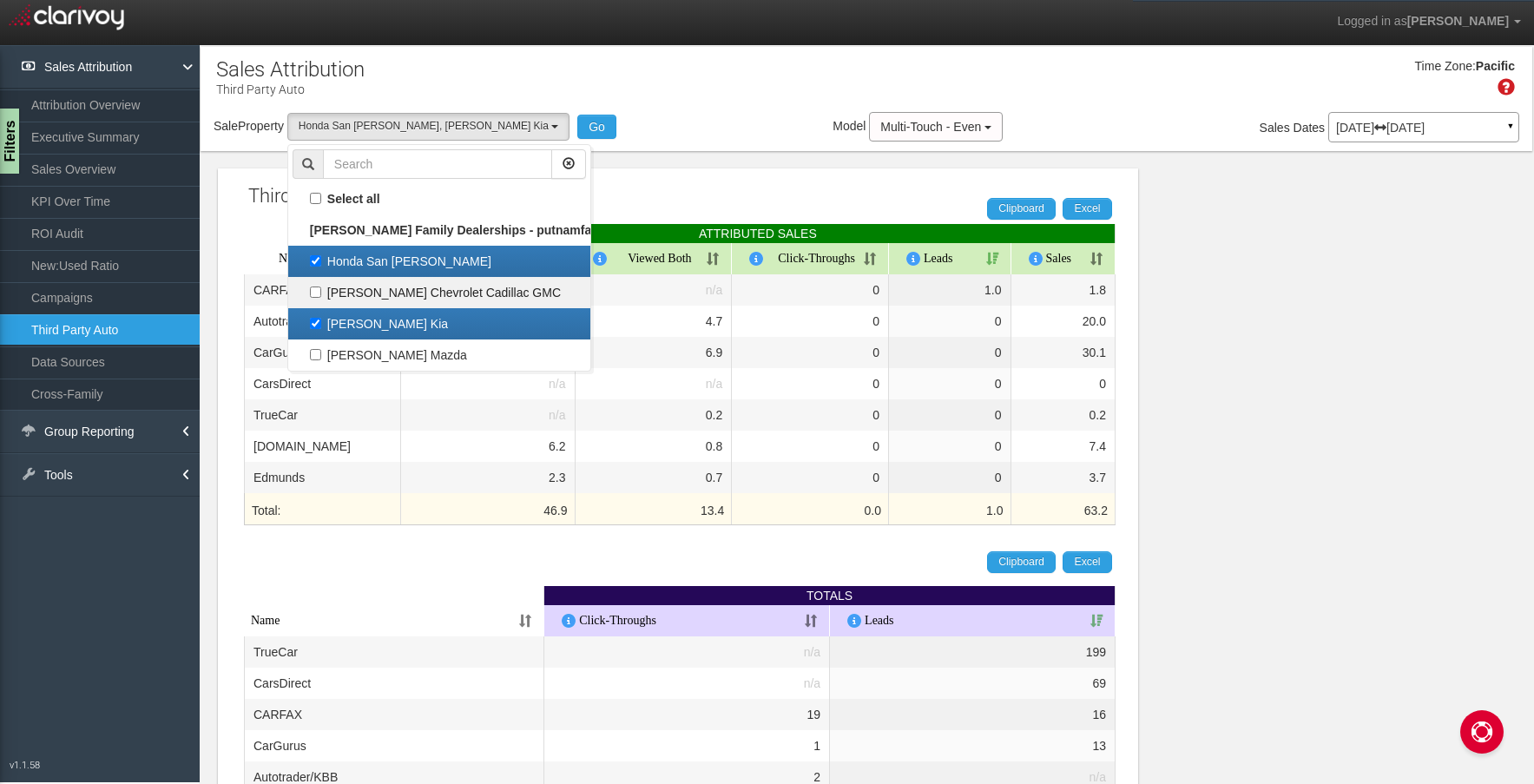
scroll to position [15, 0]
click at [377, 261] on label "Honda San [PERSON_NAME]" at bounding box center [438, 261] width 293 height 22
click at [321, 261] on input "Honda San [PERSON_NAME]" at bounding box center [315, 261] width 12 height 12
checkbox input "false"
select select "object:356"
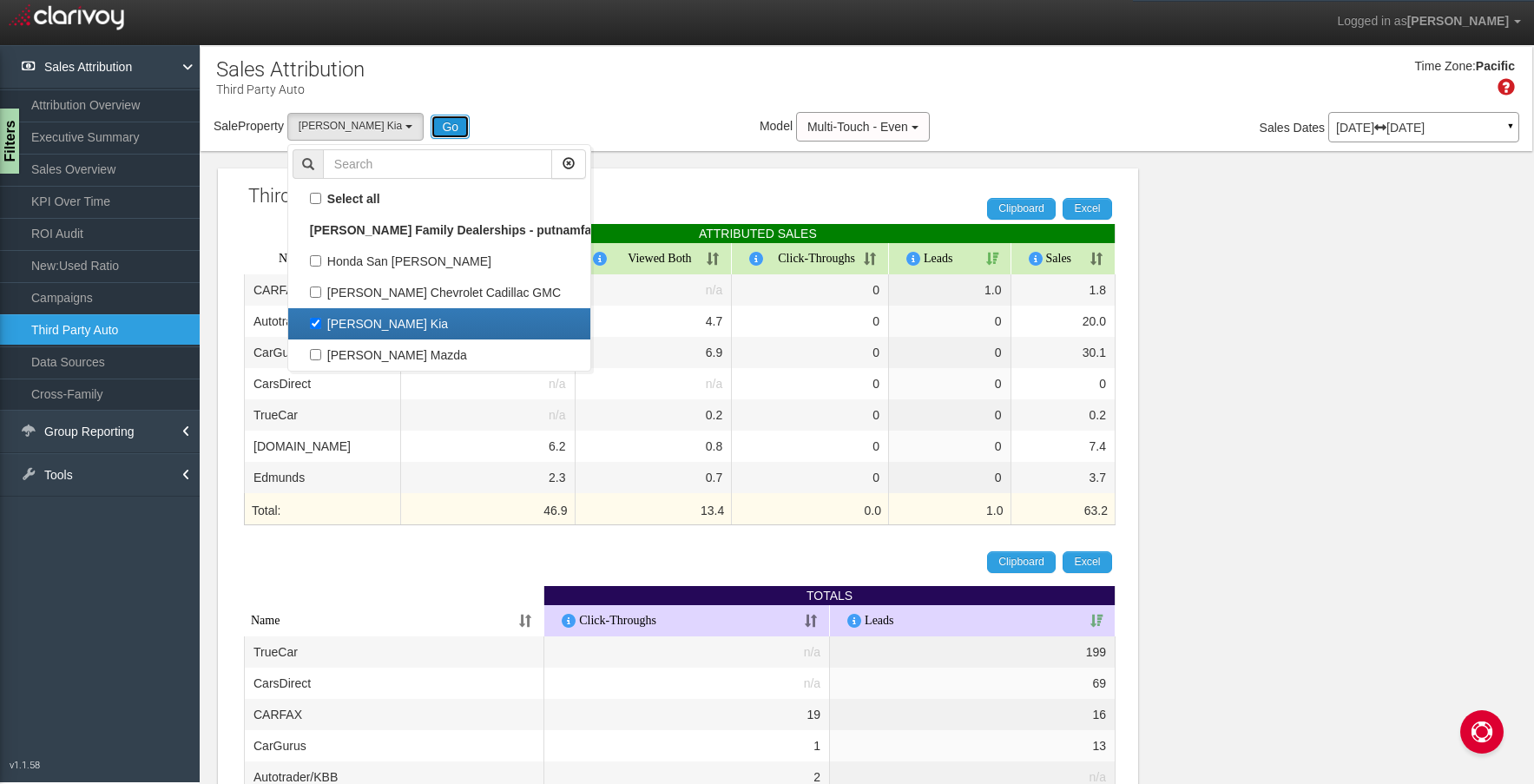
click at [431, 122] on button "Go" at bounding box center [451, 126] width 39 height 24
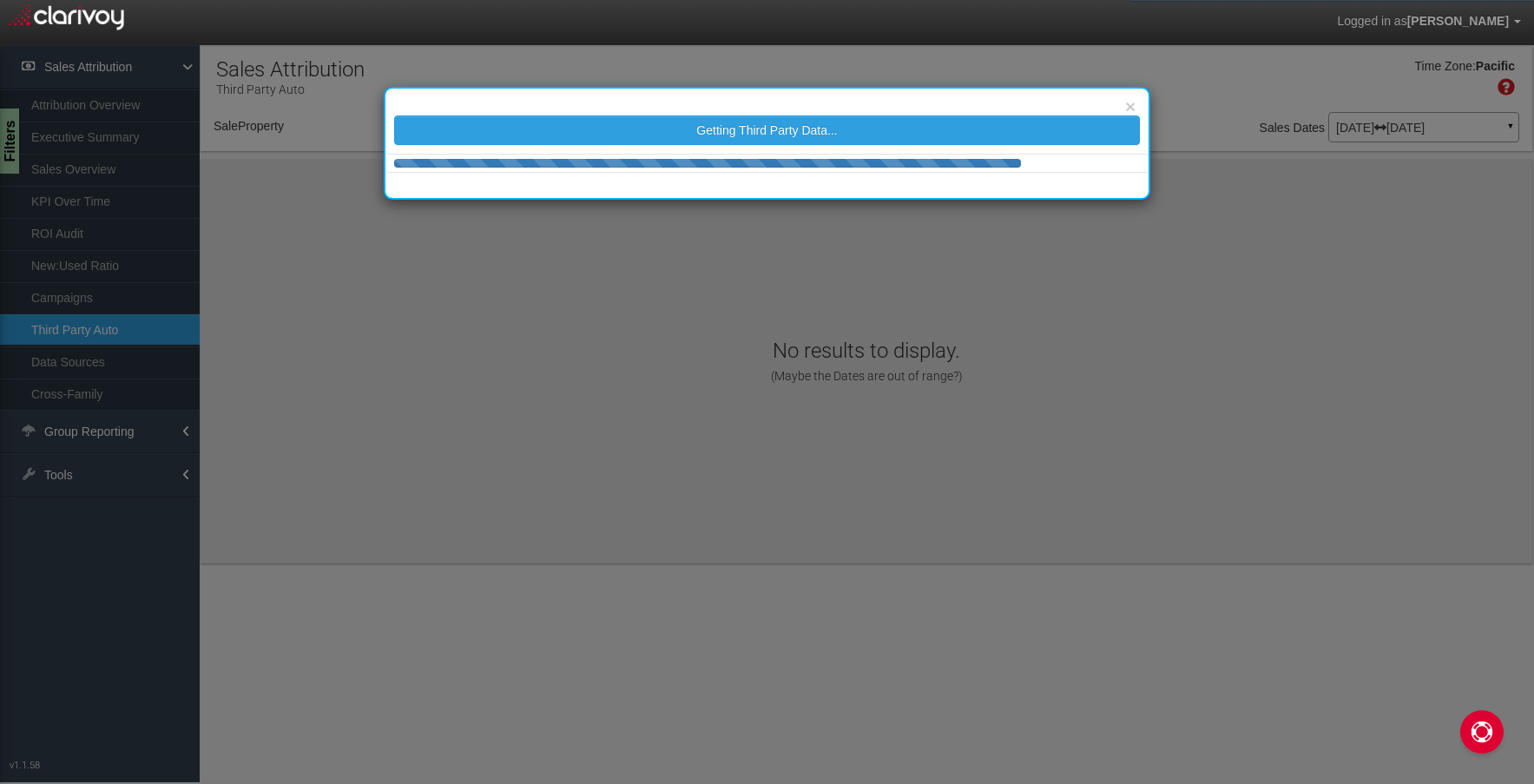
select select "object:413"
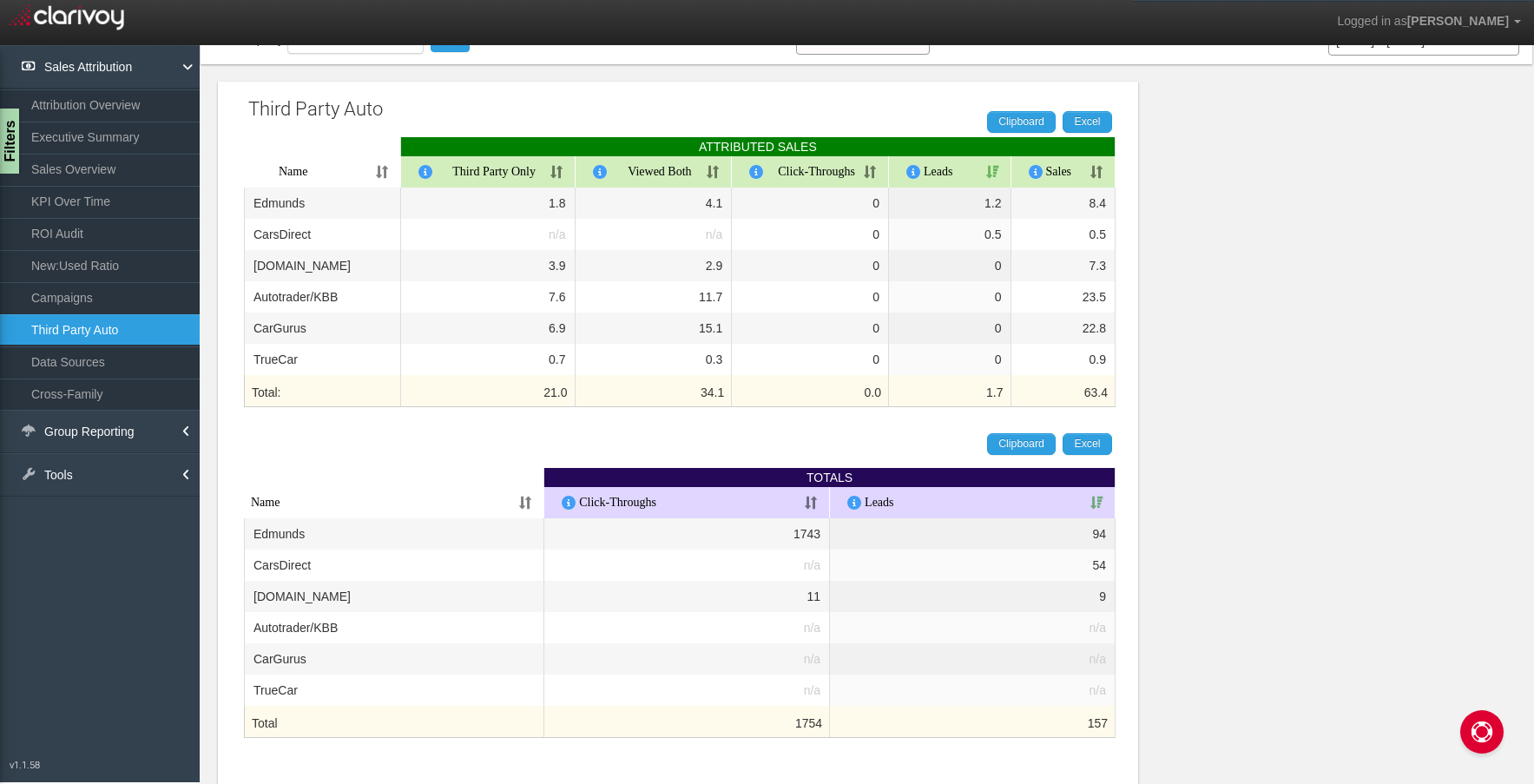
scroll to position [0, 0]
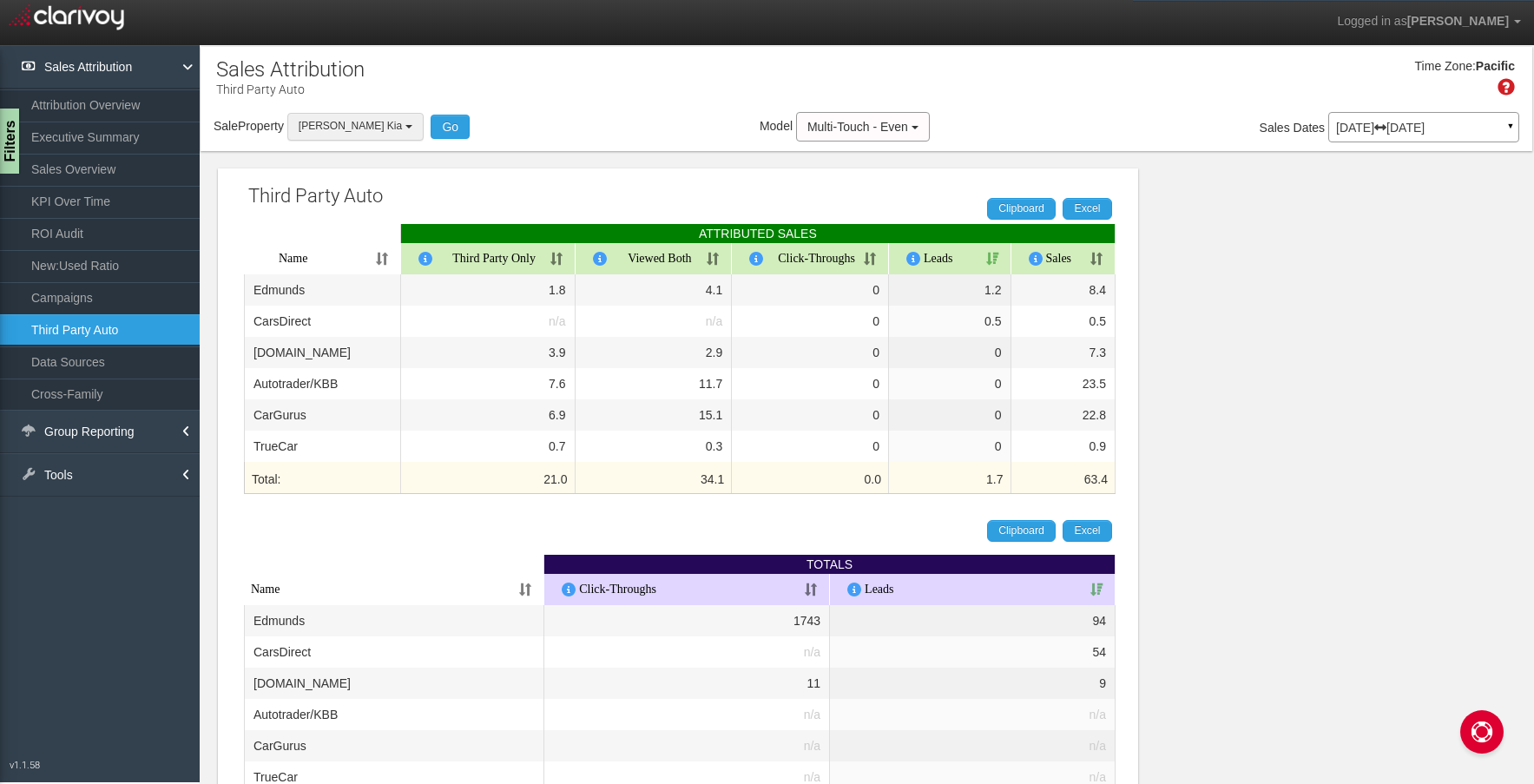
click at [372, 127] on button "[PERSON_NAME] Kia" at bounding box center [356, 126] width 136 height 27
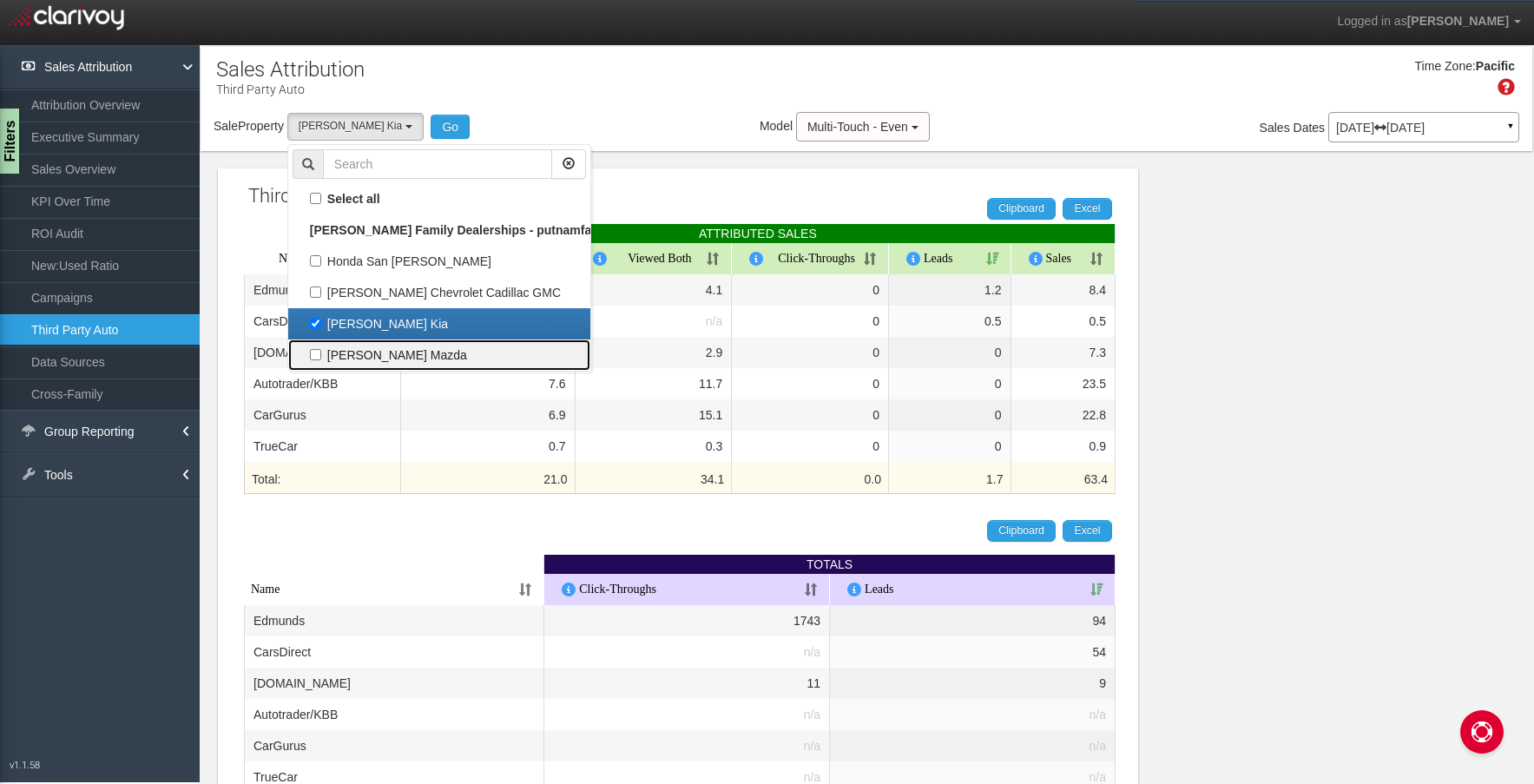
click at [372, 355] on label "[PERSON_NAME] Mazda" at bounding box center [438, 355] width 293 height 22
click at [321, 355] on input "[PERSON_NAME] Mazda" at bounding box center [315, 354] width 12 height 12
checkbox input "true"
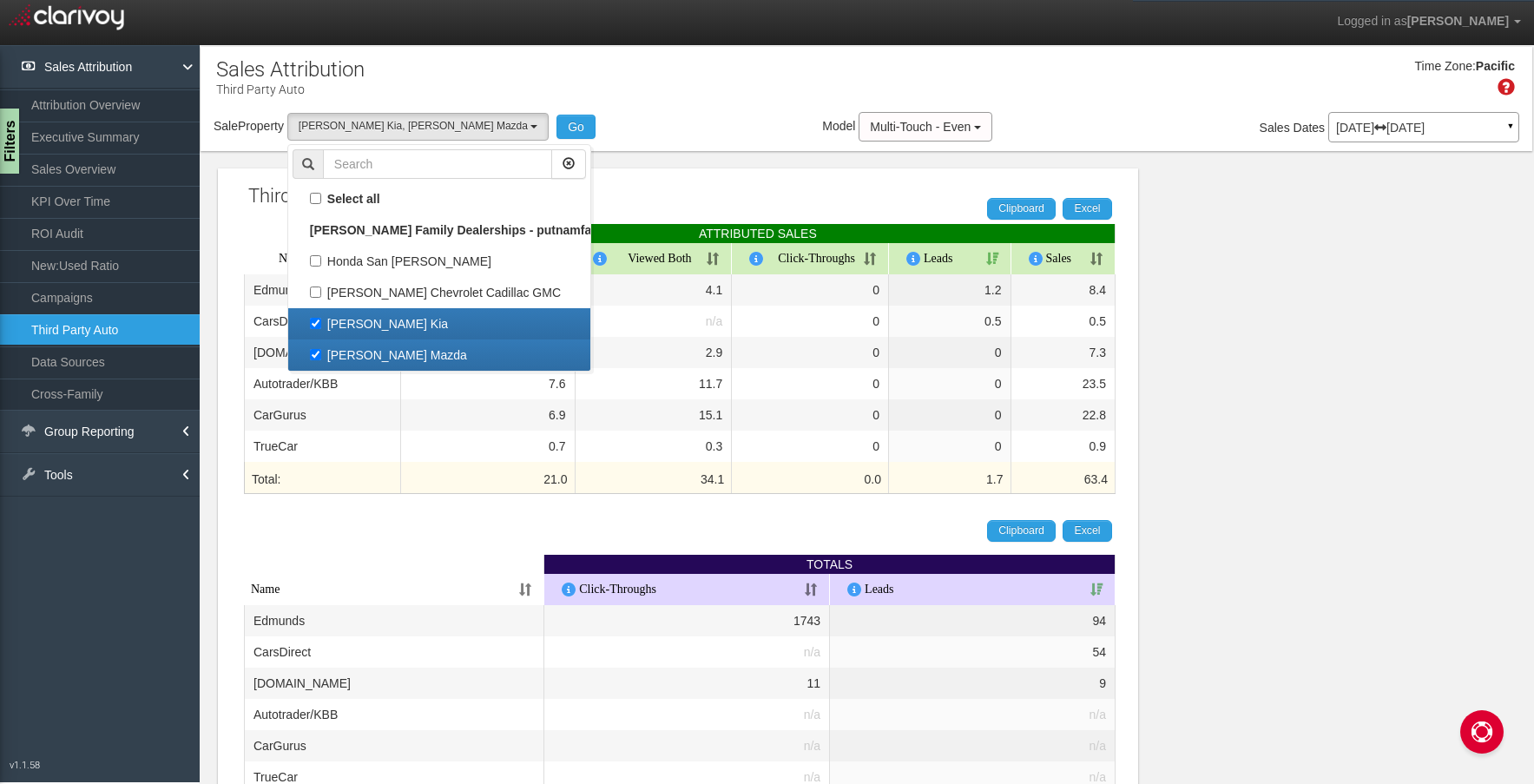
scroll to position [45, 0]
click at [375, 320] on label "[PERSON_NAME] Kia" at bounding box center [438, 323] width 293 height 22
click at [321, 320] on input "[PERSON_NAME] Kia" at bounding box center [315, 323] width 12 height 12
checkbox input "false"
select select "object:414"
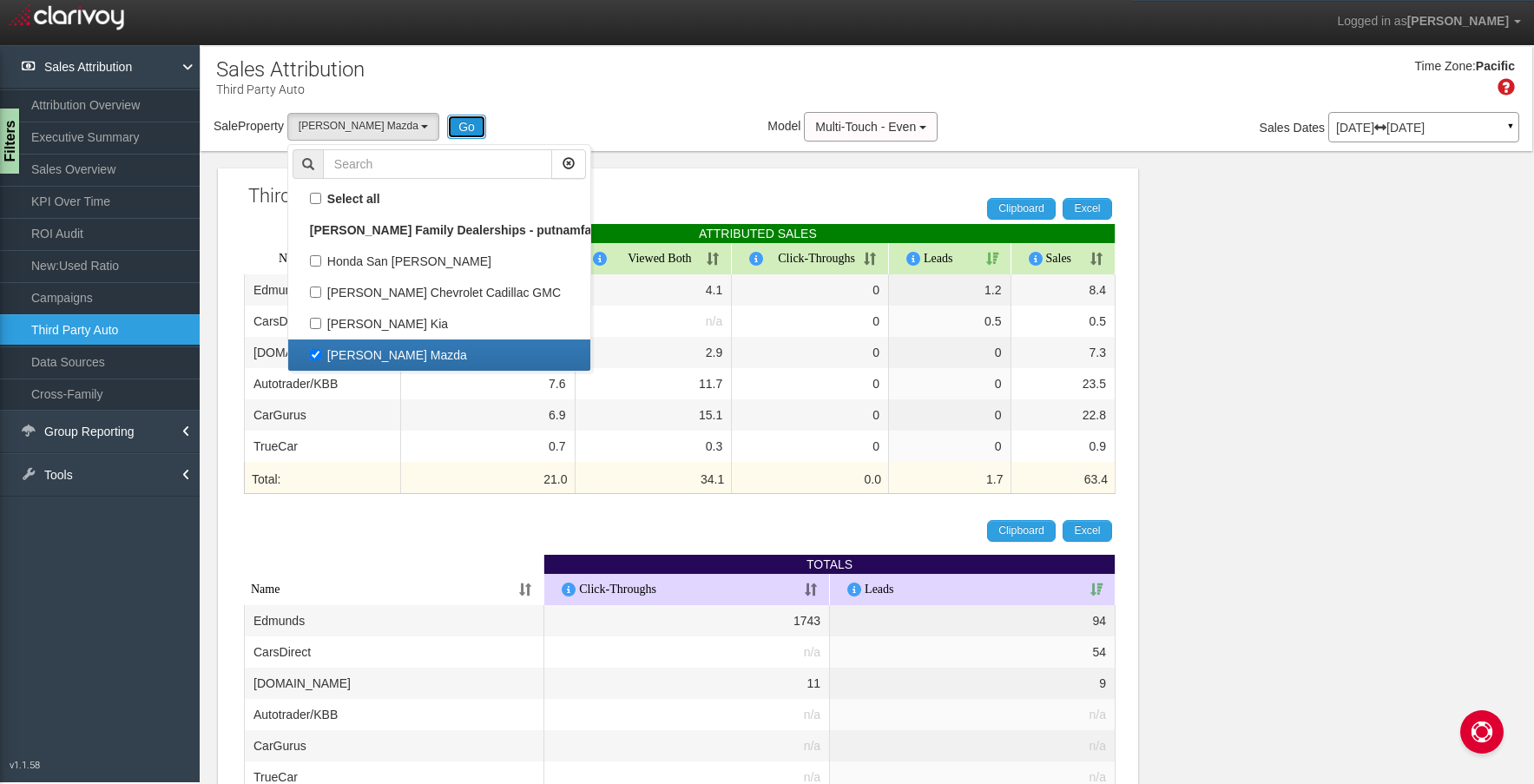
click at [447, 117] on button "Go" at bounding box center [467, 126] width 39 height 24
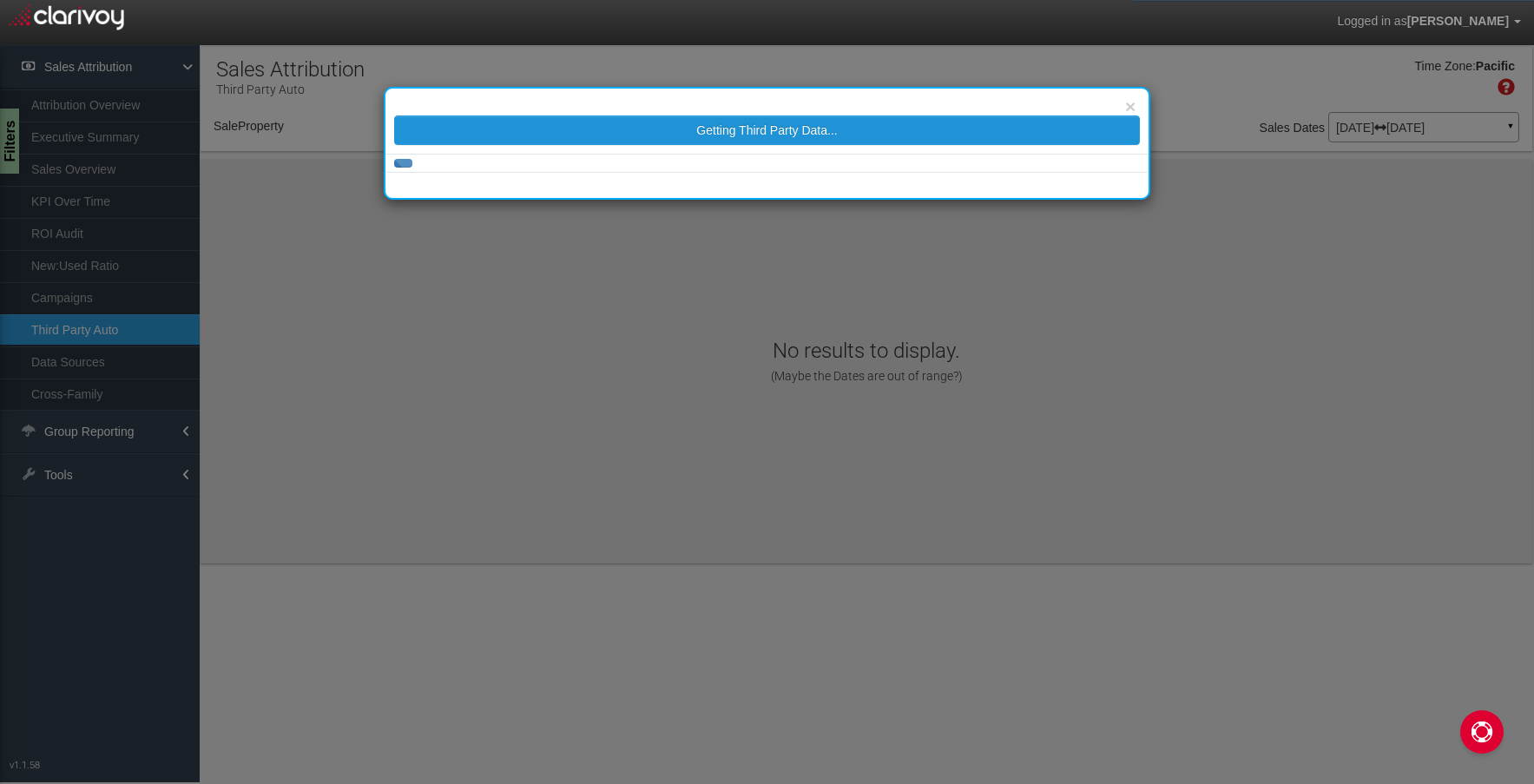
select select "object:471"
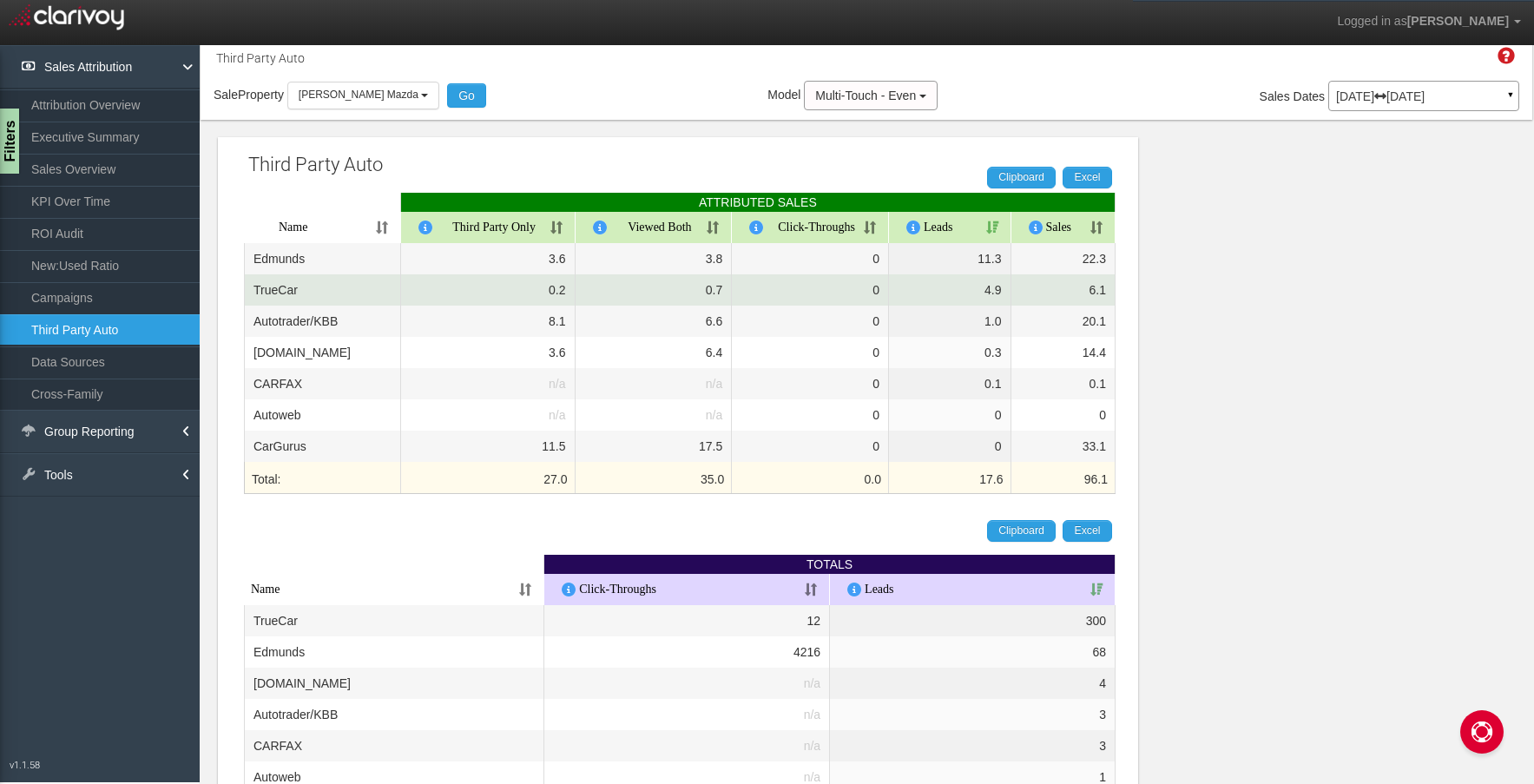
scroll to position [0, 0]
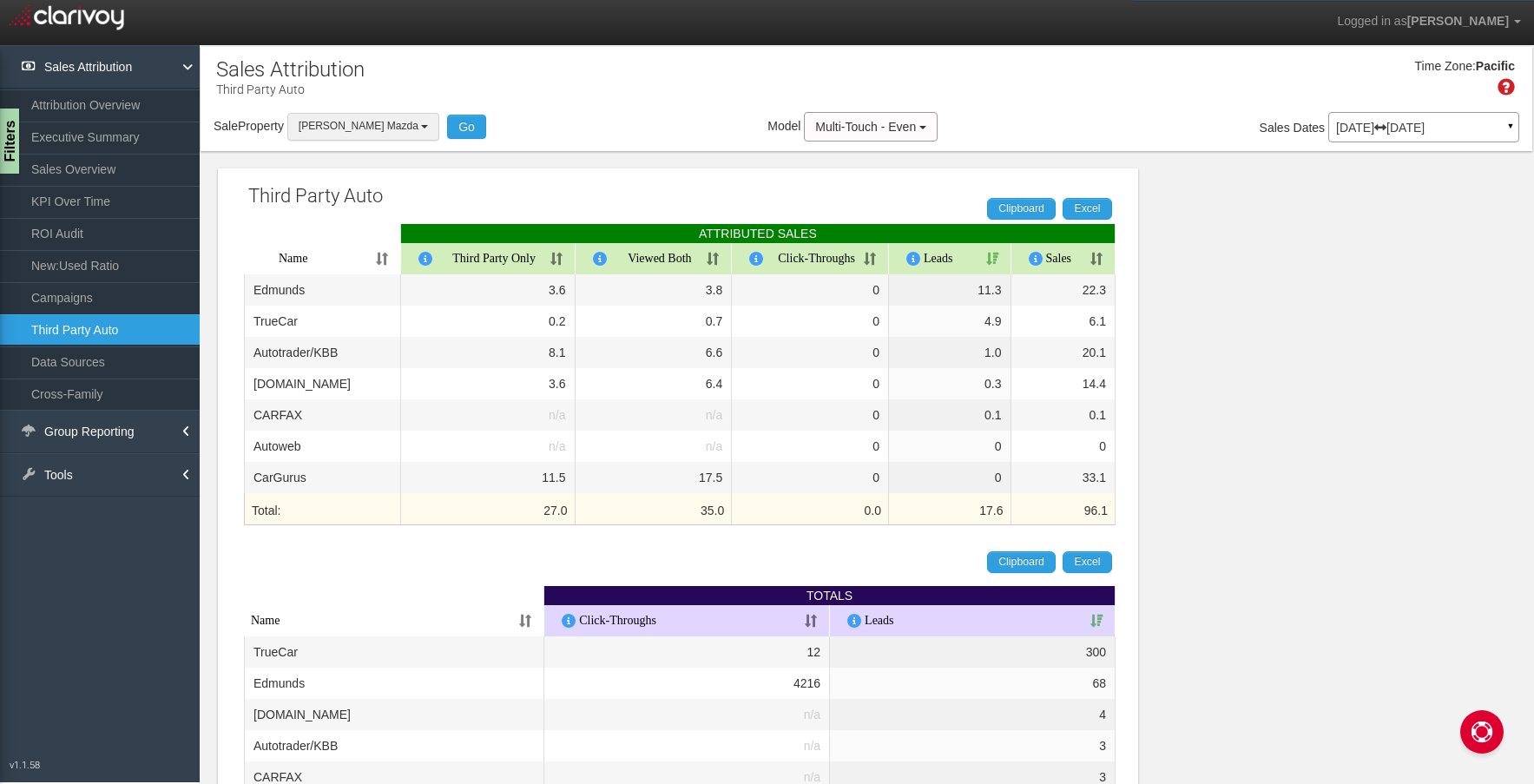
click at [384, 123] on button "[PERSON_NAME] Mazda" at bounding box center [364, 126] width 152 height 27
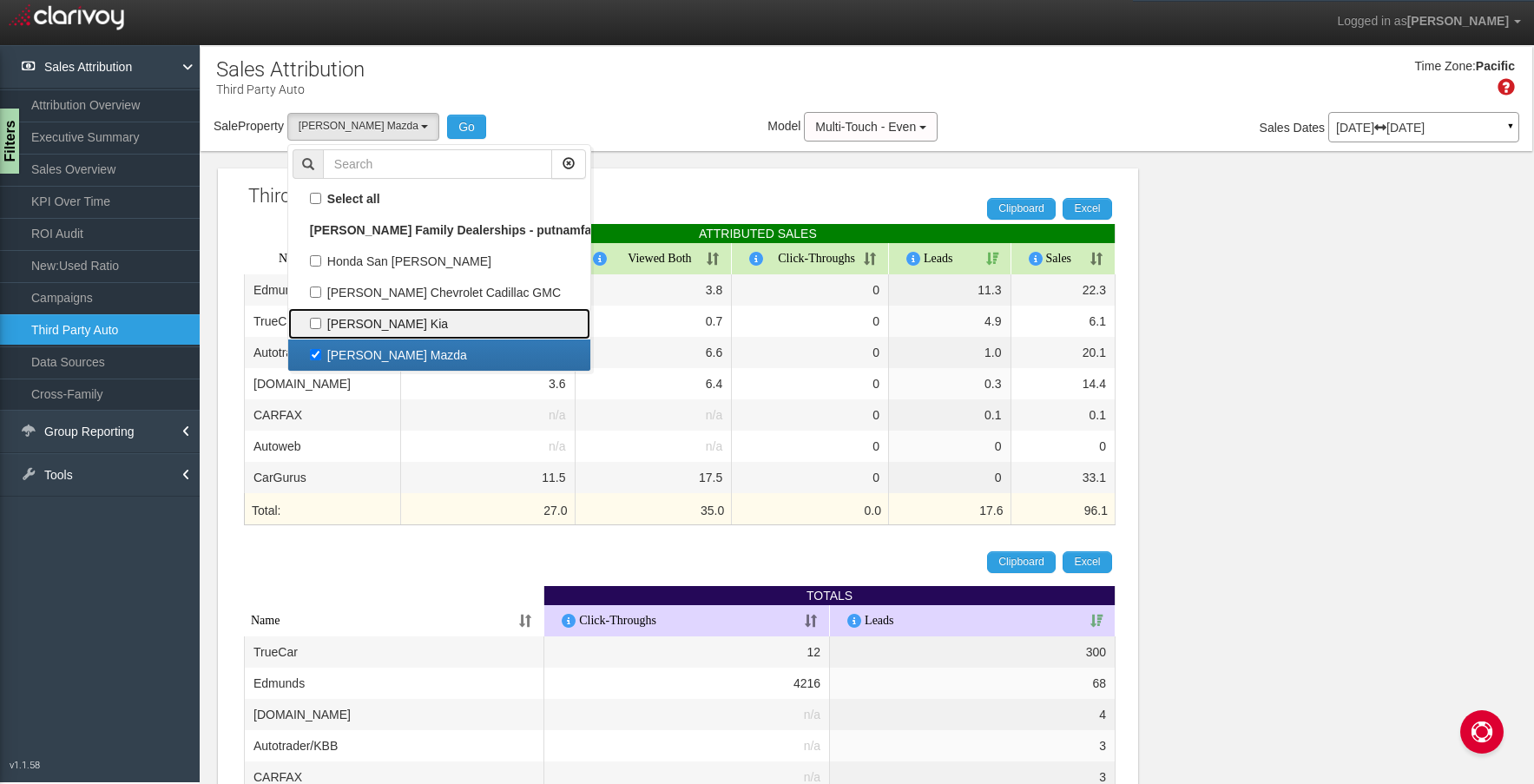
click at [384, 314] on label "[PERSON_NAME] Kia" at bounding box center [438, 323] width 293 height 22
click at [321, 318] on input "[PERSON_NAME] Kia" at bounding box center [315, 323] width 12 height 12
checkbox input "true"
select select "object:470"
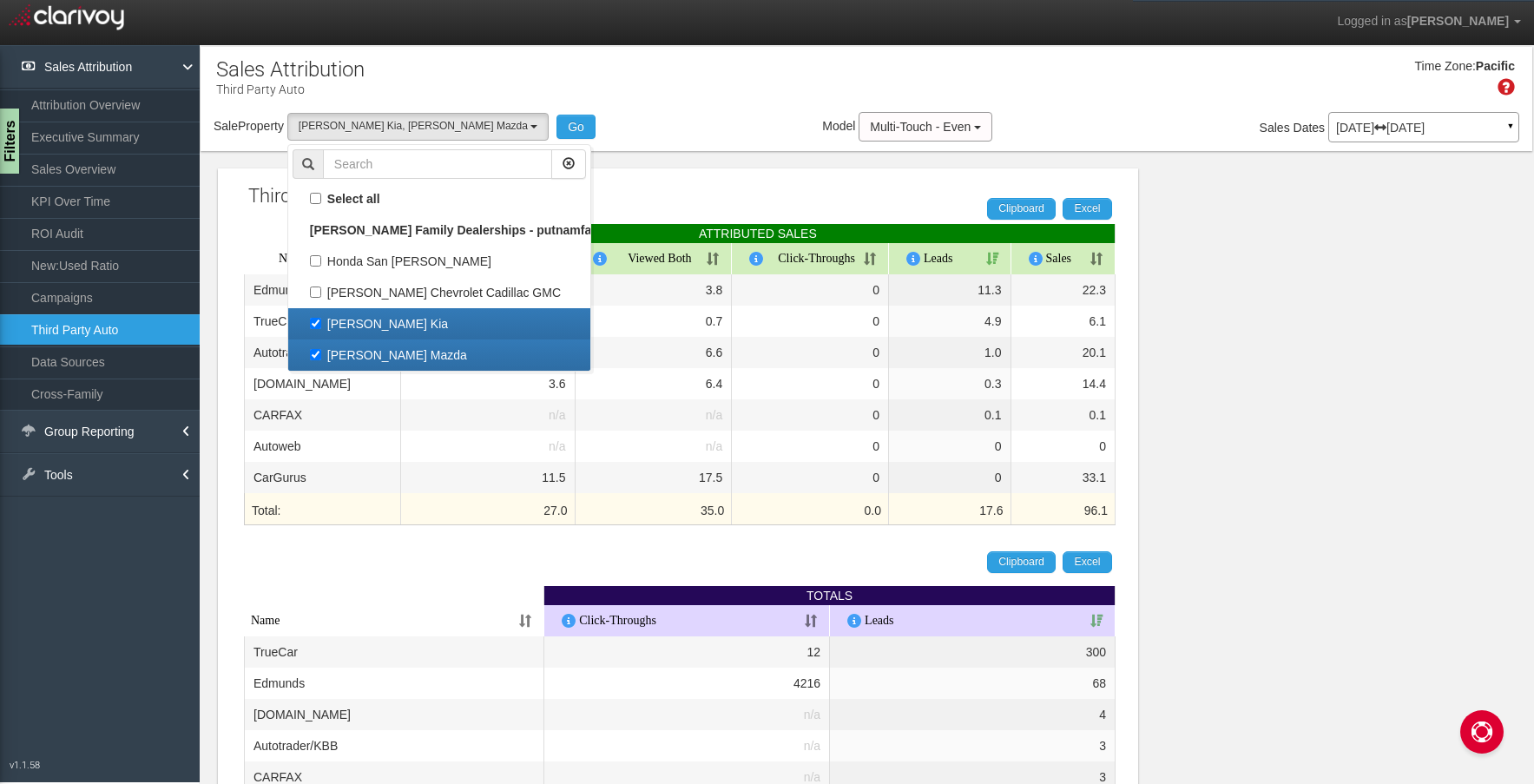
scroll to position [60, 0]
click at [384, 345] on label "[PERSON_NAME] Mazda" at bounding box center [438, 355] width 293 height 22
click at [321, 349] on input "[PERSON_NAME] Mazda" at bounding box center [315, 354] width 12 height 12
checkbox input "false"
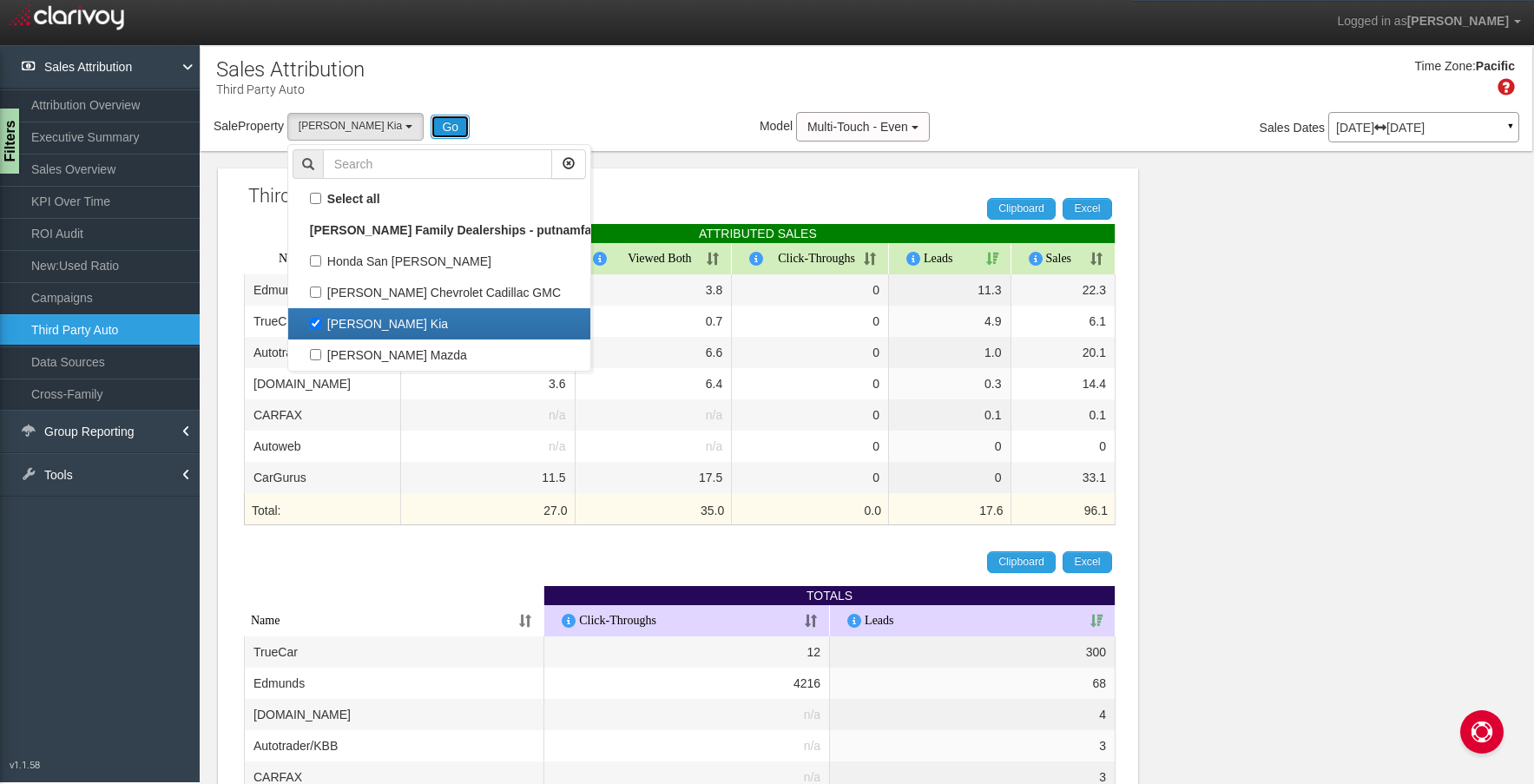
click at [431, 130] on button "Go" at bounding box center [451, 126] width 39 height 24
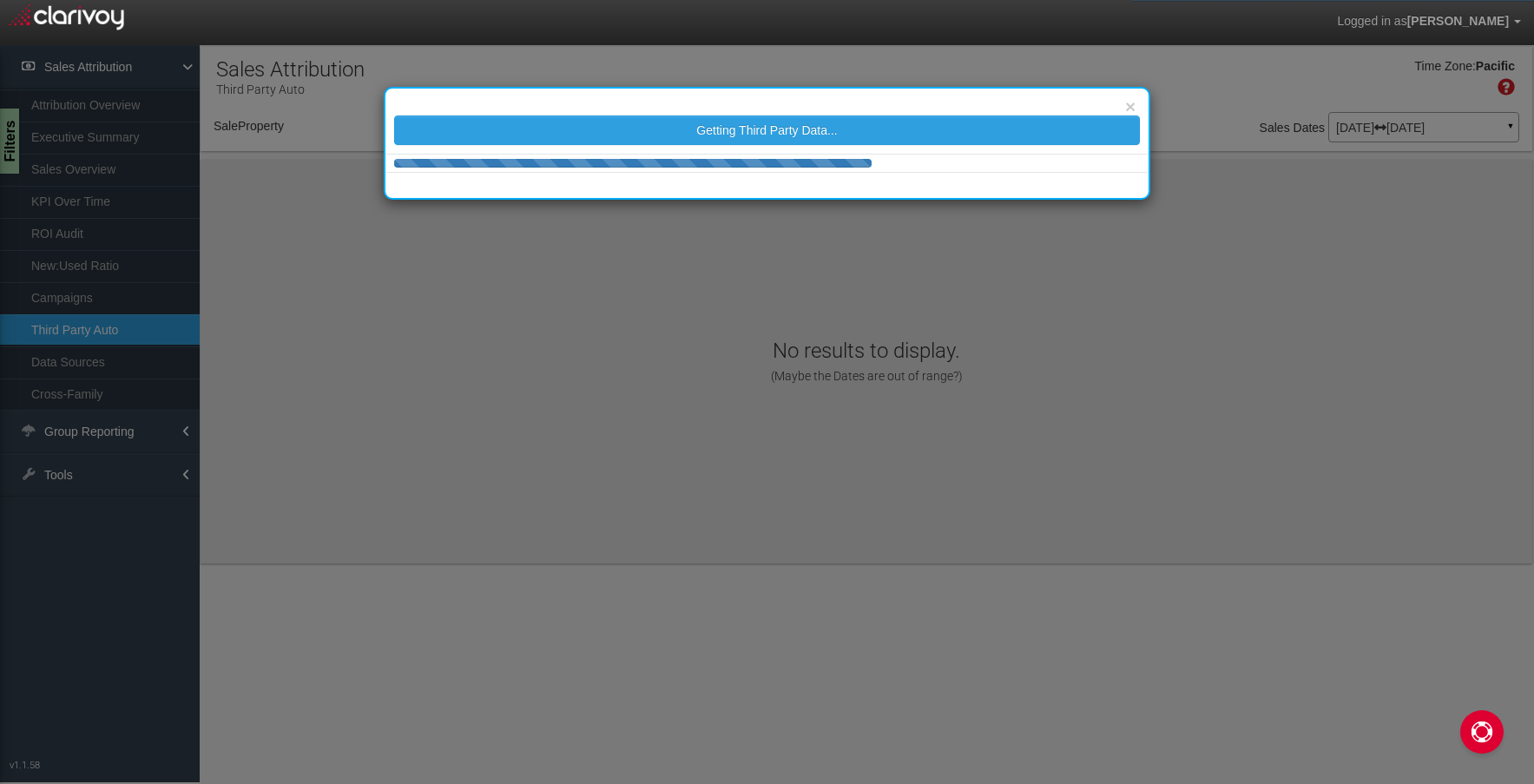
select select "object:527"
drag, startPoint x: 316, startPoint y: 428, endPoint x: 306, endPoint y: 463, distance: 36.4
click at [306, 463] on div "× Getting Third Party Data..." at bounding box center [767, 392] width 1534 height 784
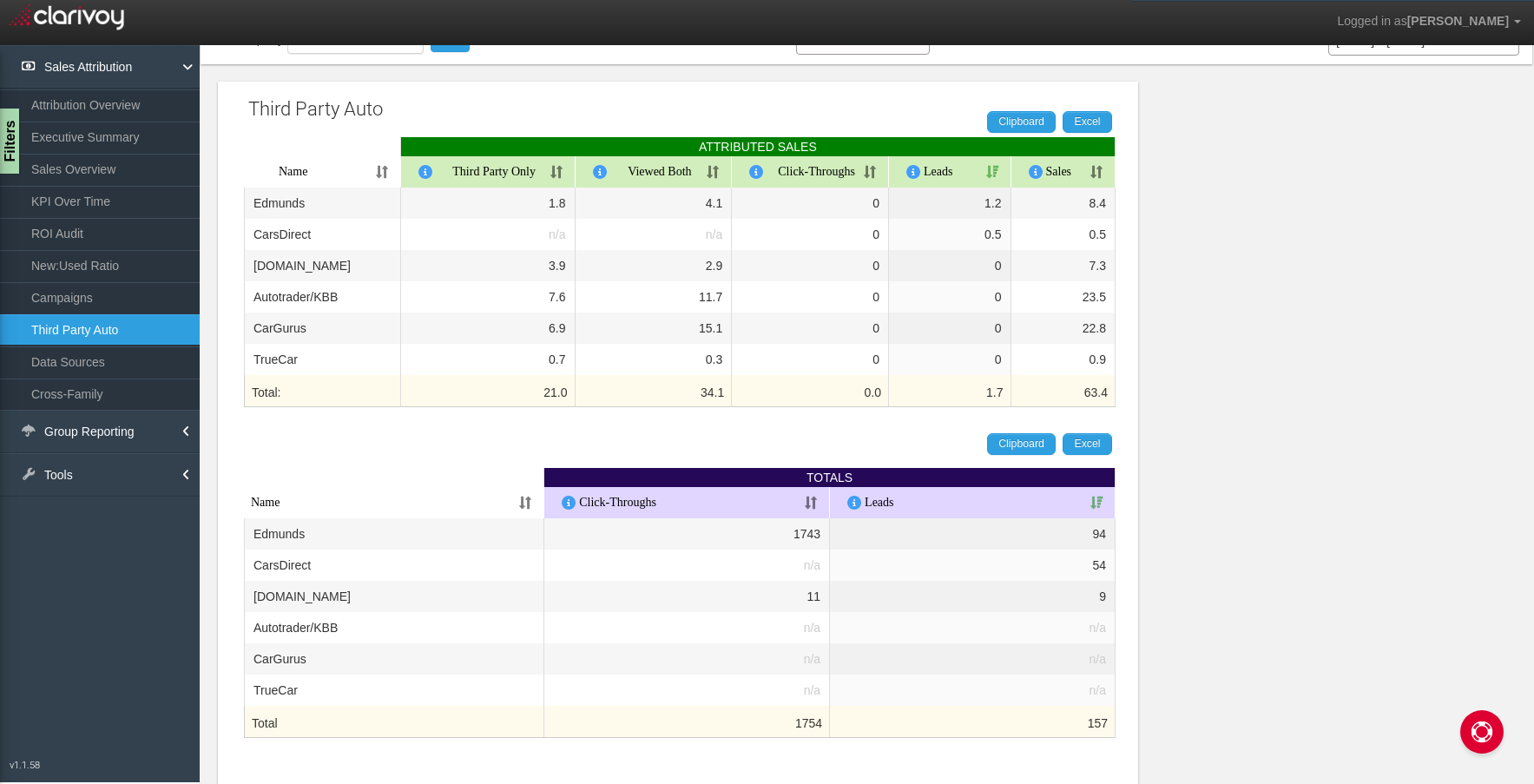
scroll to position [93, 0]
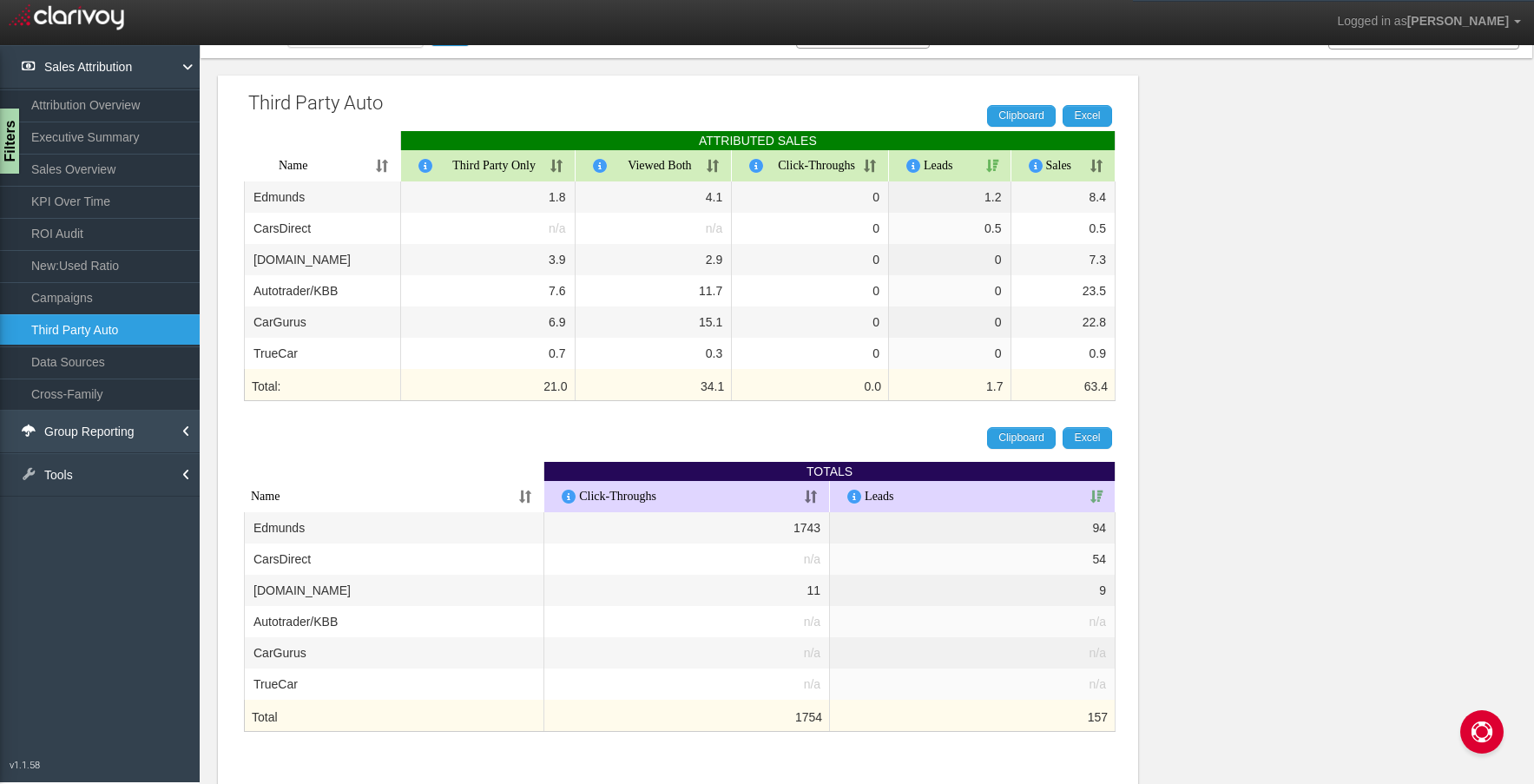
click at [119, 423] on link "Group Reporting" at bounding box center [99, 431] width 200 height 43
click at [103, 501] on link "Vendors by Rooftop" at bounding box center [99, 502] width 200 height 31
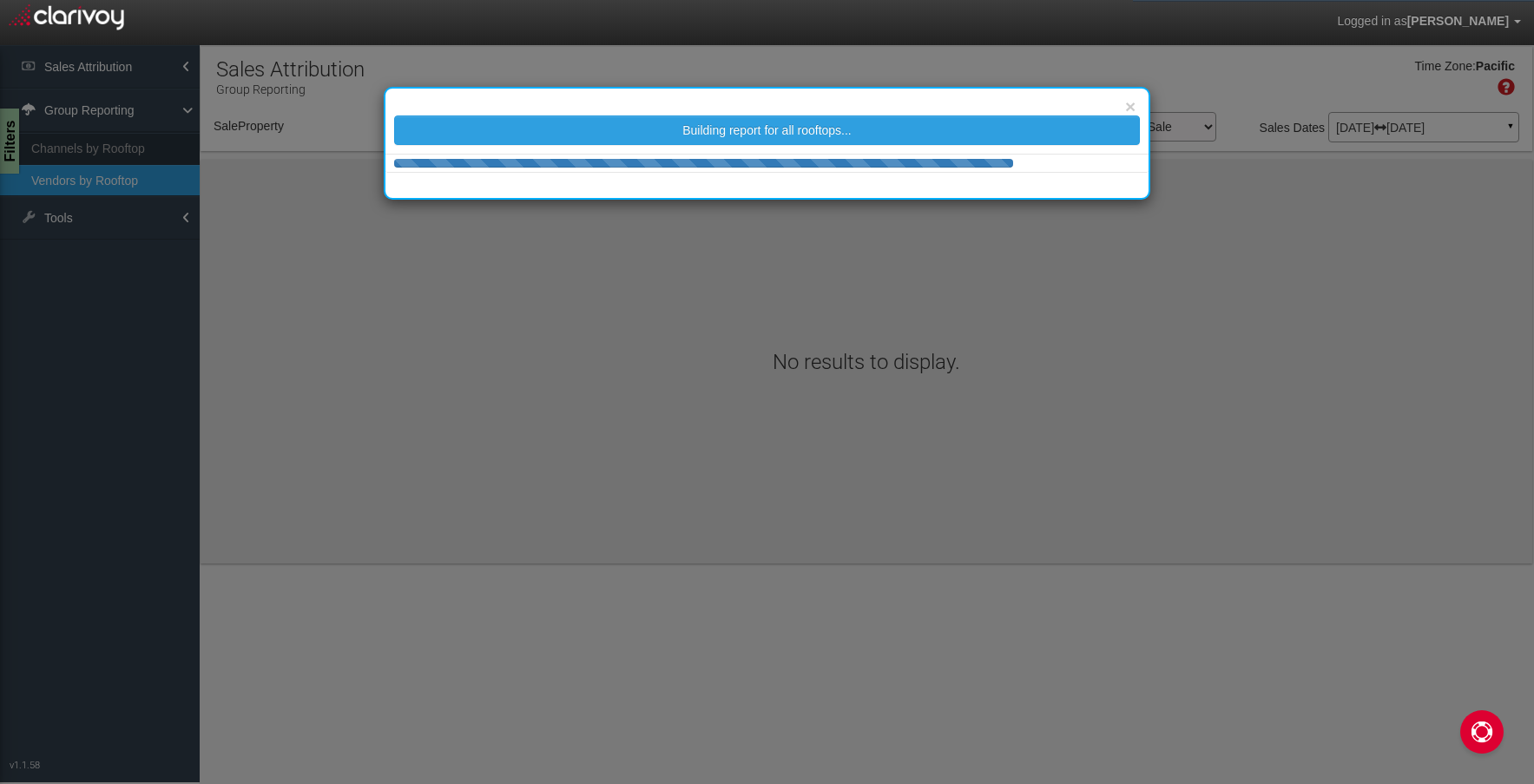
select select "object:565"
select select "25"
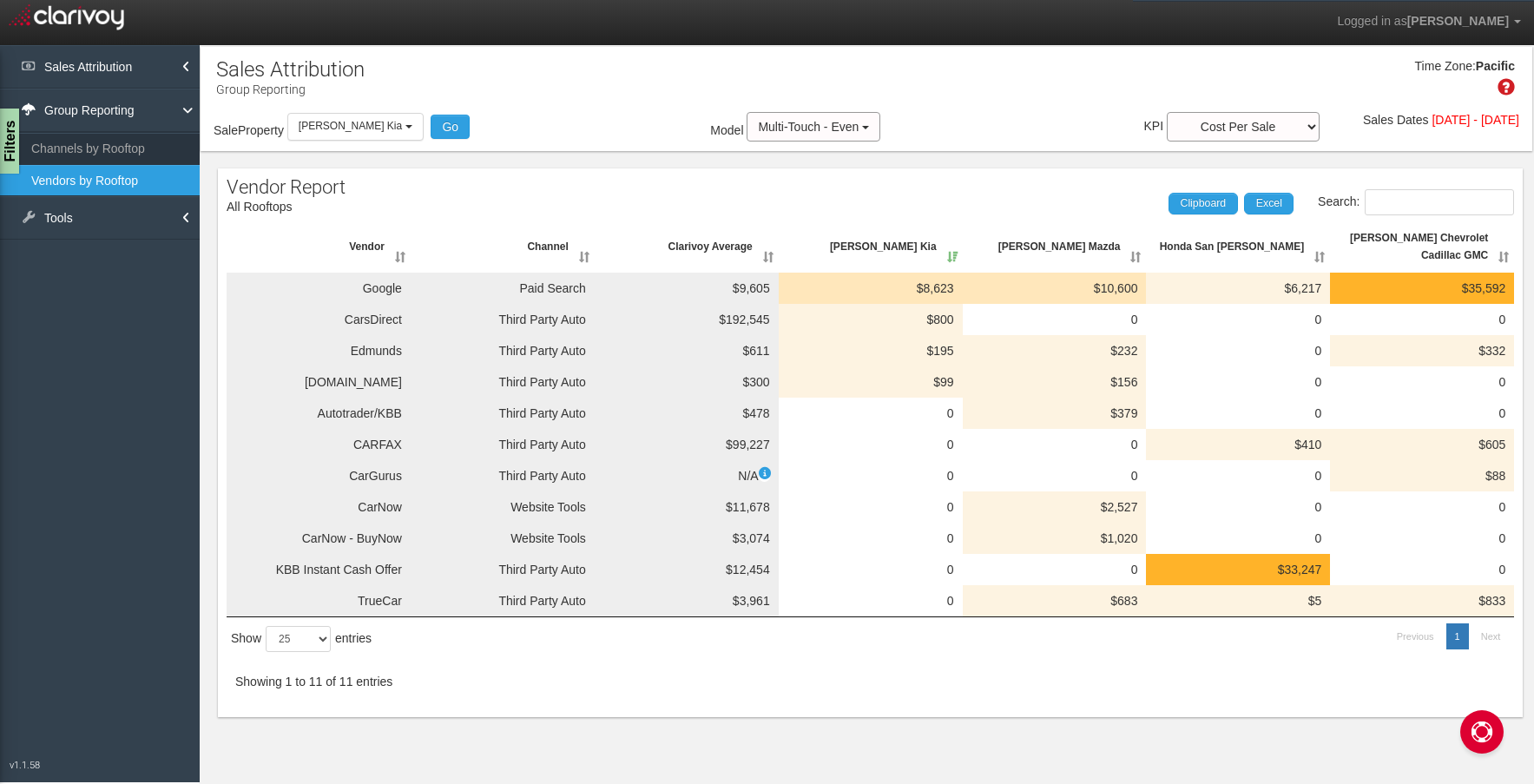
click at [761, 468] on icon at bounding box center [765, 473] width 13 height 13
click at [101, 202] on link "Tools" at bounding box center [99, 218] width 200 height 43
click at [121, 93] on link "Group Reporting" at bounding box center [99, 110] width 200 height 43
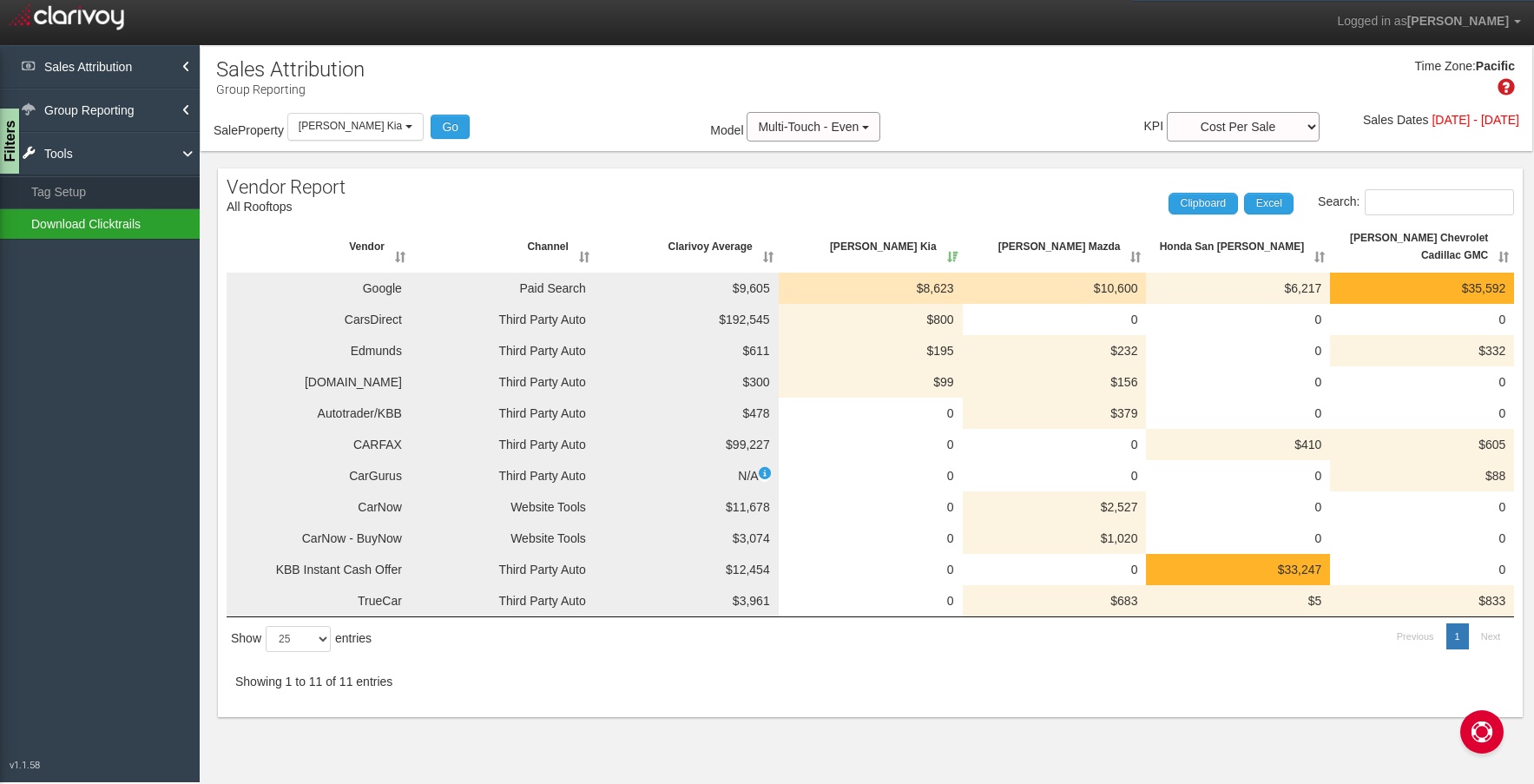
click at [115, 216] on link "Download Clicktrails" at bounding box center [99, 224] width 200 height 31
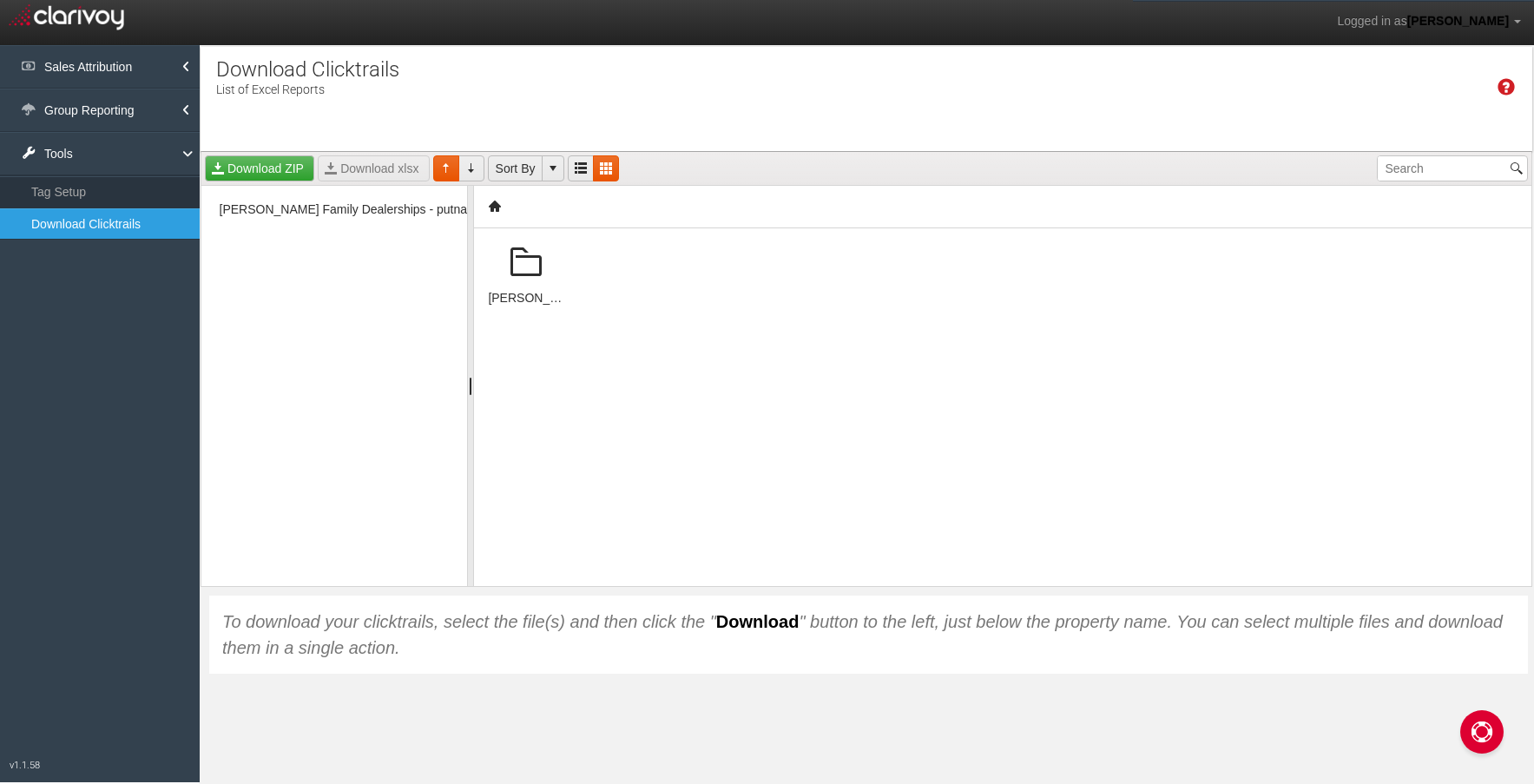
click at [518, 269] on span at bounding box center [526, 263] width 42 height 42
click at [513, 262] on span at bounding box center [526, 263] width 42 height 42
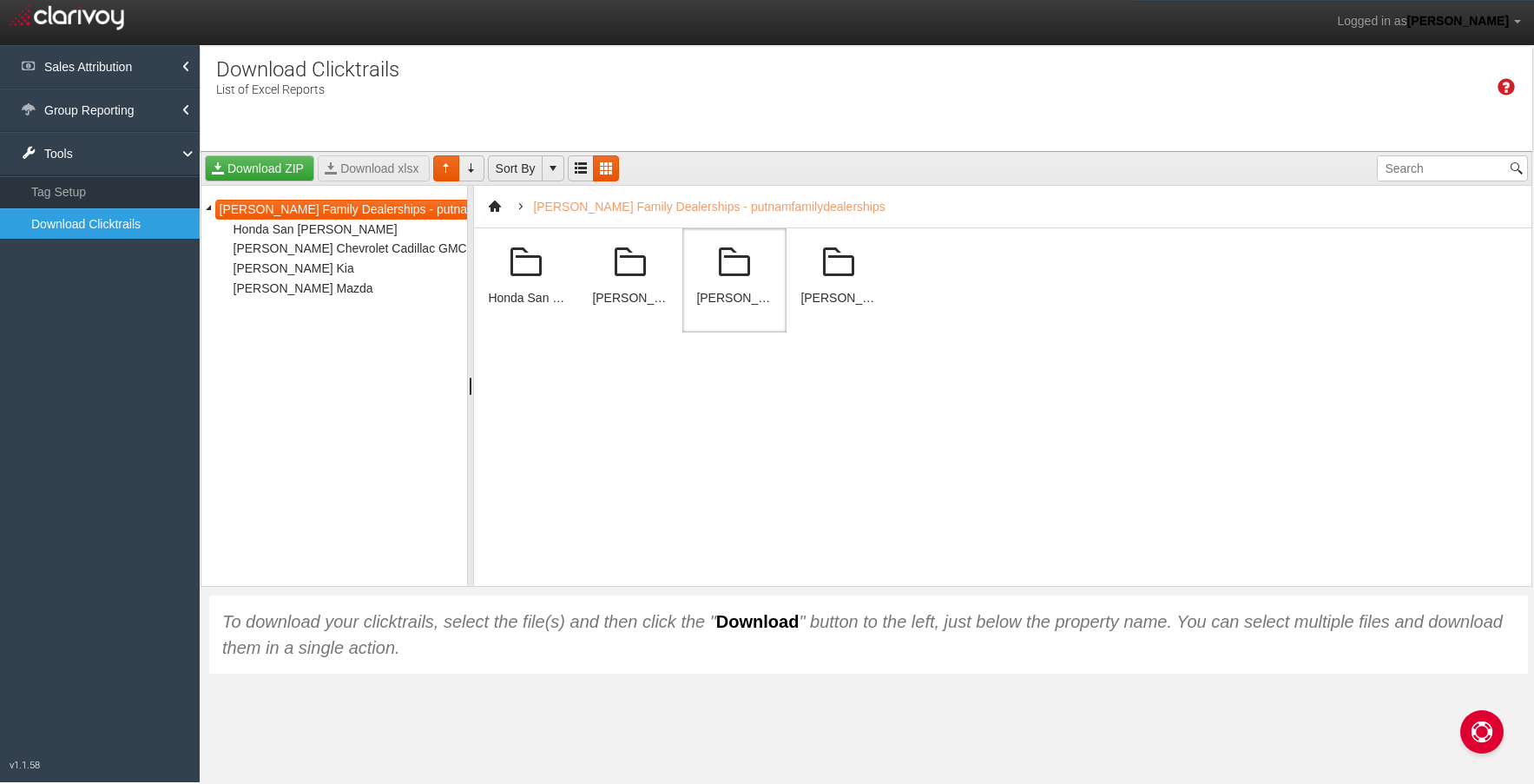
click at [724, 263] on span at bounding box center [734, 263] width 42 height 42
click at [725, 263] on span at bounding box center [734, 263] width 42 height 42
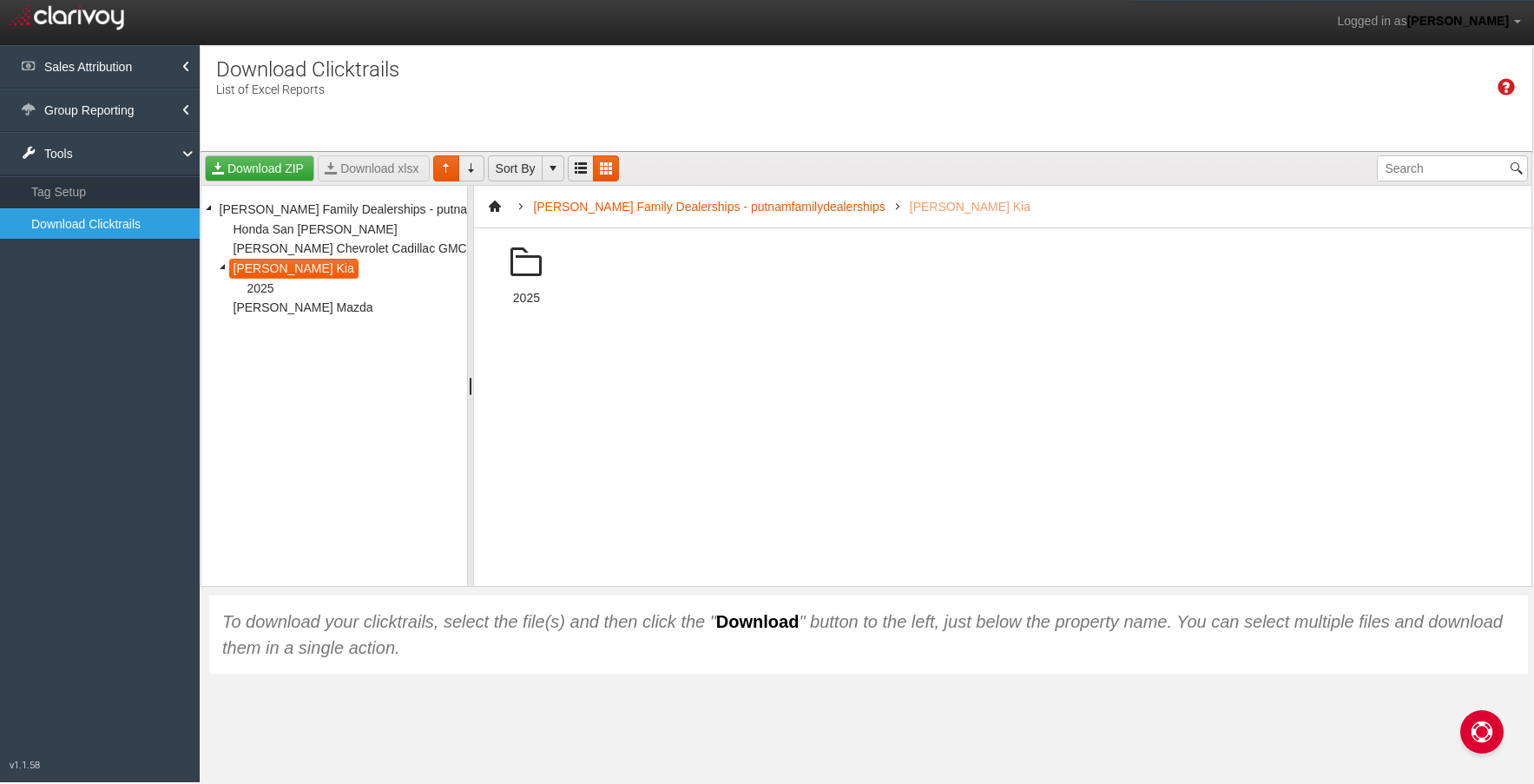
click at [513, 278] on span at bounding box center [526, 263] width 42 height 42
click at [626, 271] on span at bounding box center [630, 263] width 42 height 42
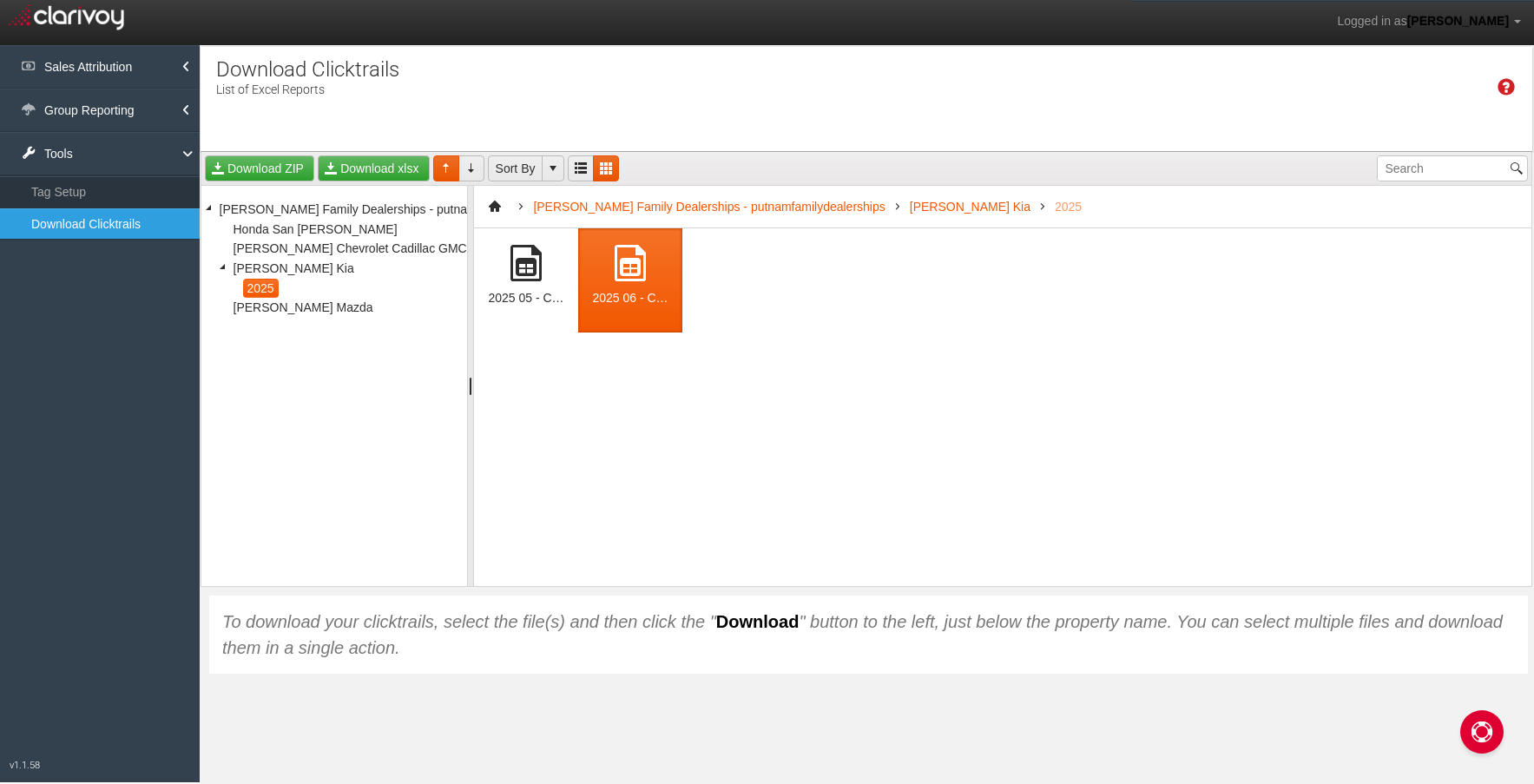
click at [630, 271] on span at bounding box center [630, 263] width 42 height 42
click at [356, 177] on link "Download xlsx" at bounding box center [374, 168] width 111 height 26
click at [1304, 594] on div "Download ZIP Download xlsx Sort By [PERSON_NAME] Family Dealerships - putnamfam…" at bounding box center [866, 412] width 1331 height 522
click at [99, 193] on link "Tag Setup" at bounding box center [99, 192] width 200 height 31
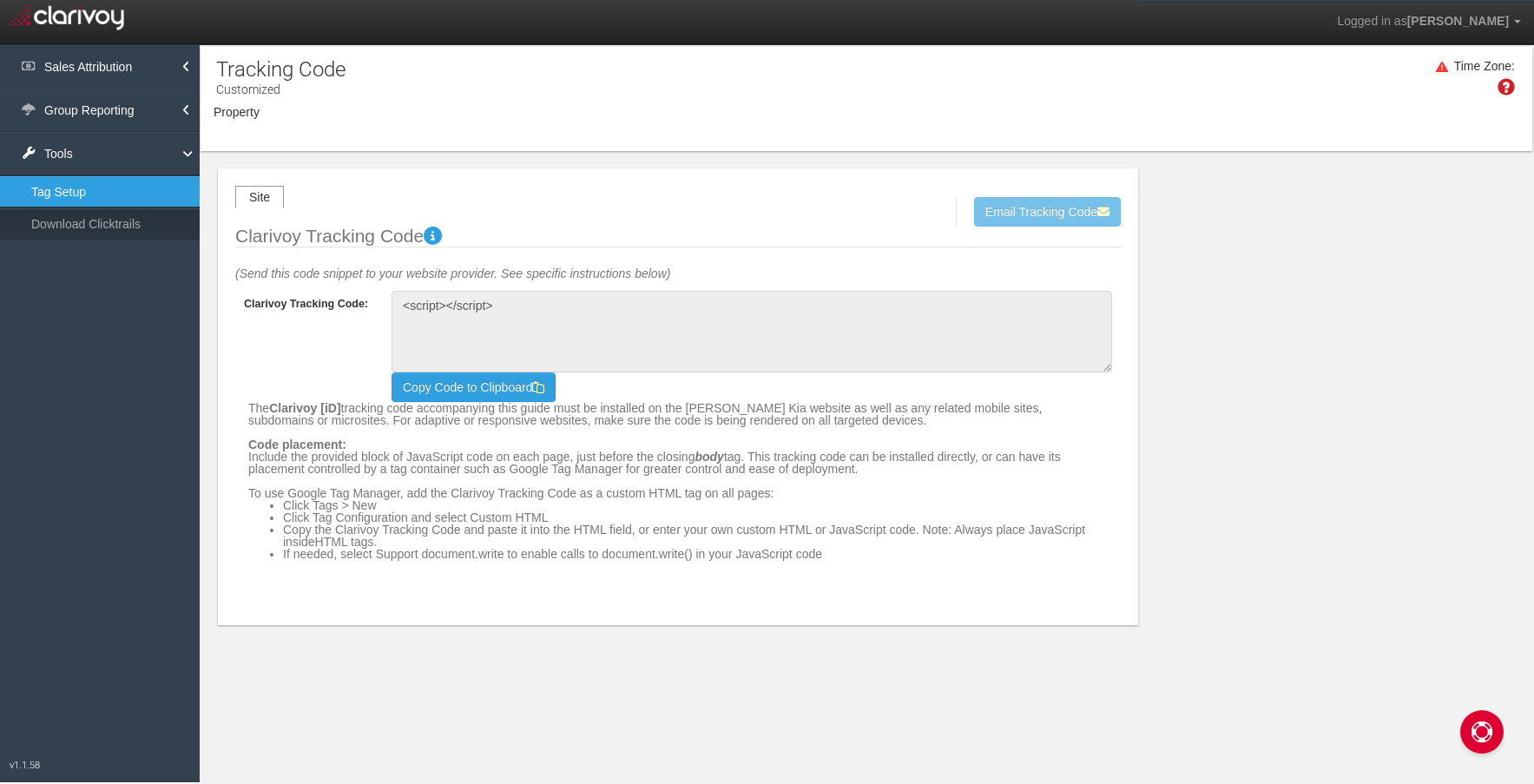
type textarea "<!-- Clarivoy Tracking Code --> <script type="text/javascript" src="//[DOMAIN_N…"
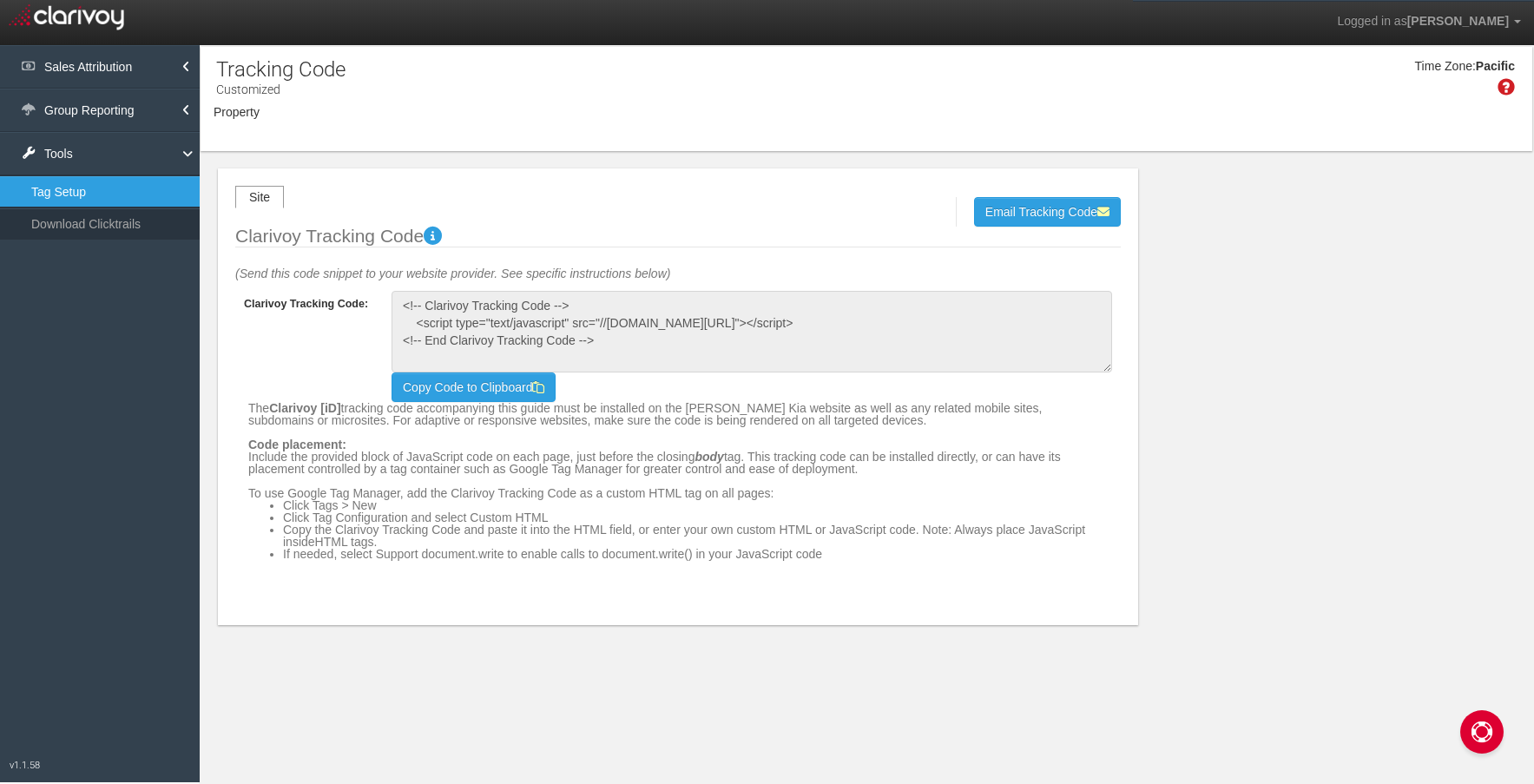
select select "object:598"
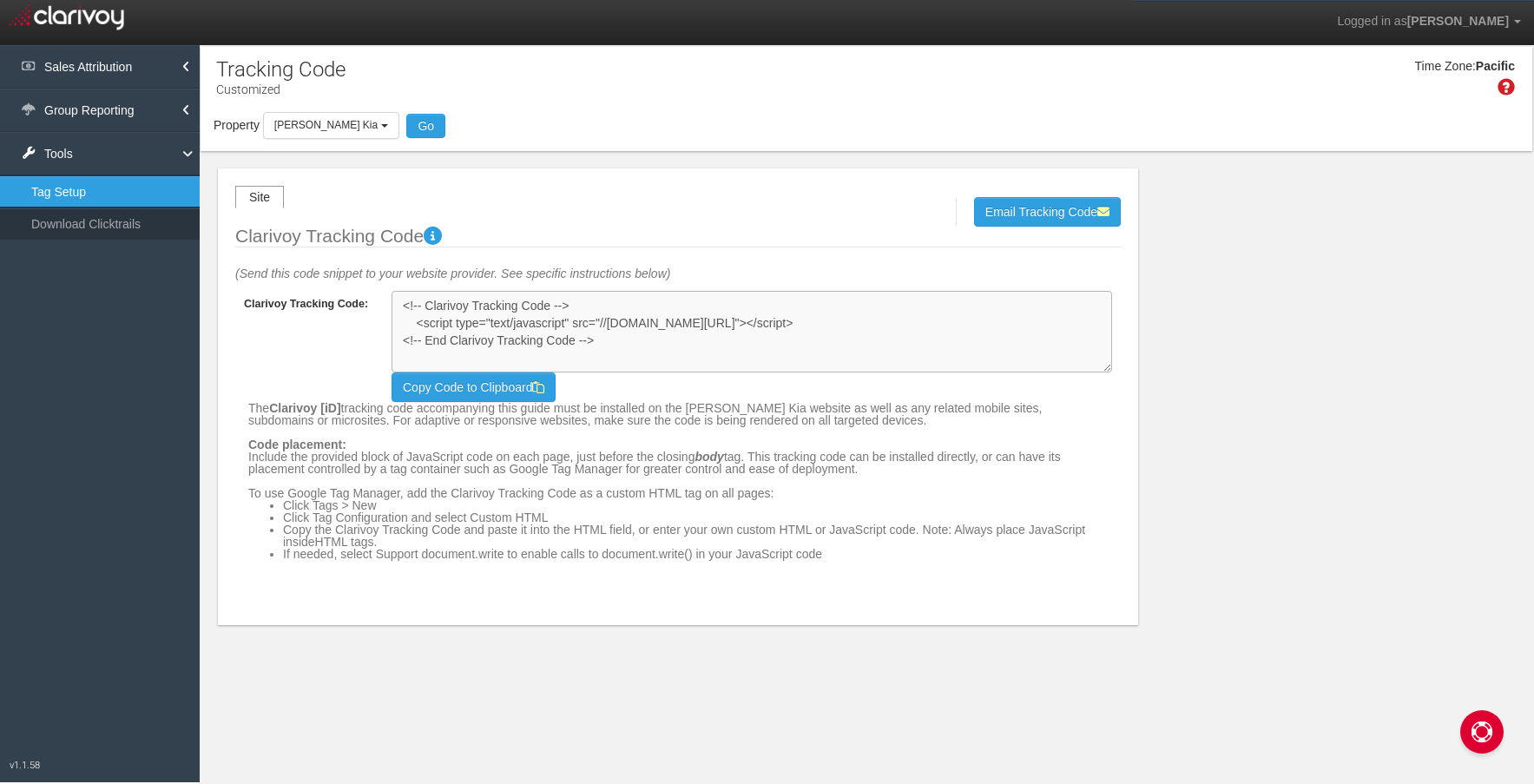
click at [549, 347] on textarea "<script></script>" at bounding box center [752, 332] width 720 height 82
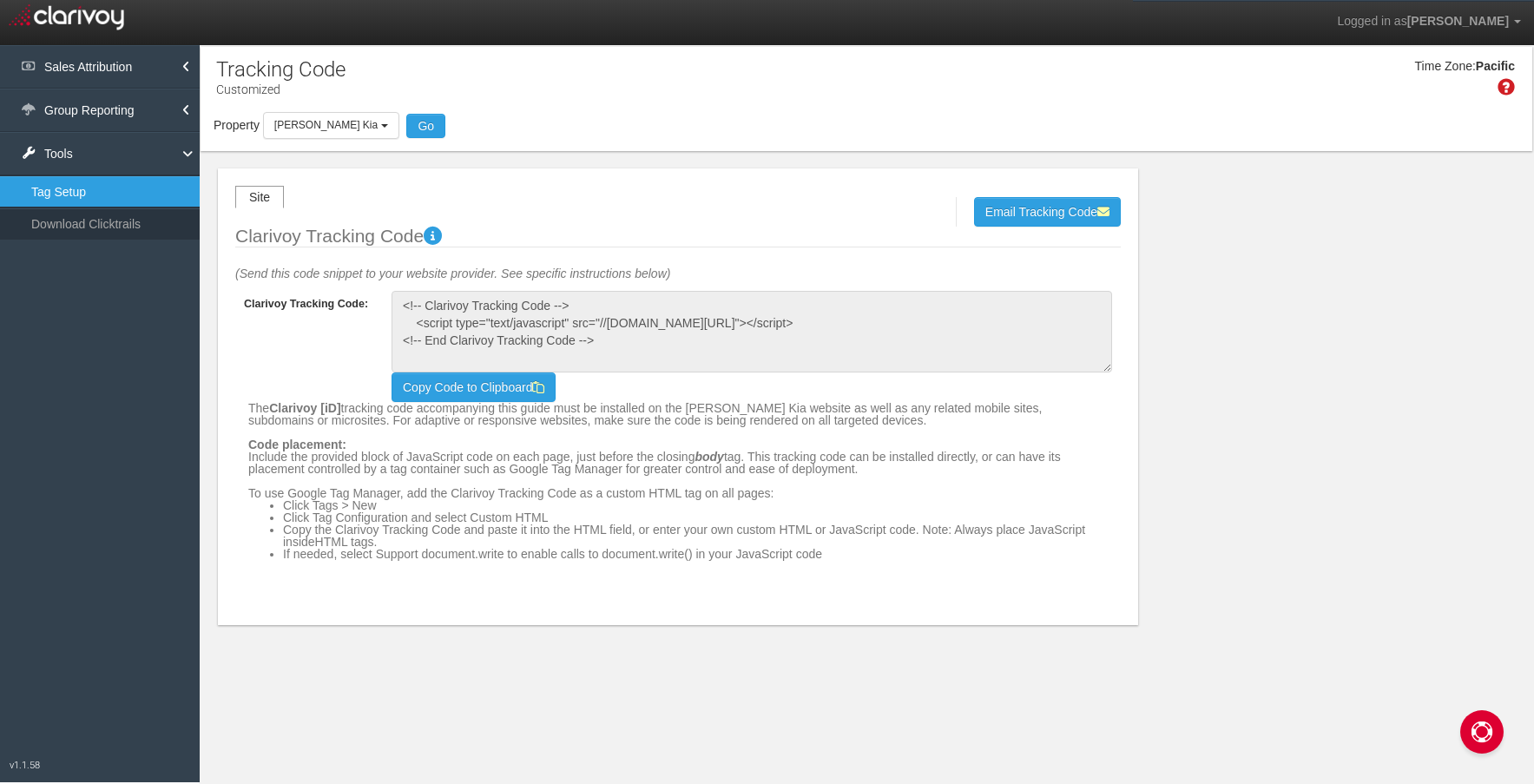
click at [442, 234] on icon at bounding box center [433, 236] width 18 height 18
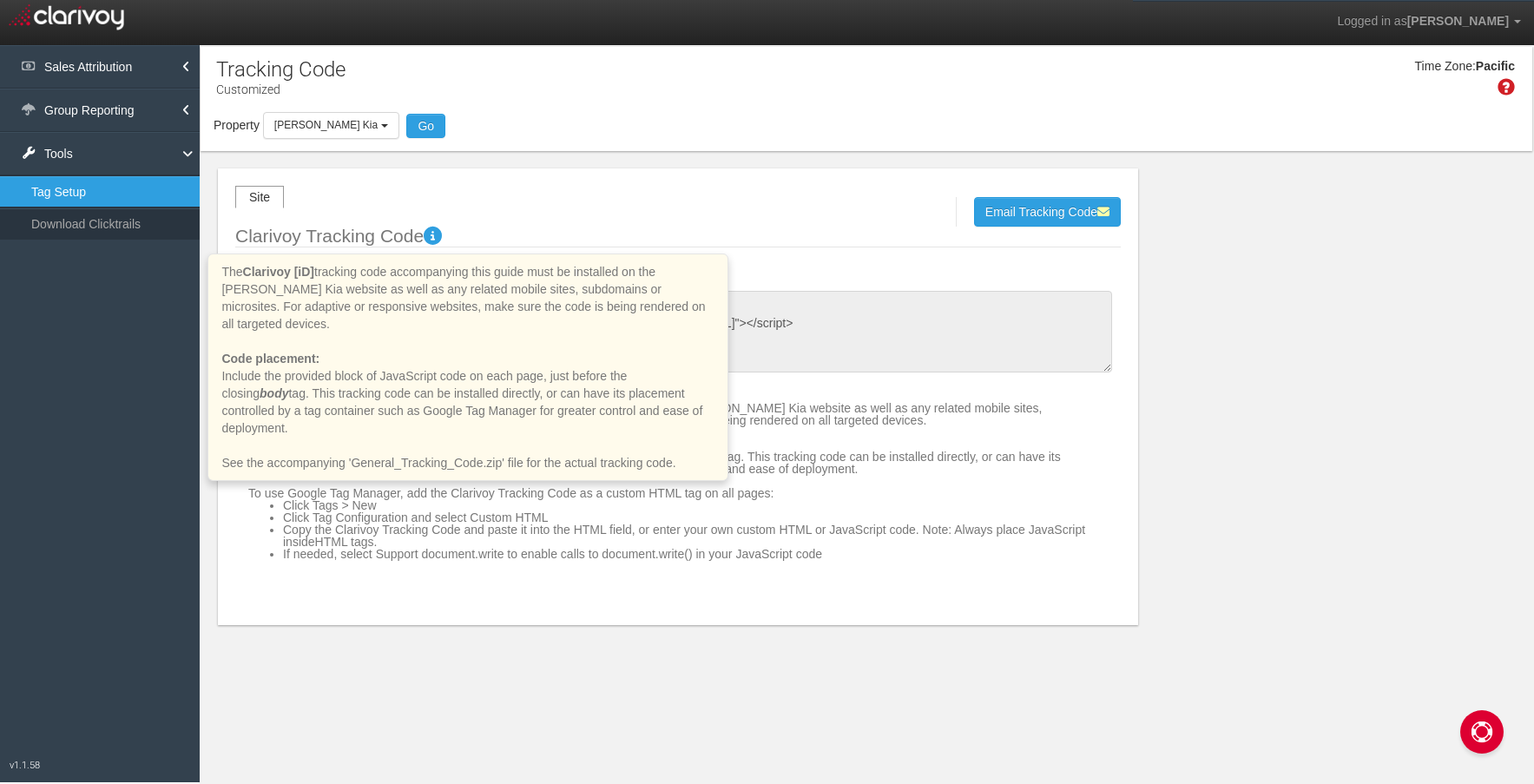
click at [514, 228] on legend "Clarivoy Tracking Code The Clarivoy [iD] tracking code accompanying this guide …" at bounding box center [678, 237] width 885 height 21
click at [479, 232] on legend "Clarivoy Tracking Code The Clarivoy [iD] tracking code accompanying this guide …" at bounding box center [678, 237] width 885 height 21
click at [442, 232] on icon at bounding box center [433, 236] width 18 height 18
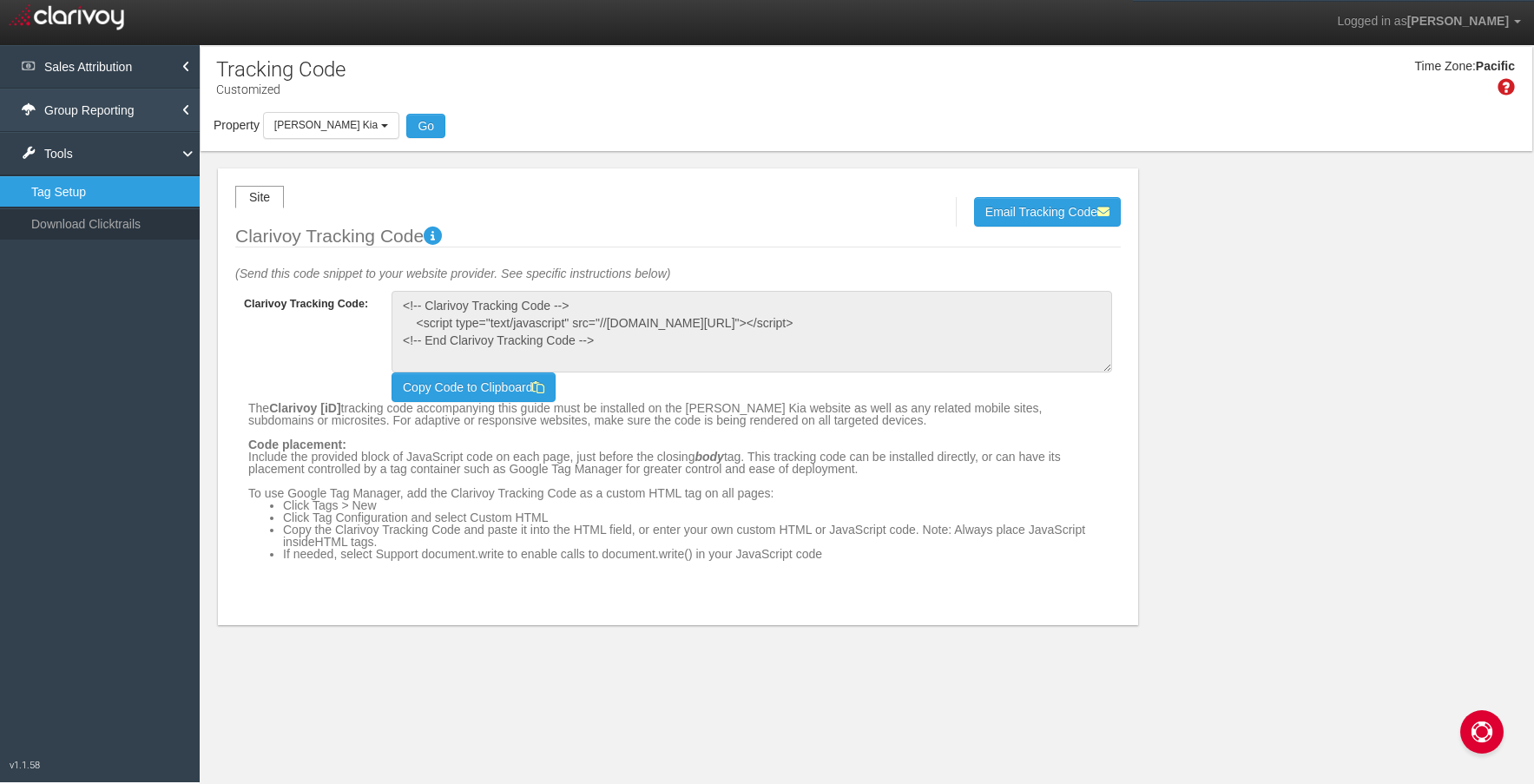
click at [145, 111] on link "Group Reporting" at bounding box center [99, 110] width 200 height 43
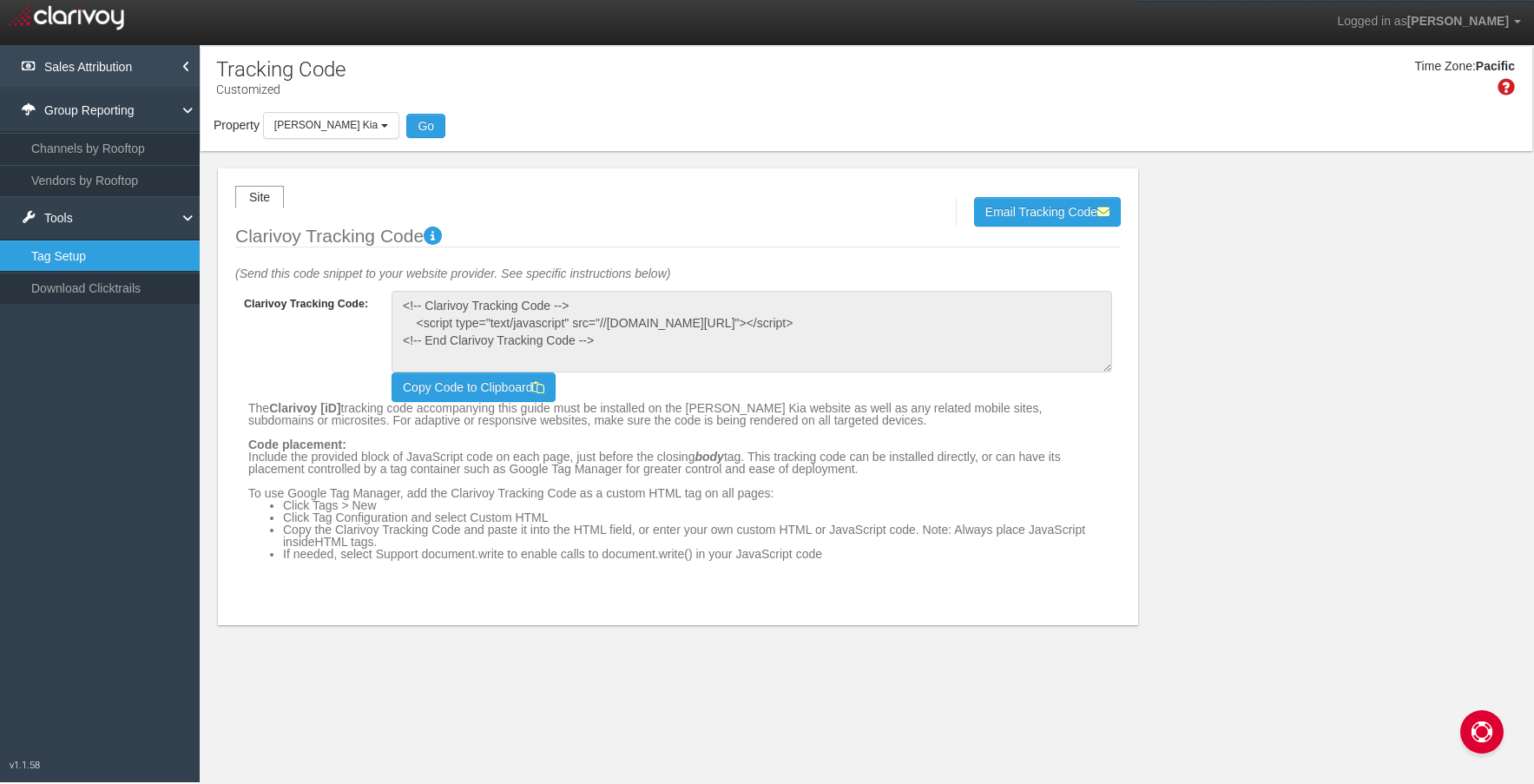
click at [154, 64] on link "Sales Attribution" at bounding box center [99, 66] width 200 height 43
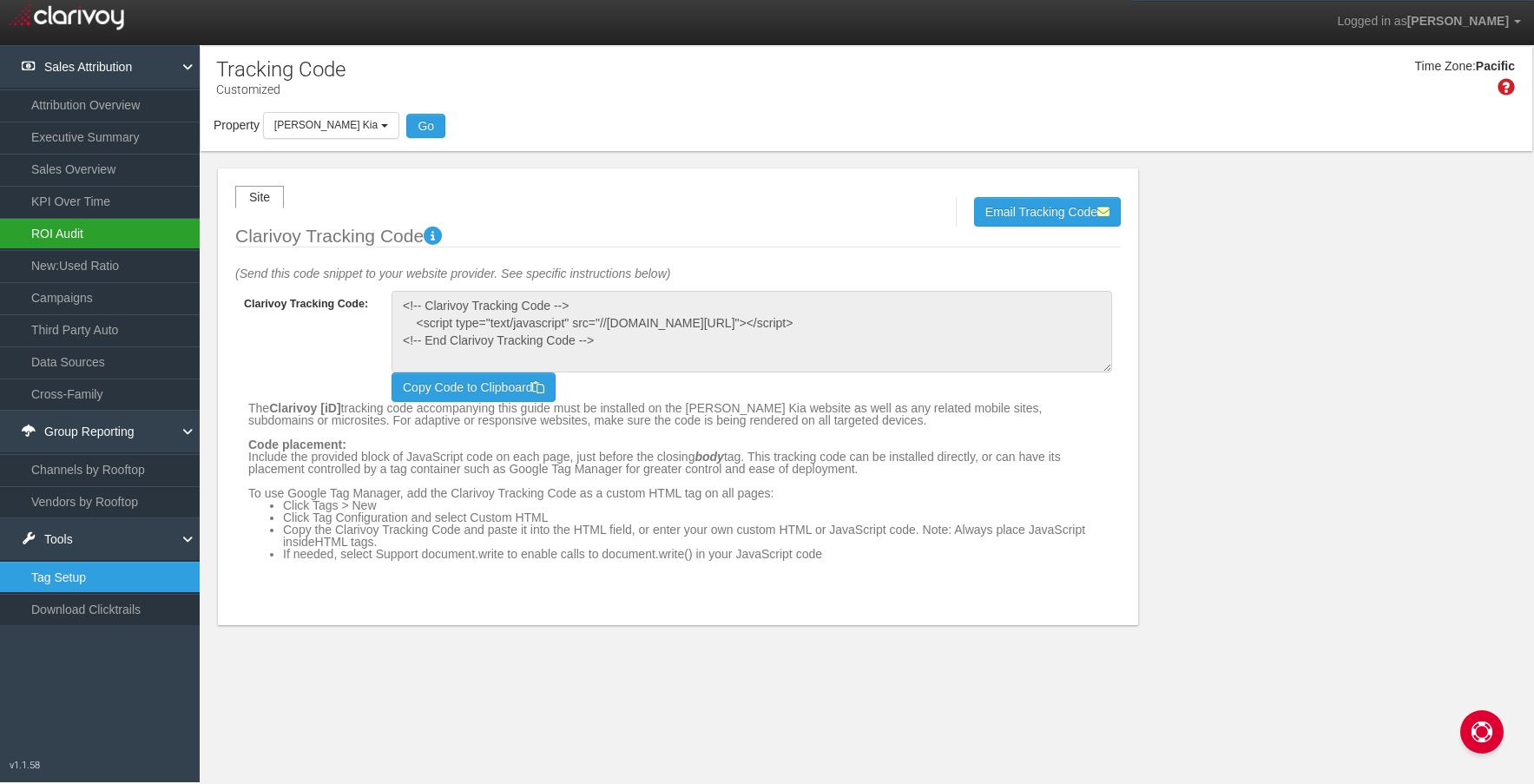
click at [143, 231] on link "ROI Audit" at bounding box center [99, 233] width 200 height 31
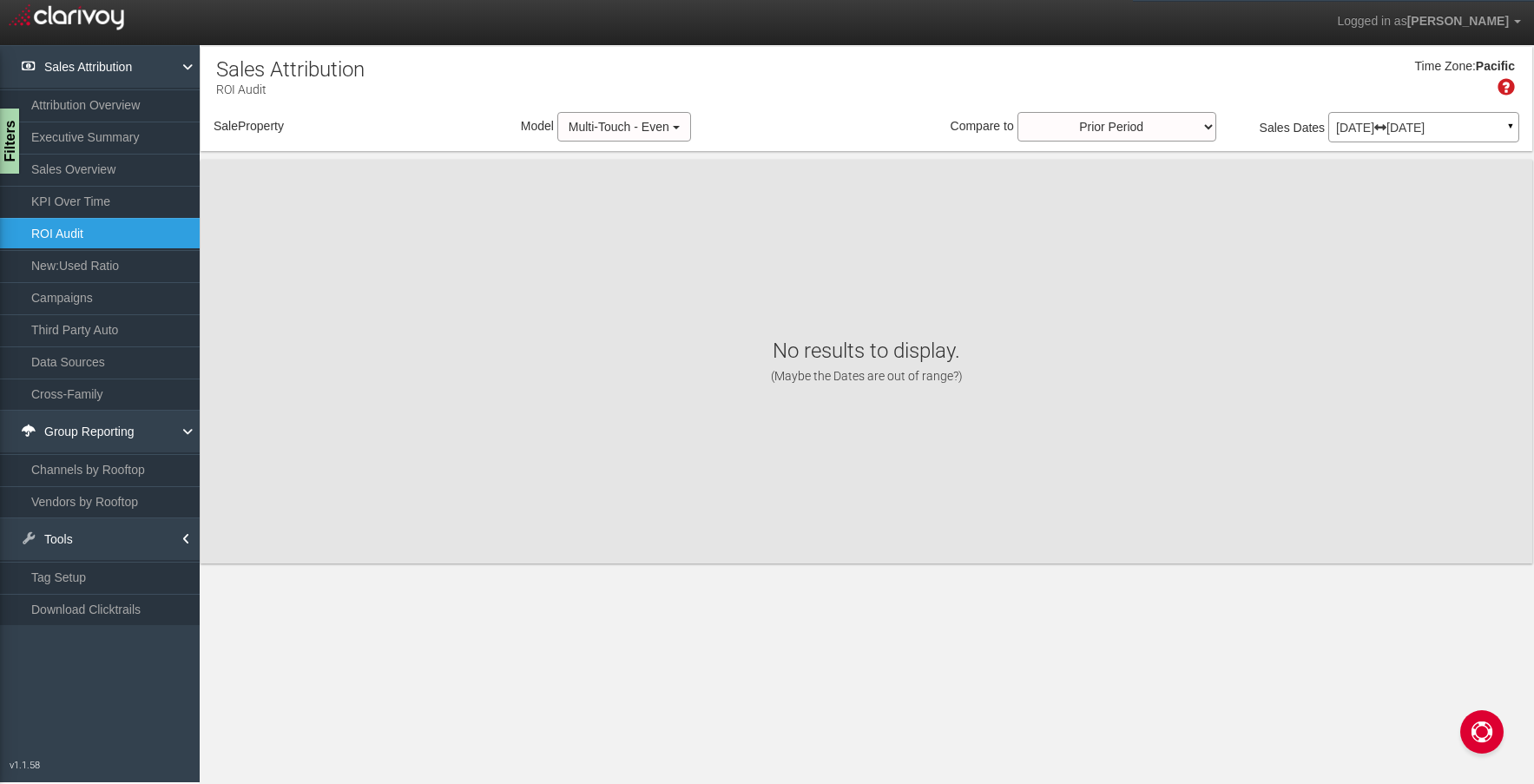
select select "object:640"
